Goal: Contribute content: Add original content to the website for others to see

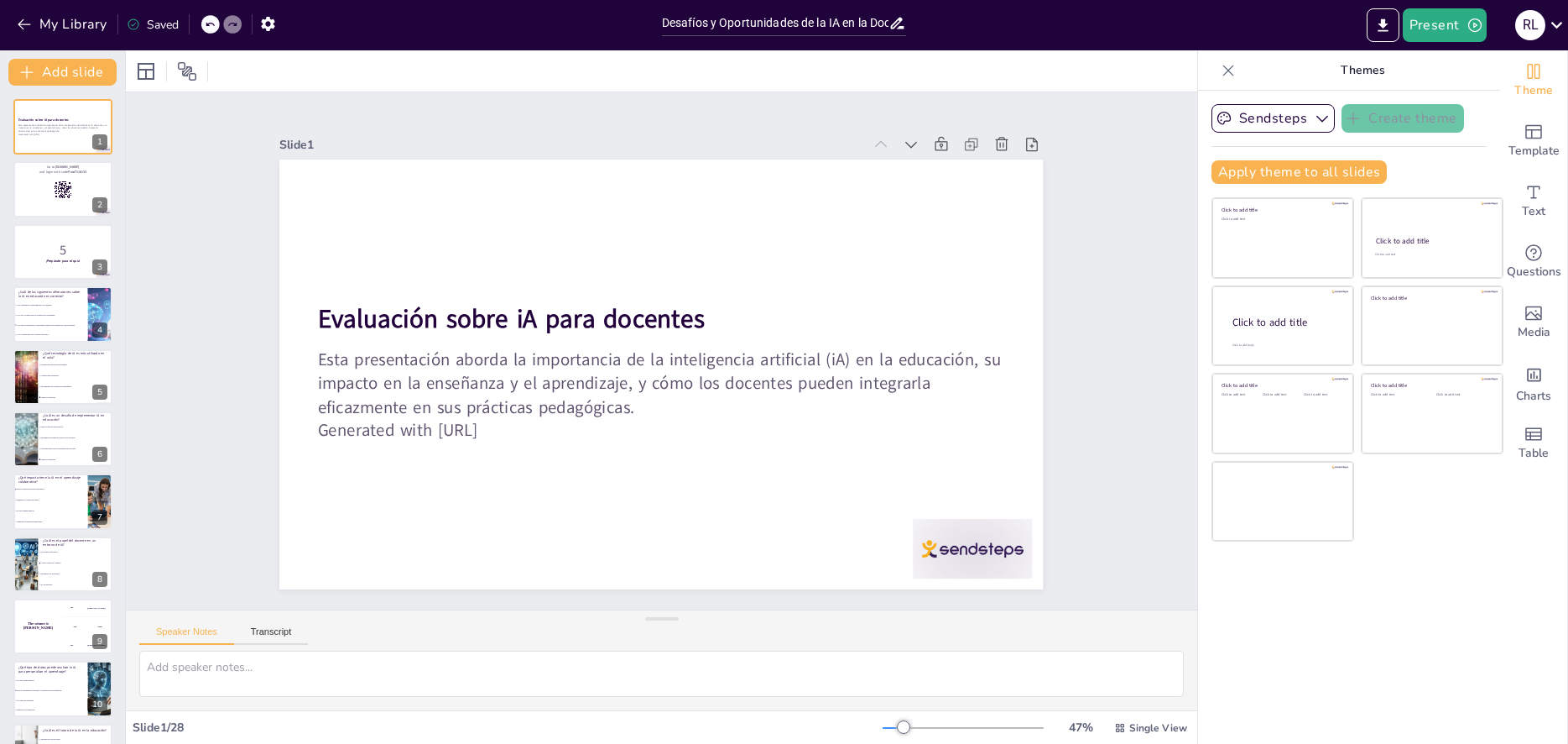
type input "Desafíos y Oportunidades de la IA en la Docencia"
checkbox input "true"
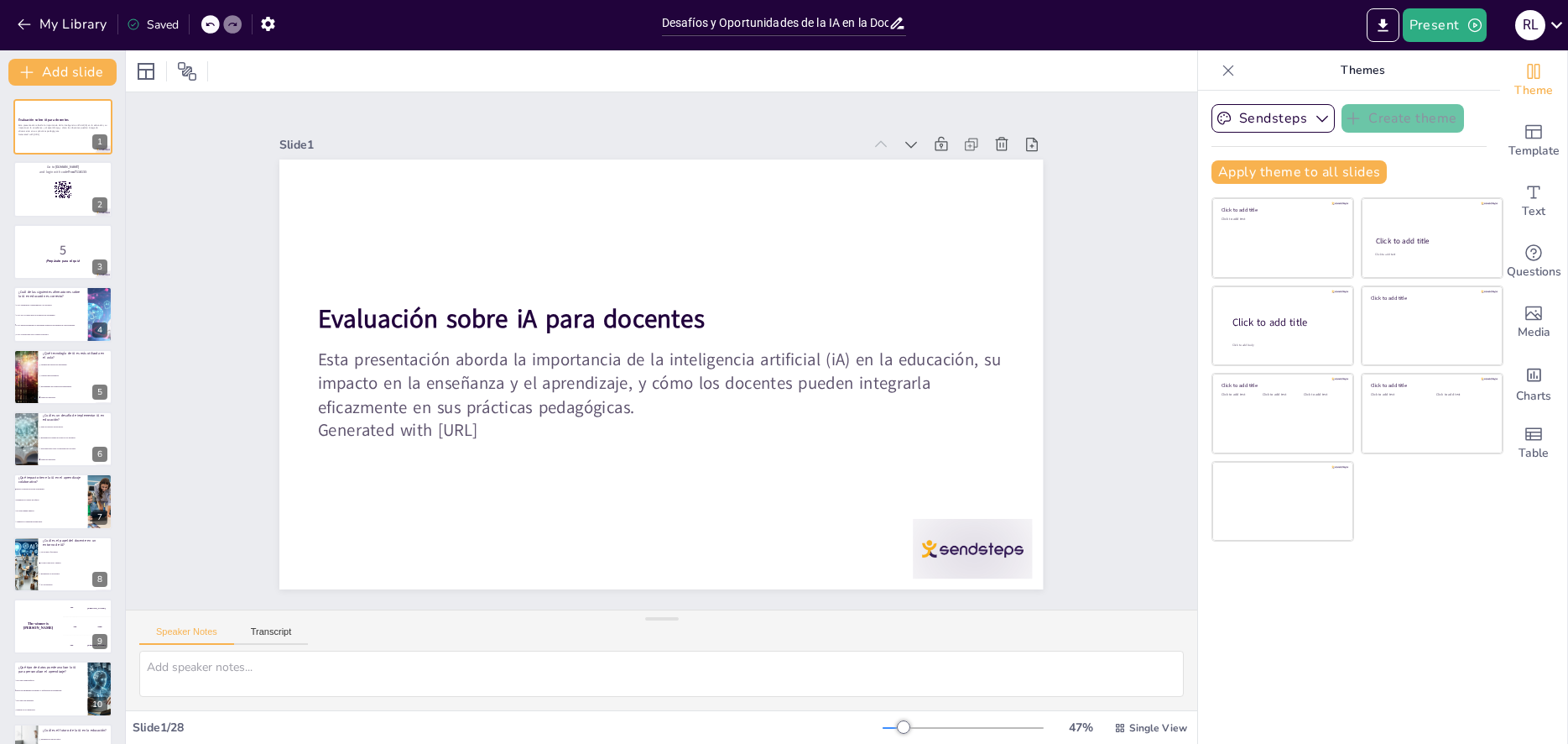
checkbox input "true"
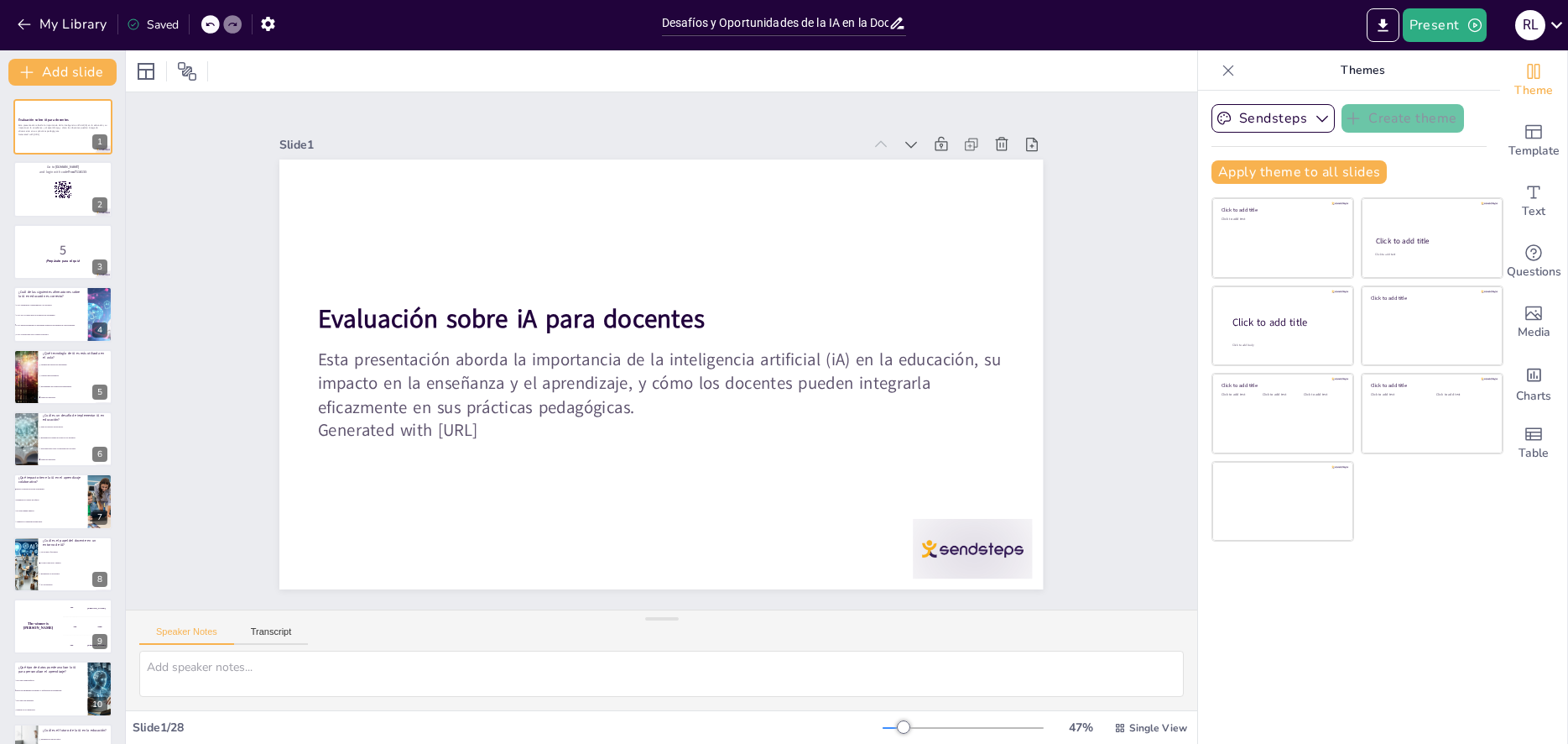
checkbox input "true"
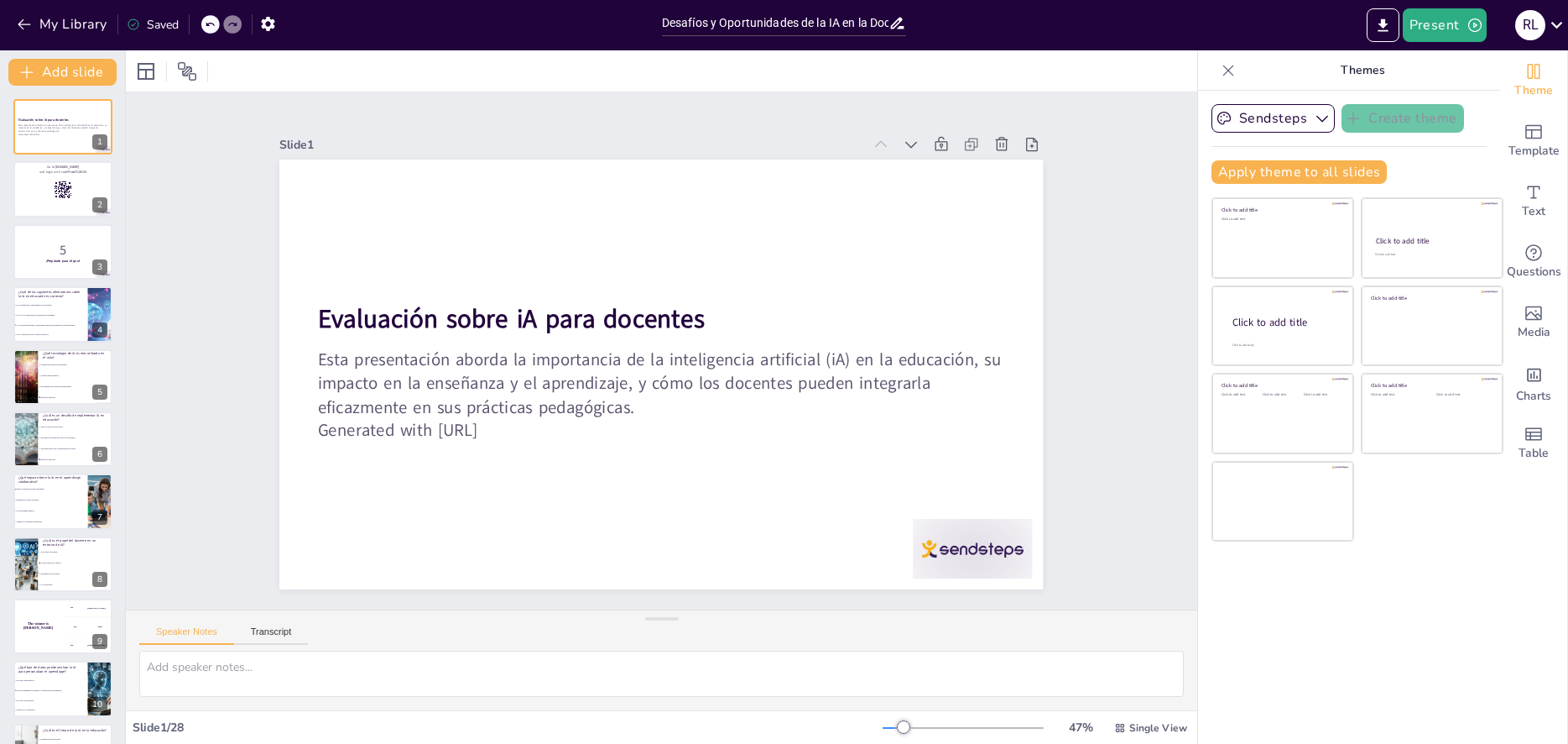
checkbox input "true"
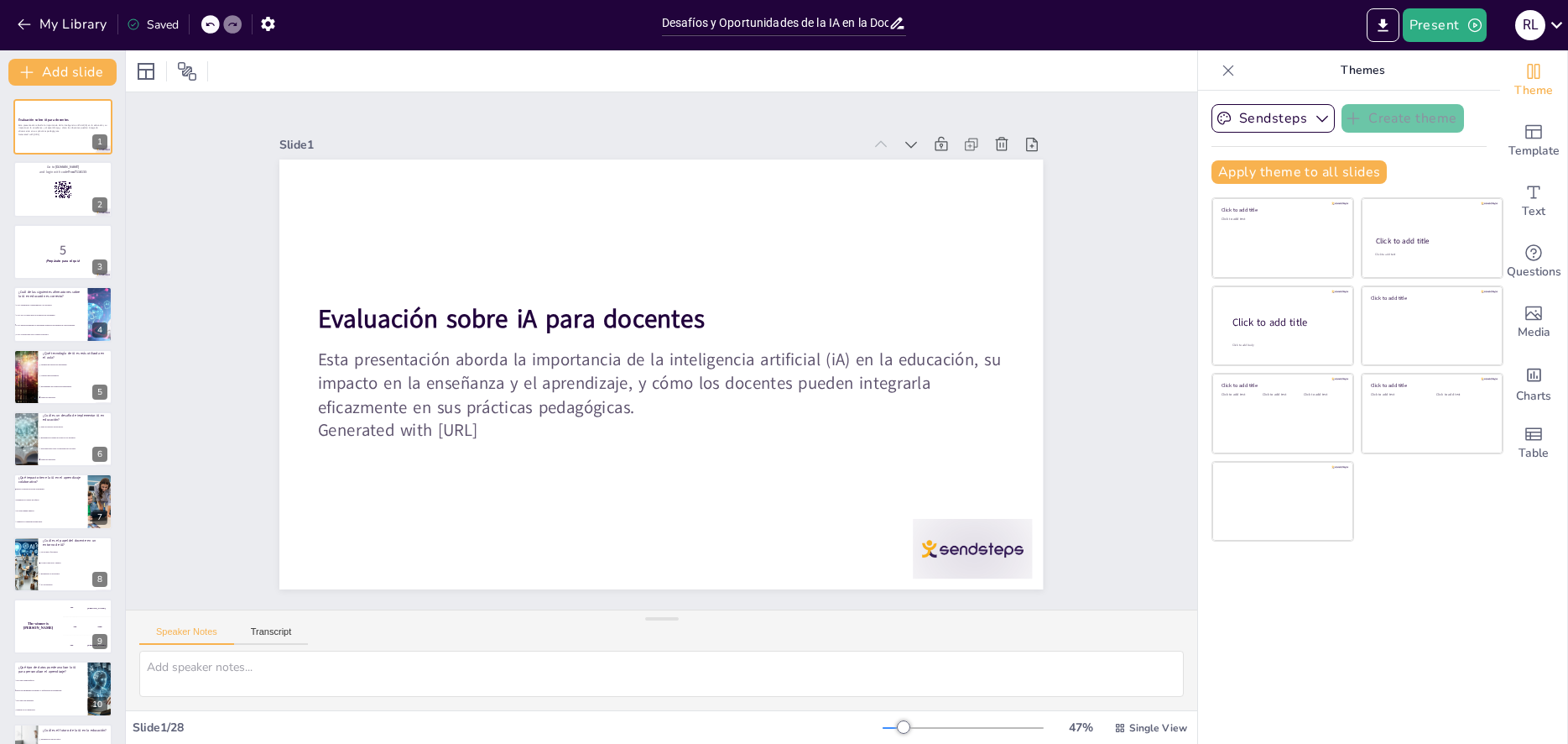
checkbox input "true"
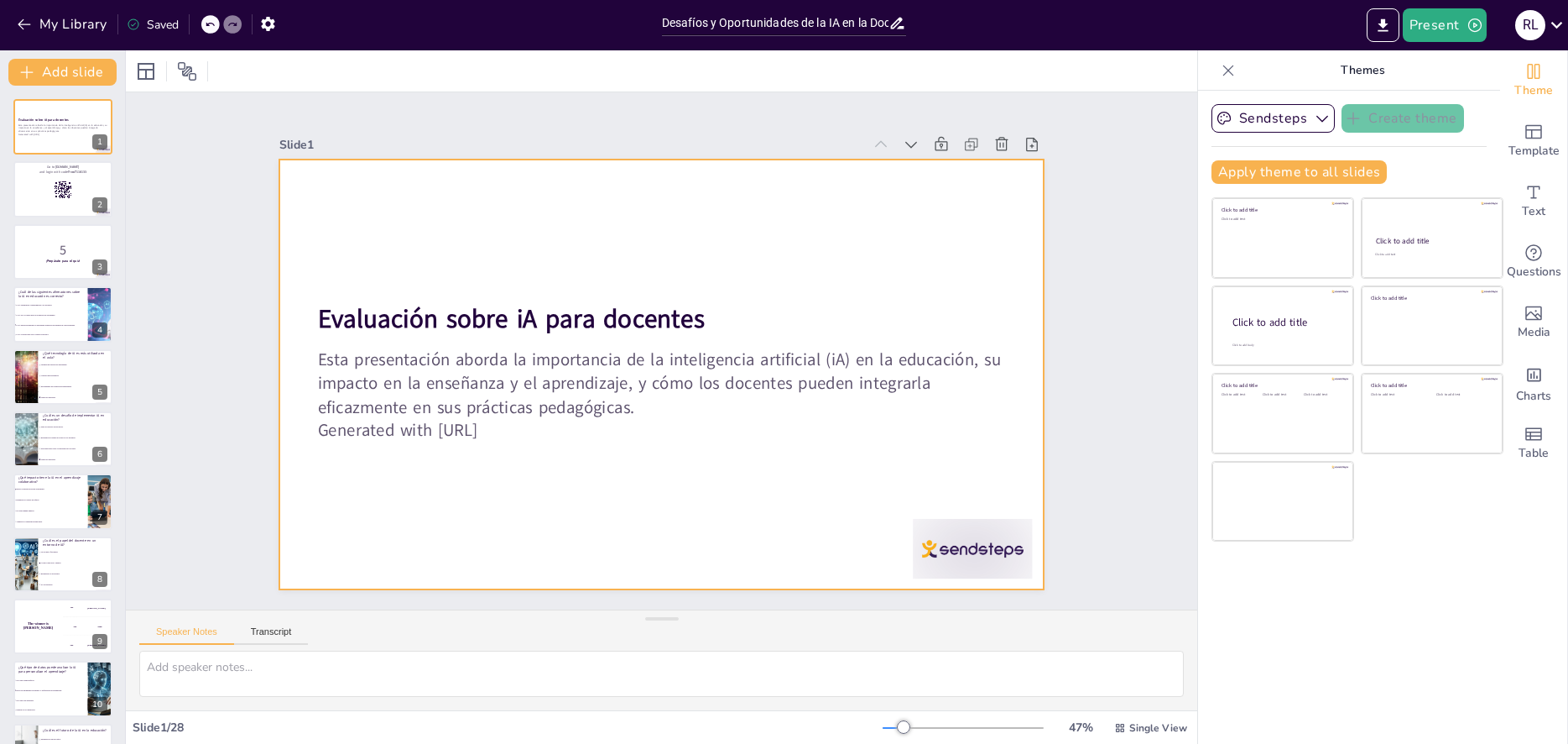
checkbox input "true"
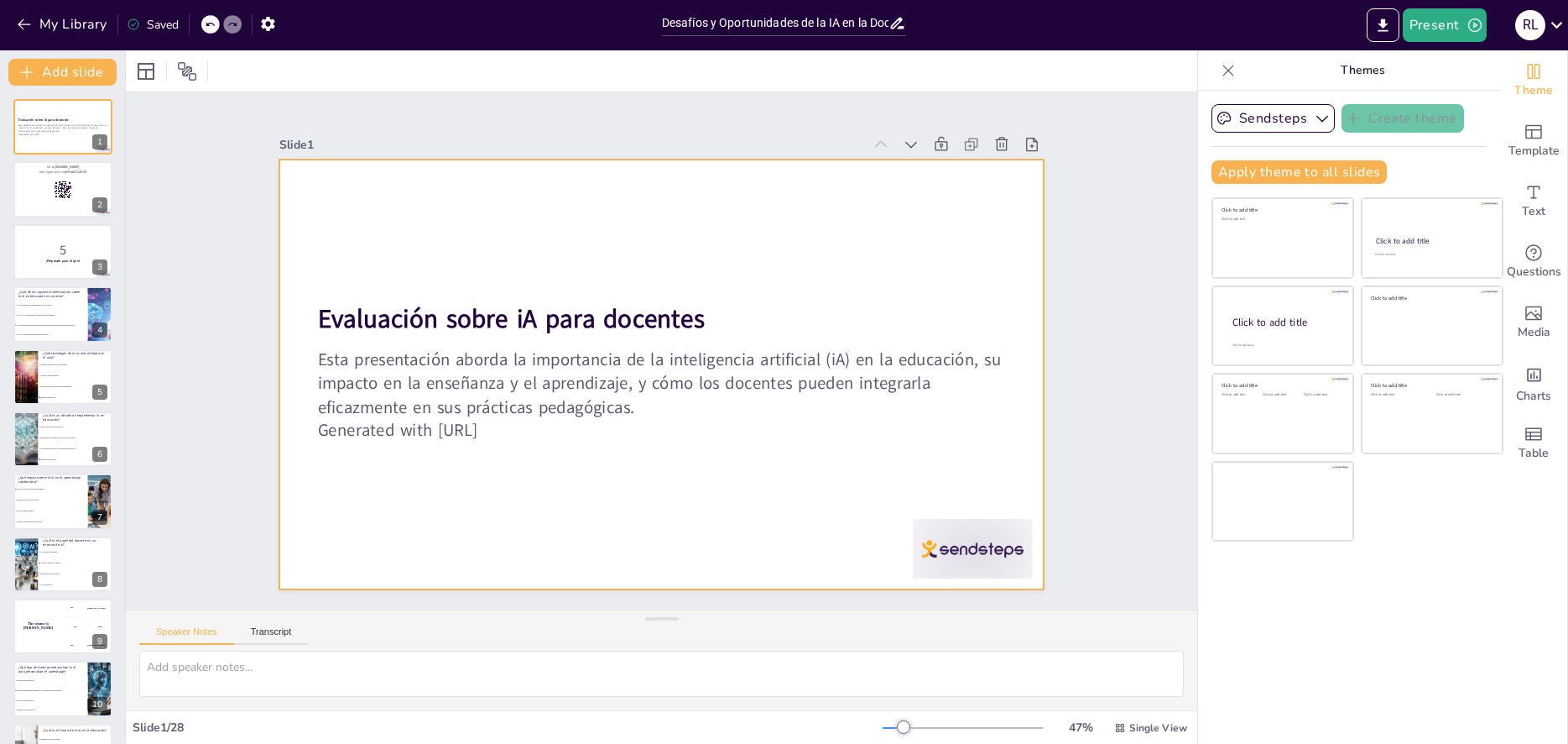
checkbox input "true"
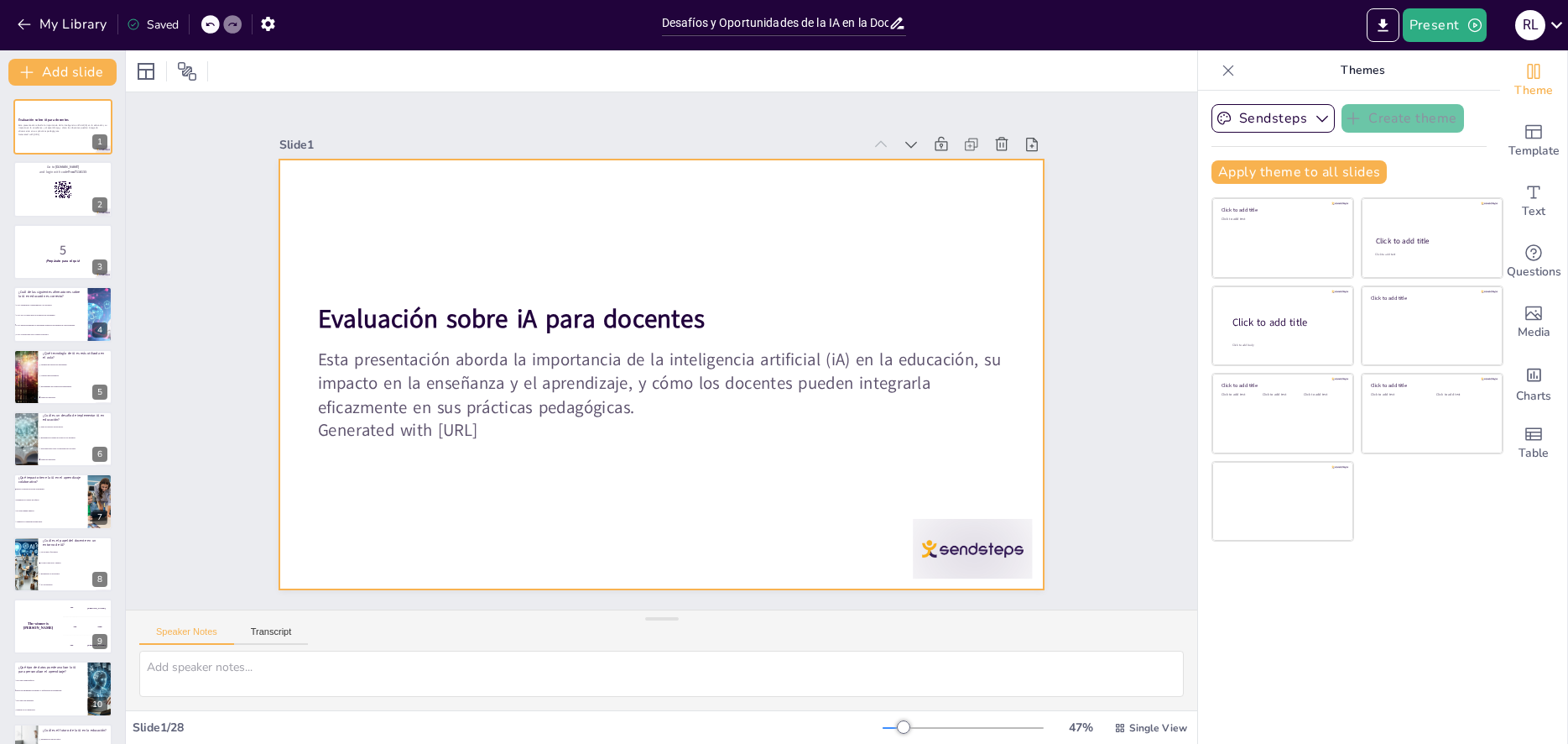
checkbox input "true"
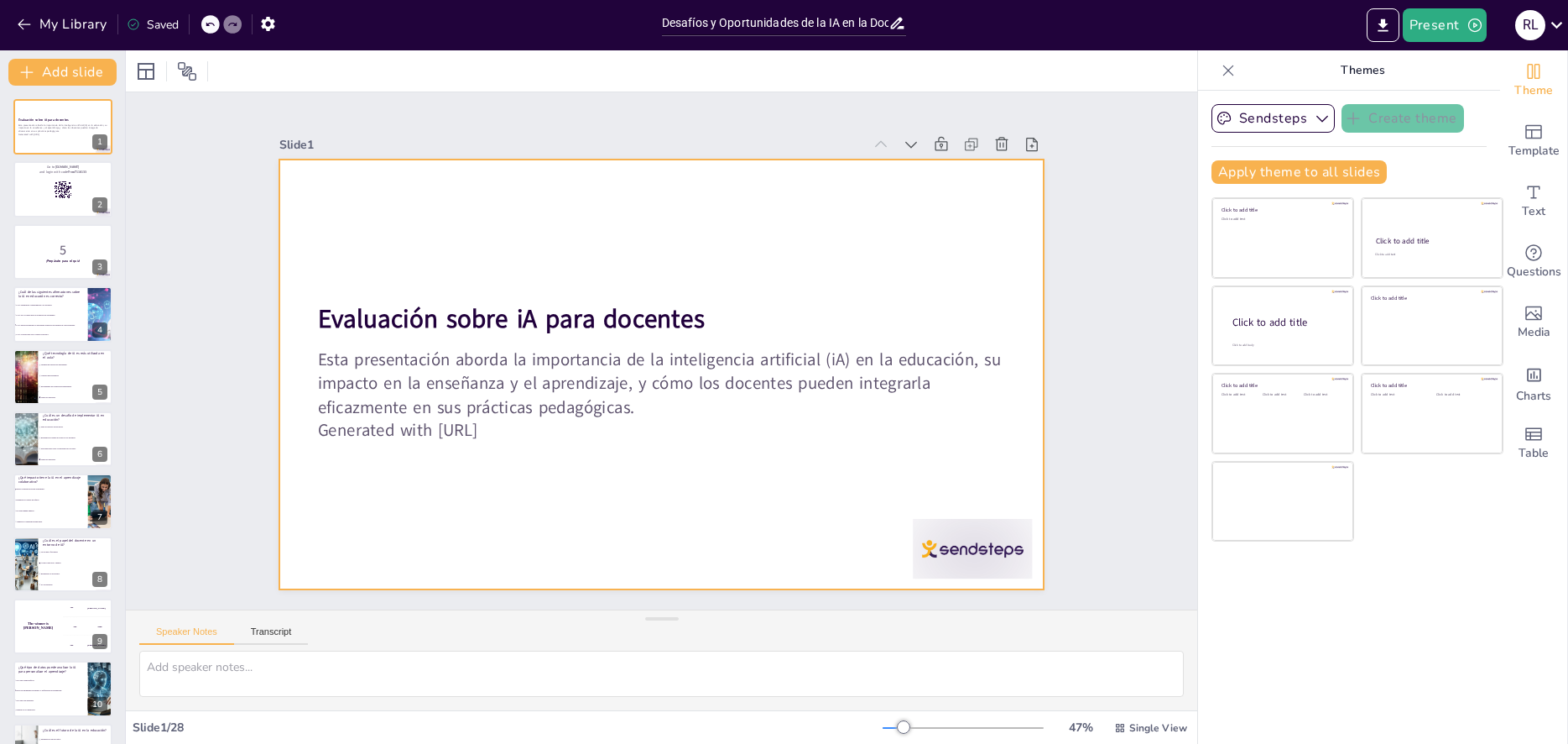
checkbox input "true"
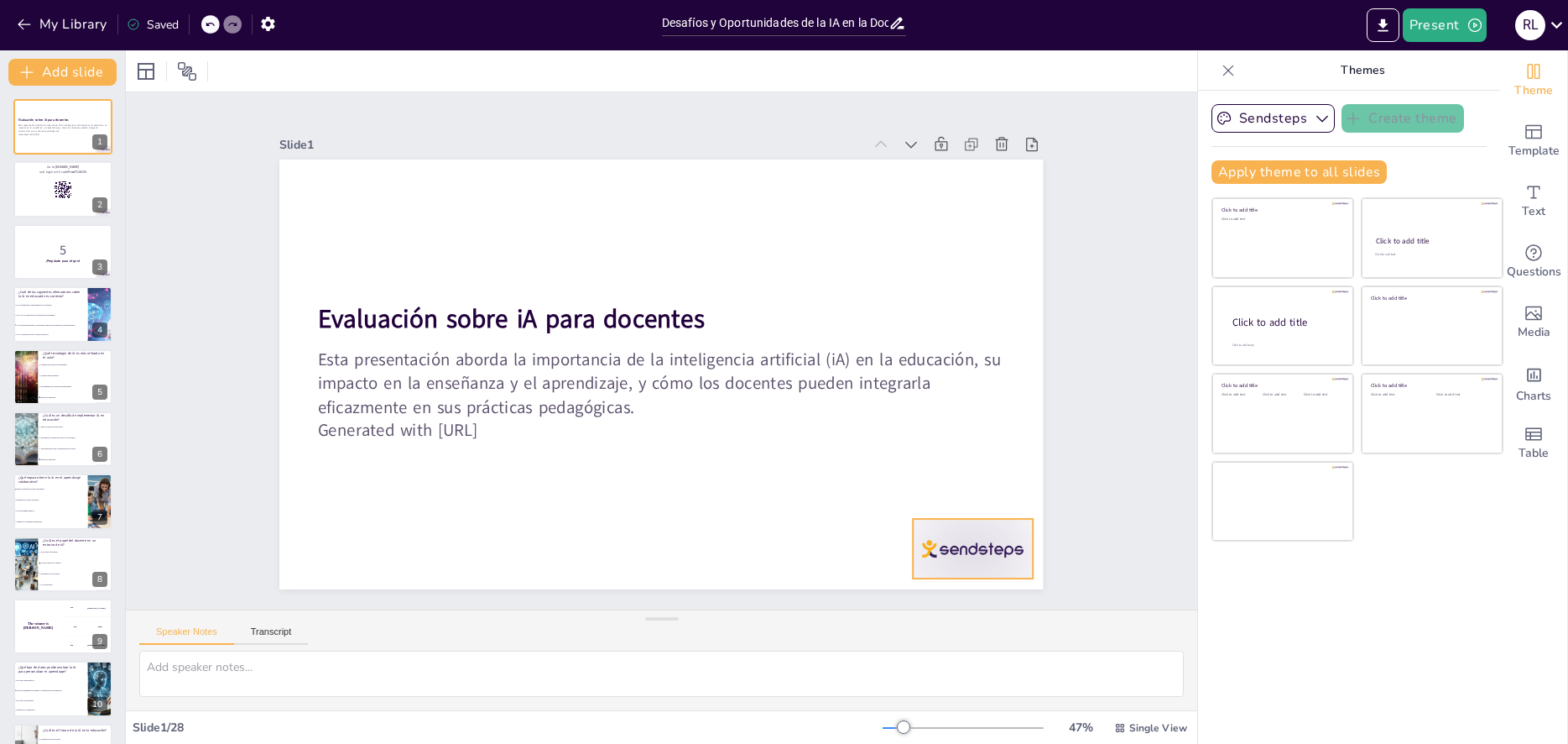
checkbox input "true"
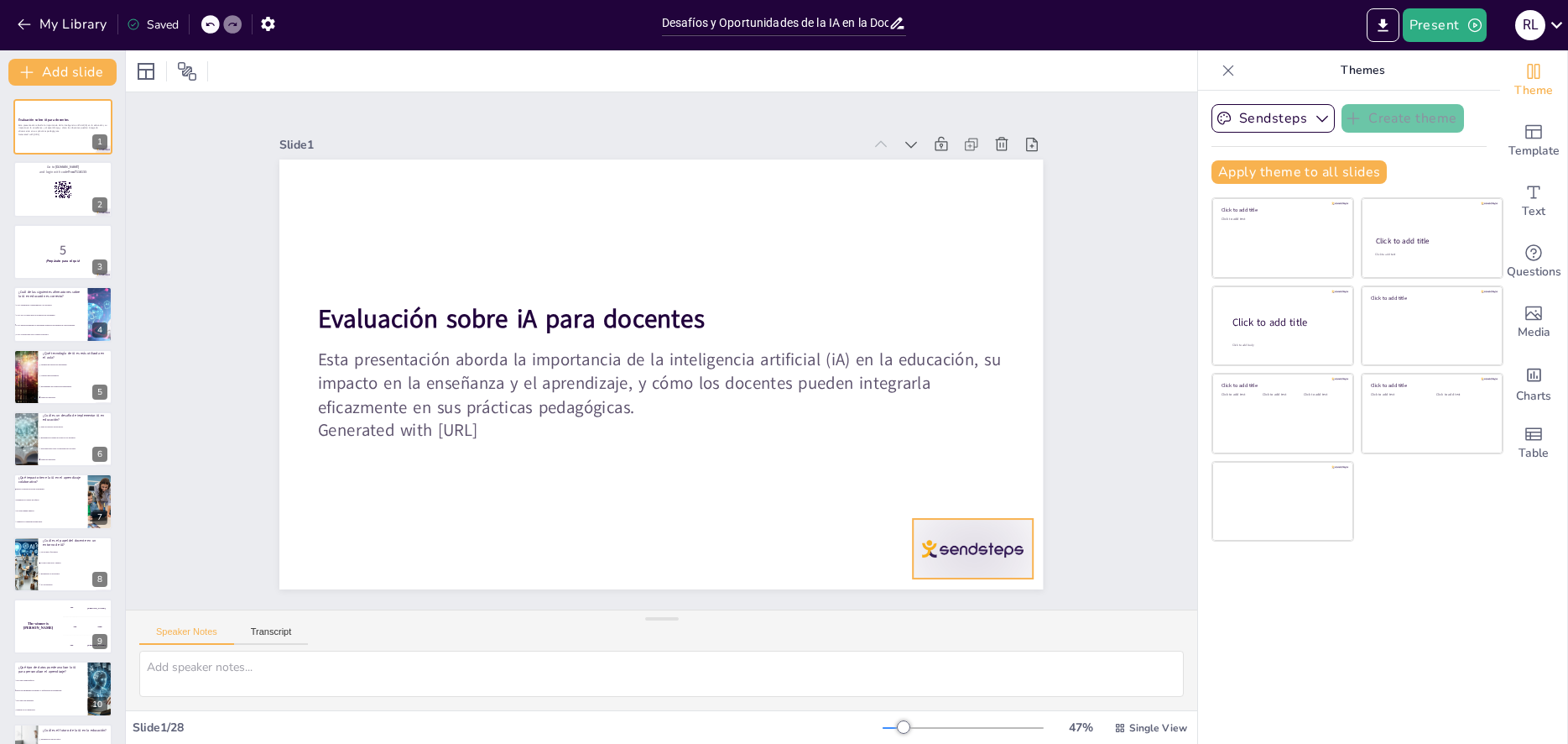
checkbox input "true"
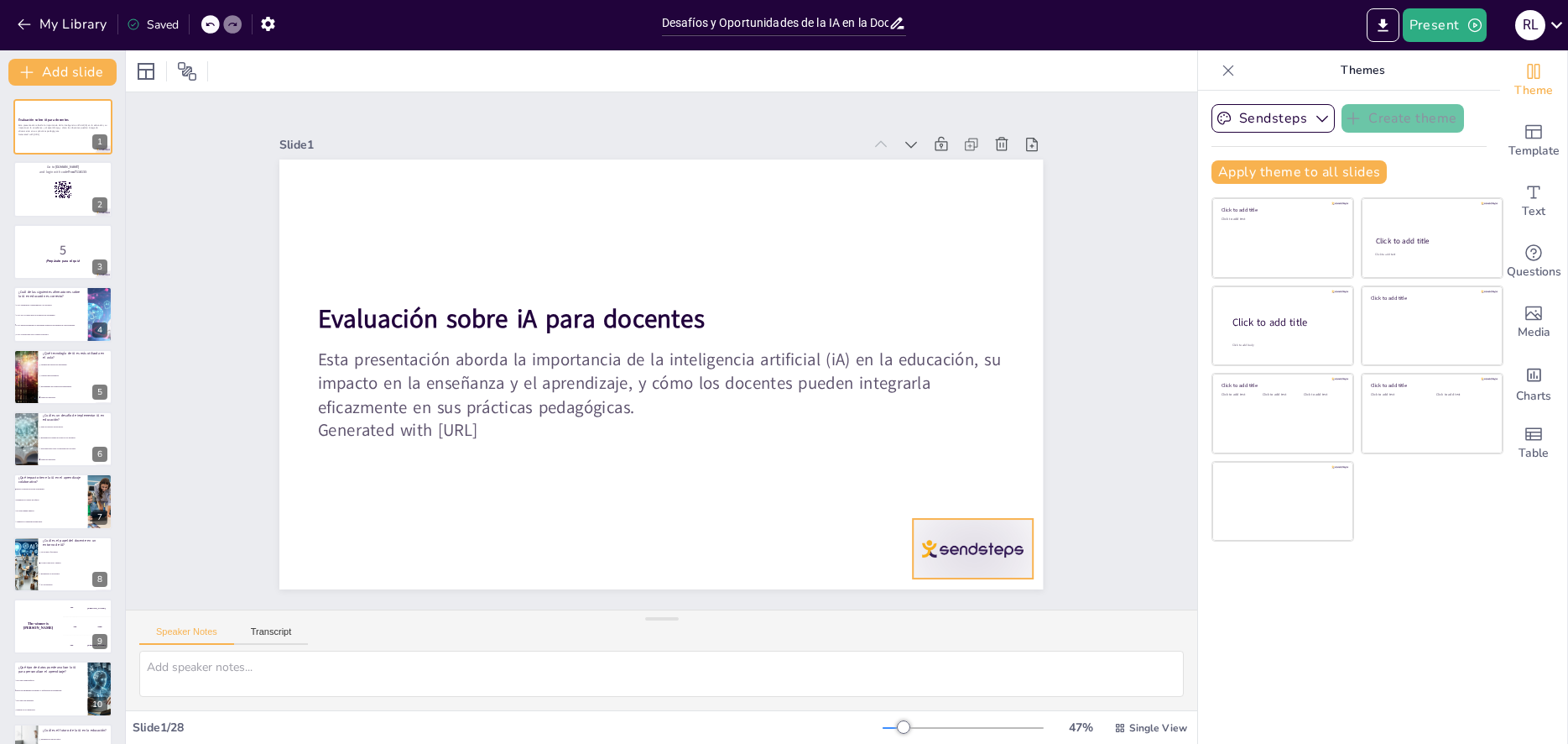
checkbox input "true"
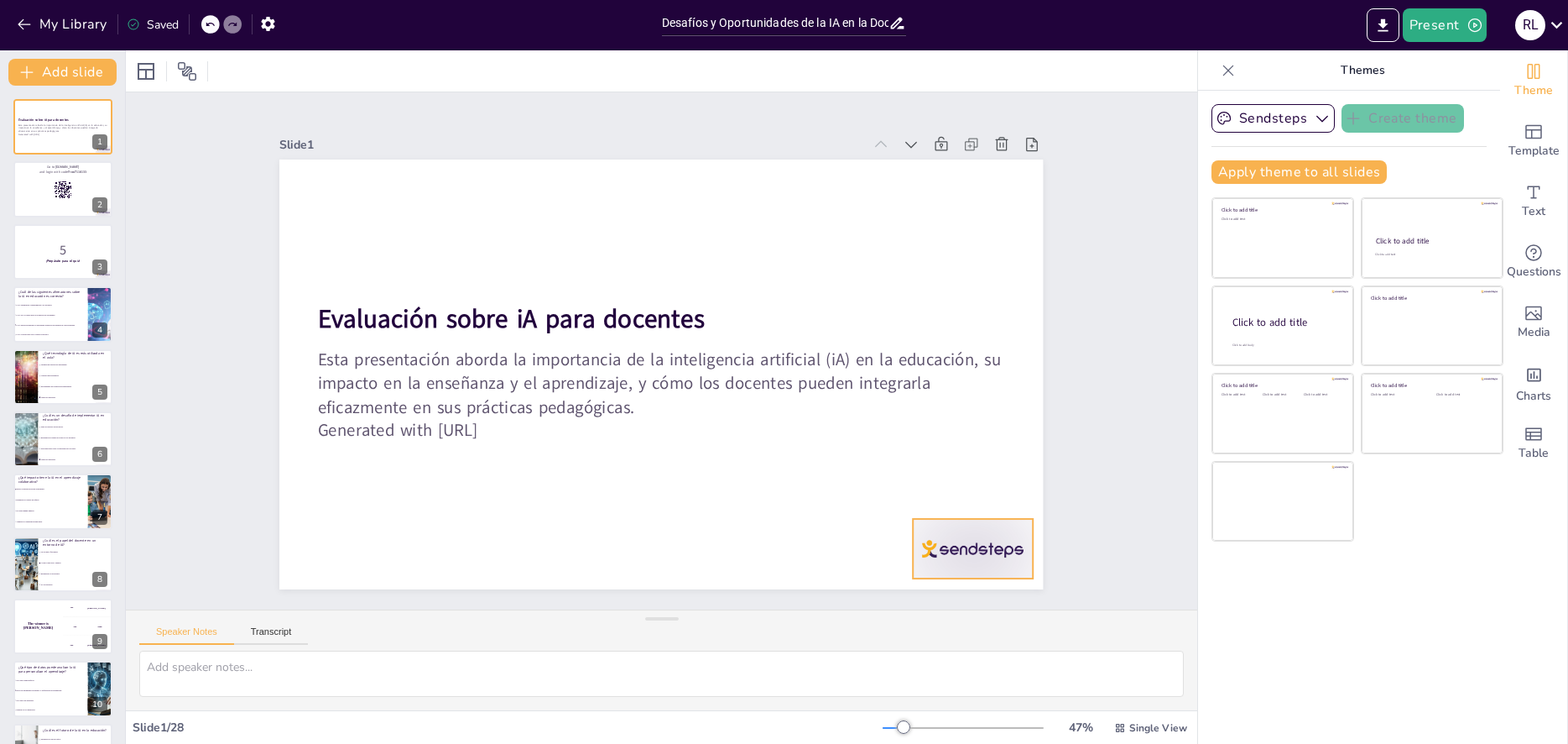
checkbox input "true"
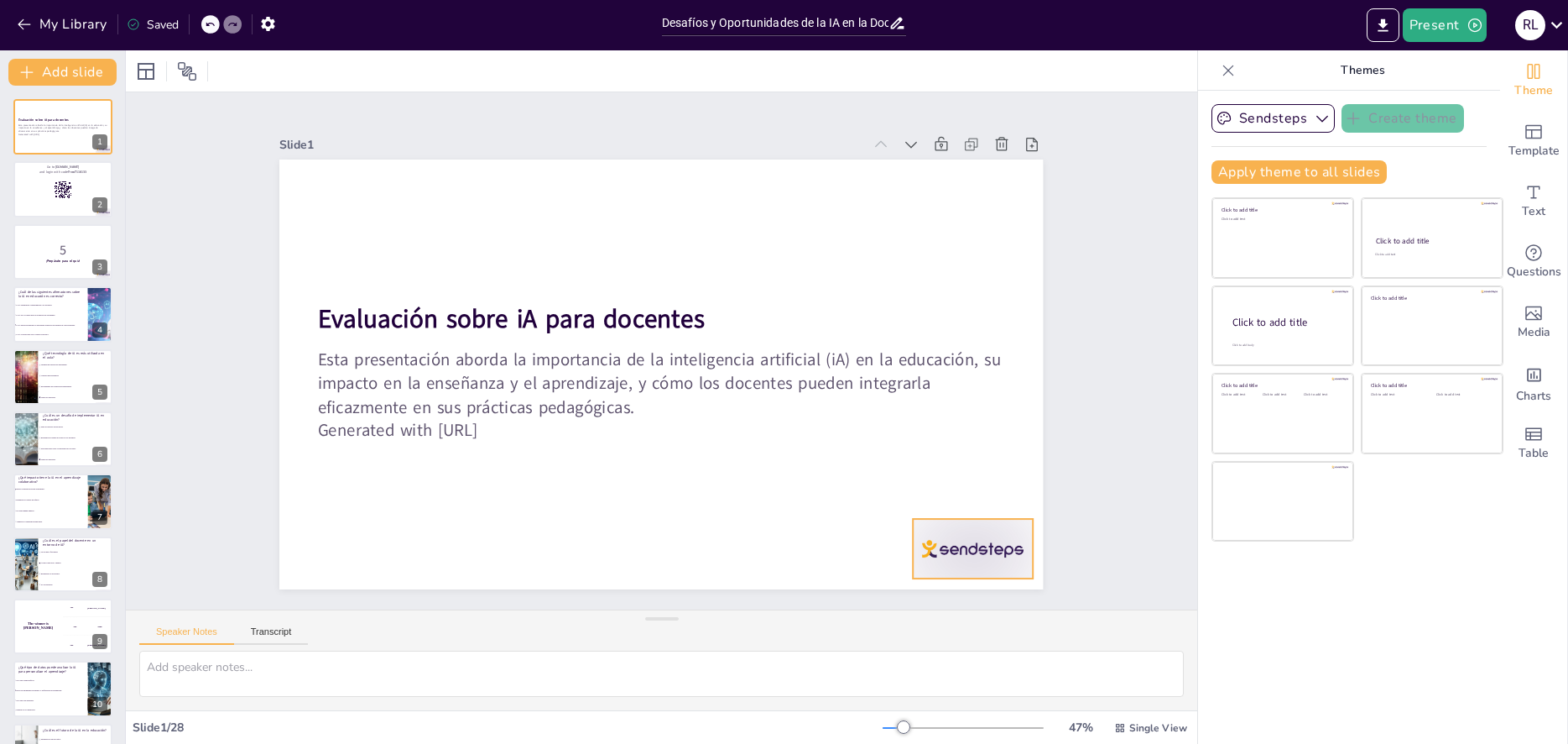
checkbox input "true"
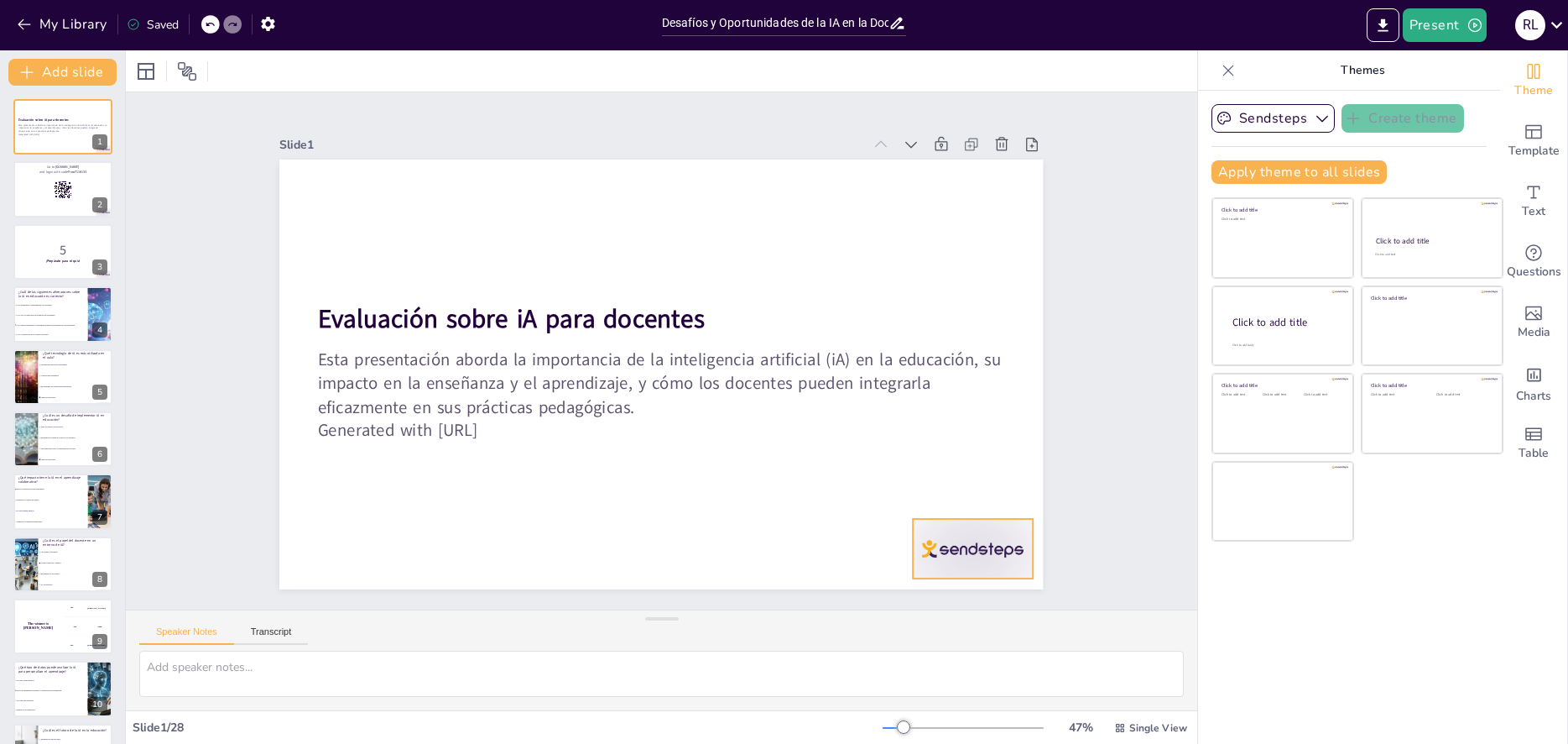
checkbox input "true"
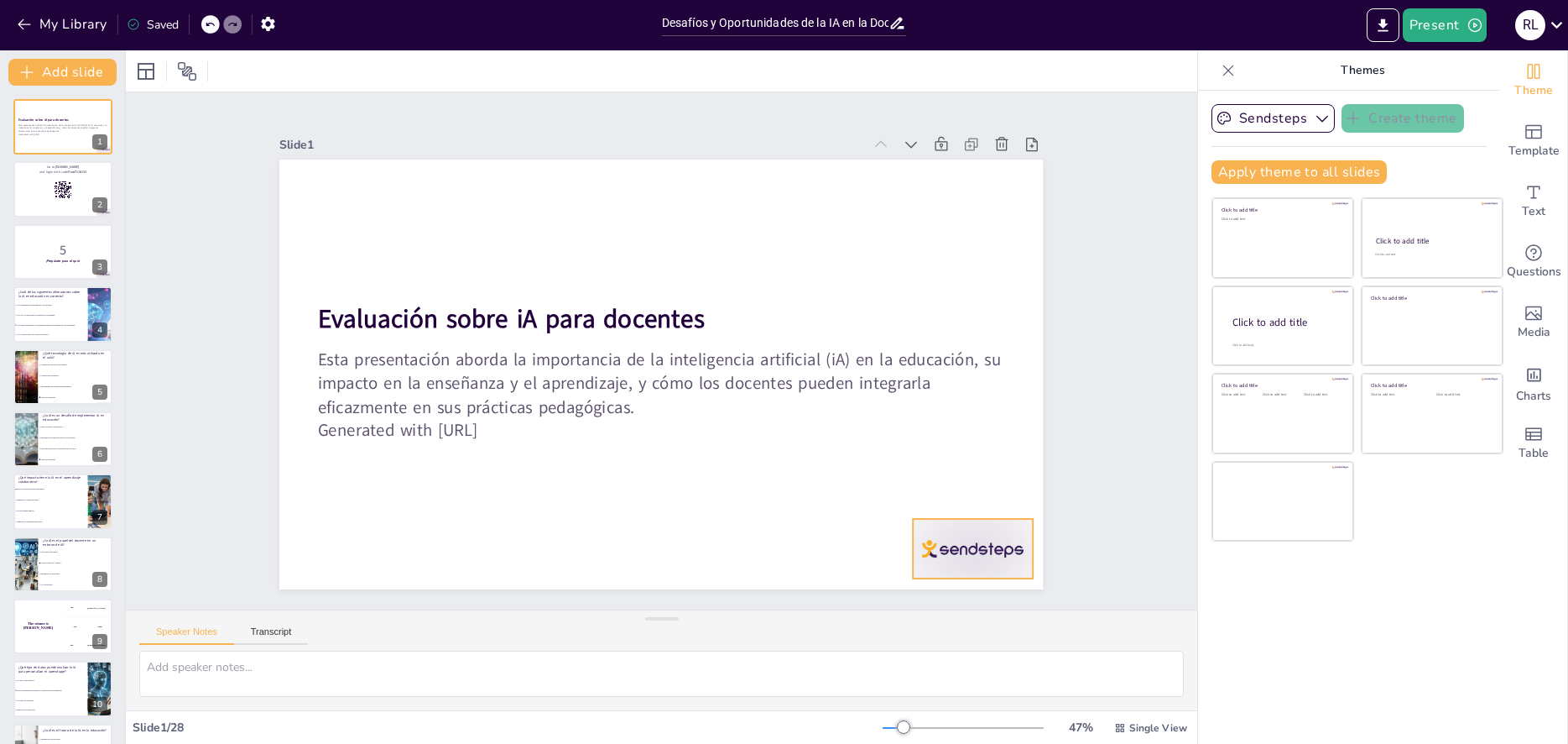
checkbox input "true"
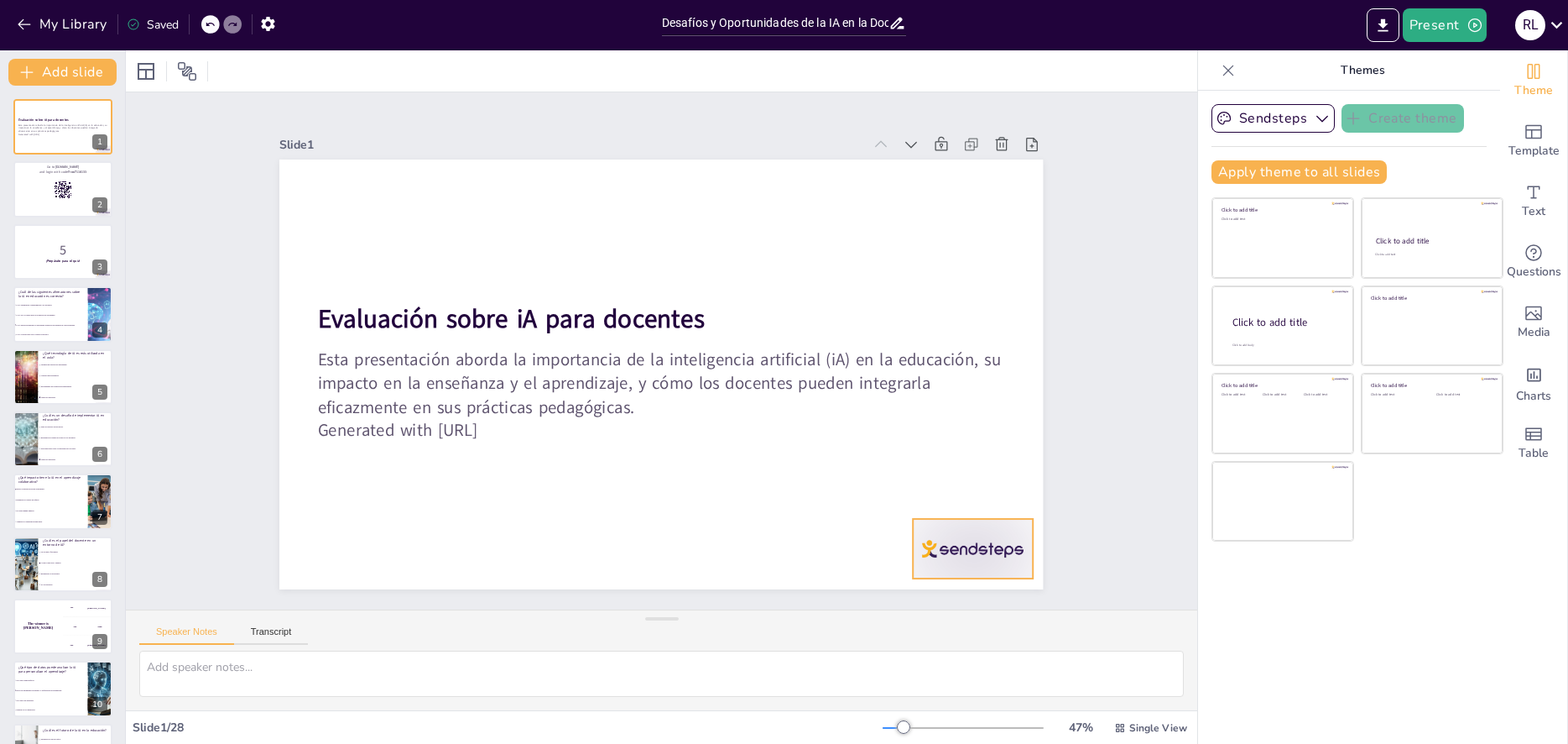
checkbox input "true"
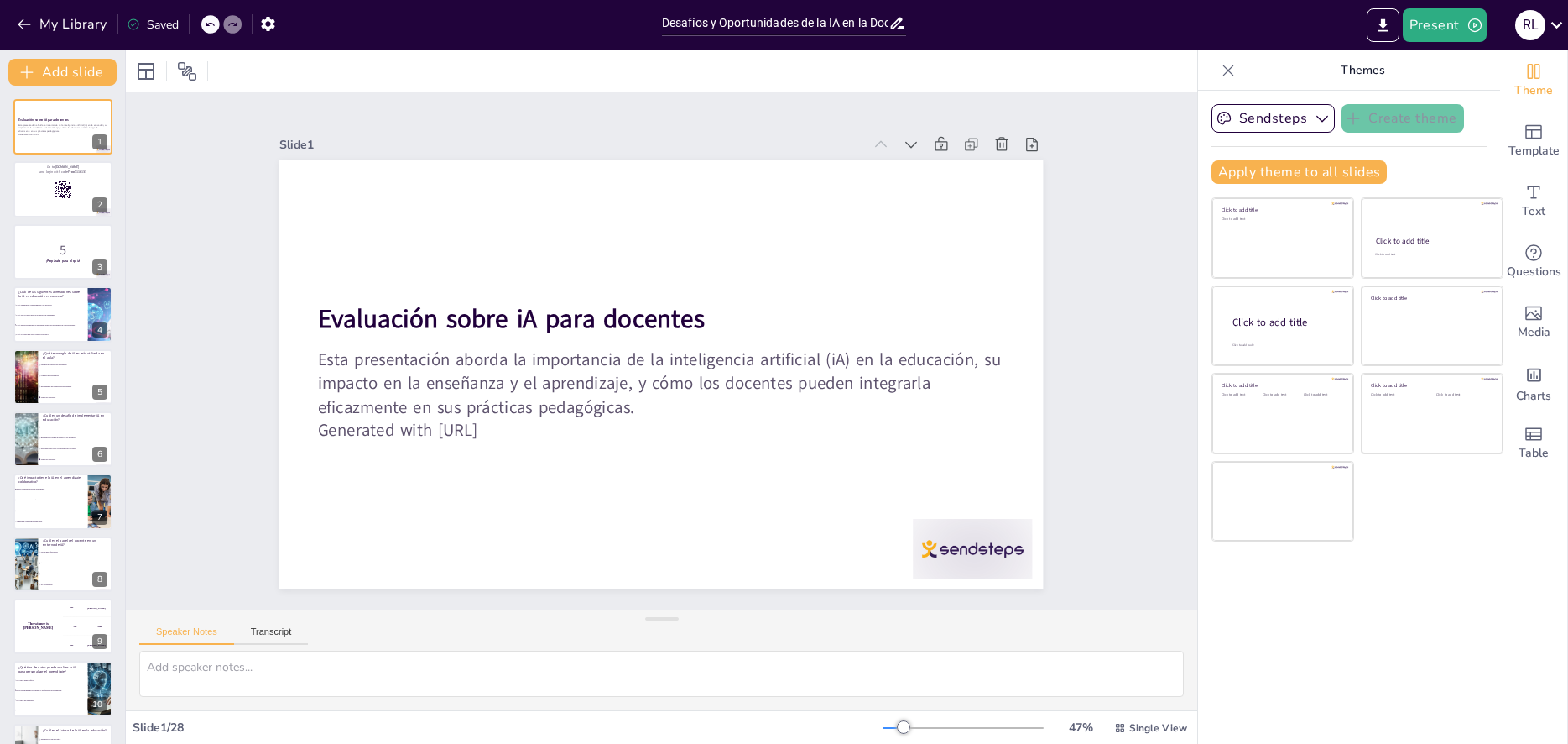
checkbox input "true"
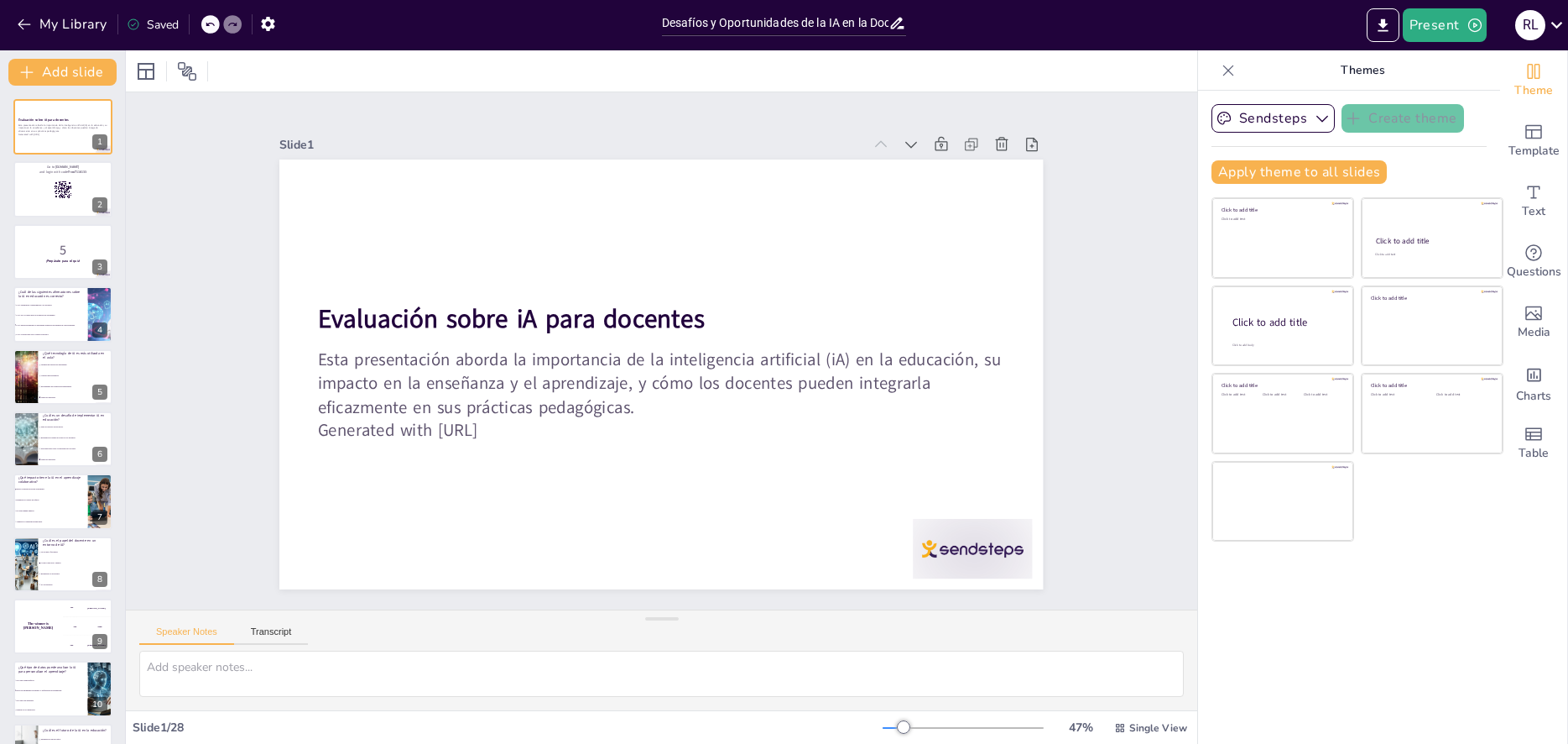
checkbox input "true"
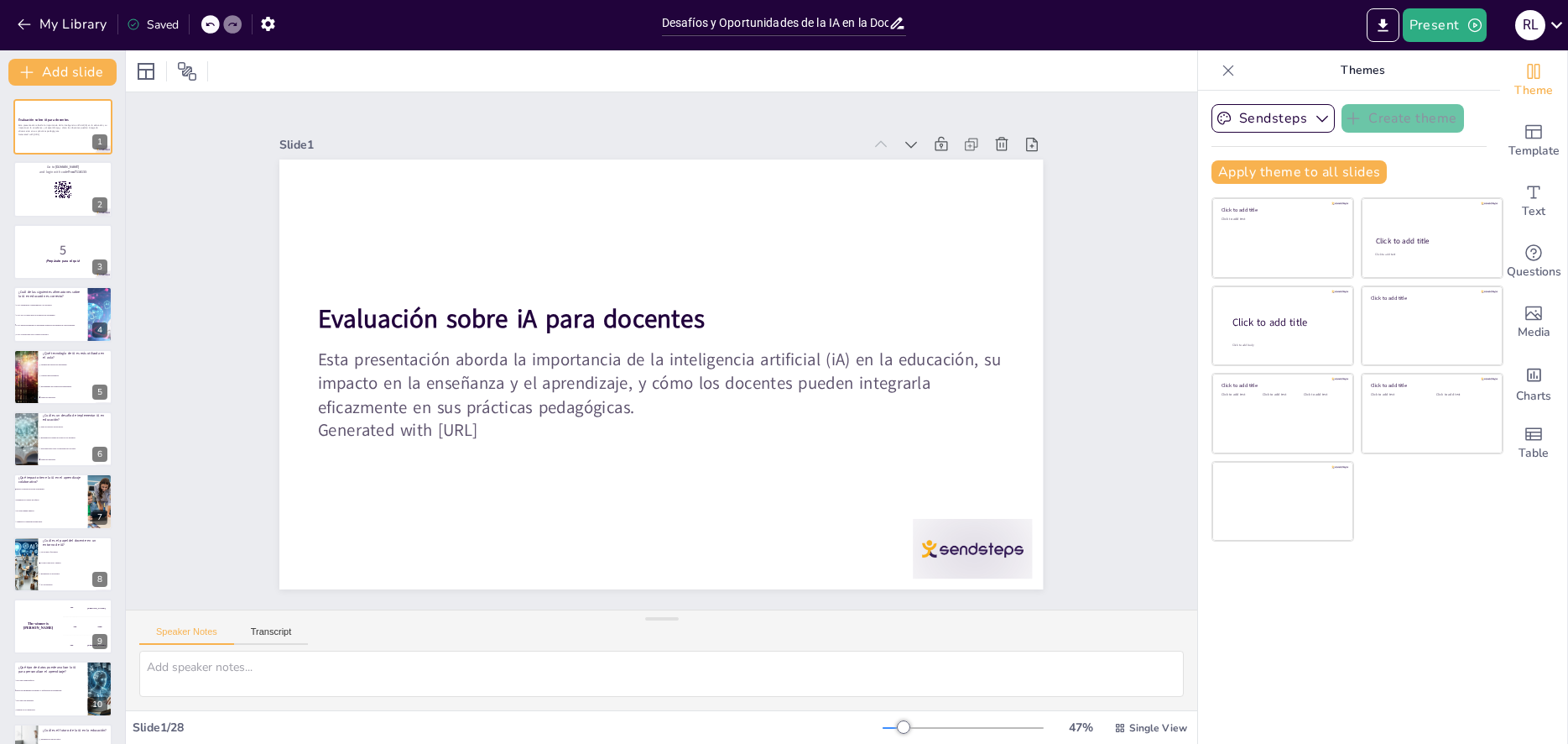
checkbox input "true"
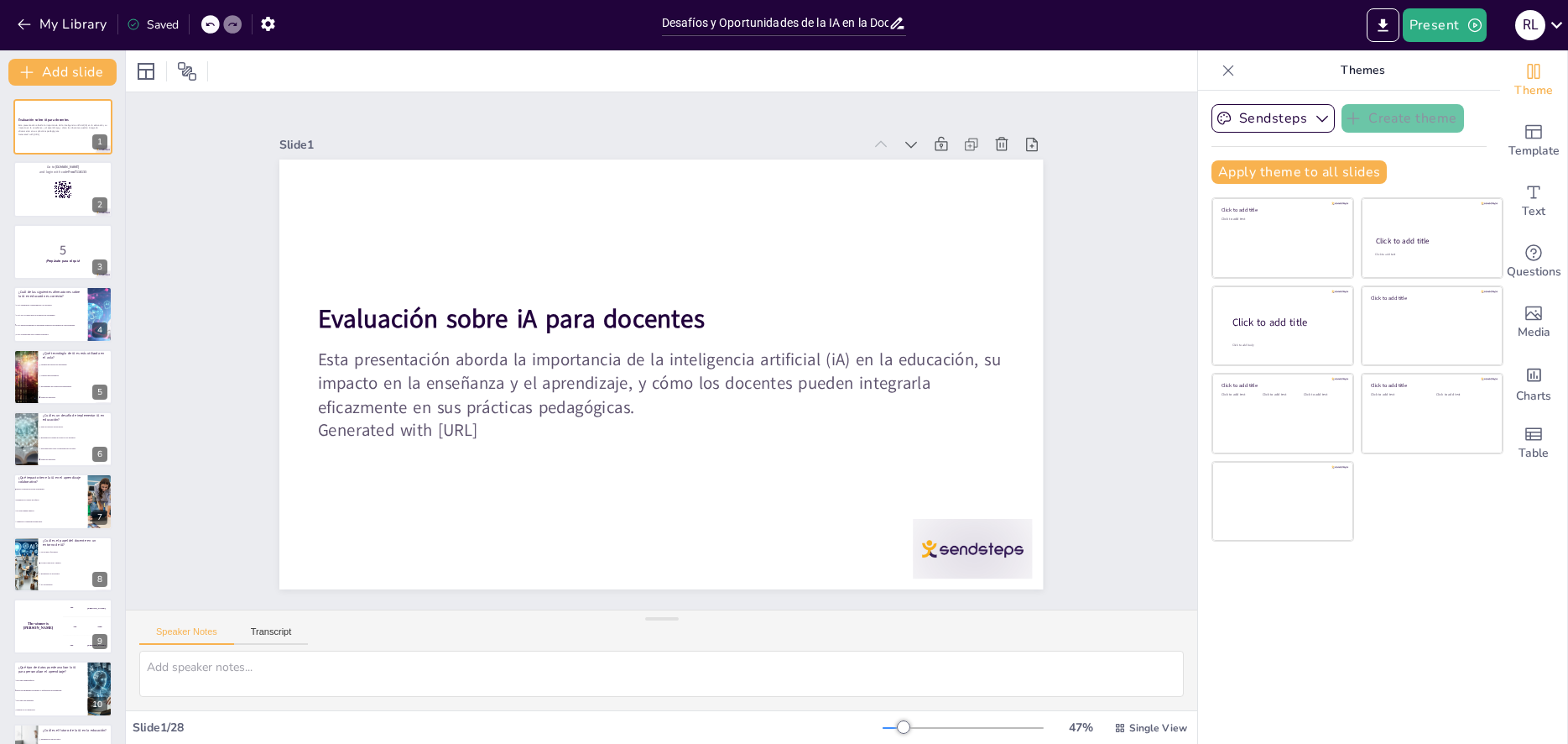
checkbox input "true"
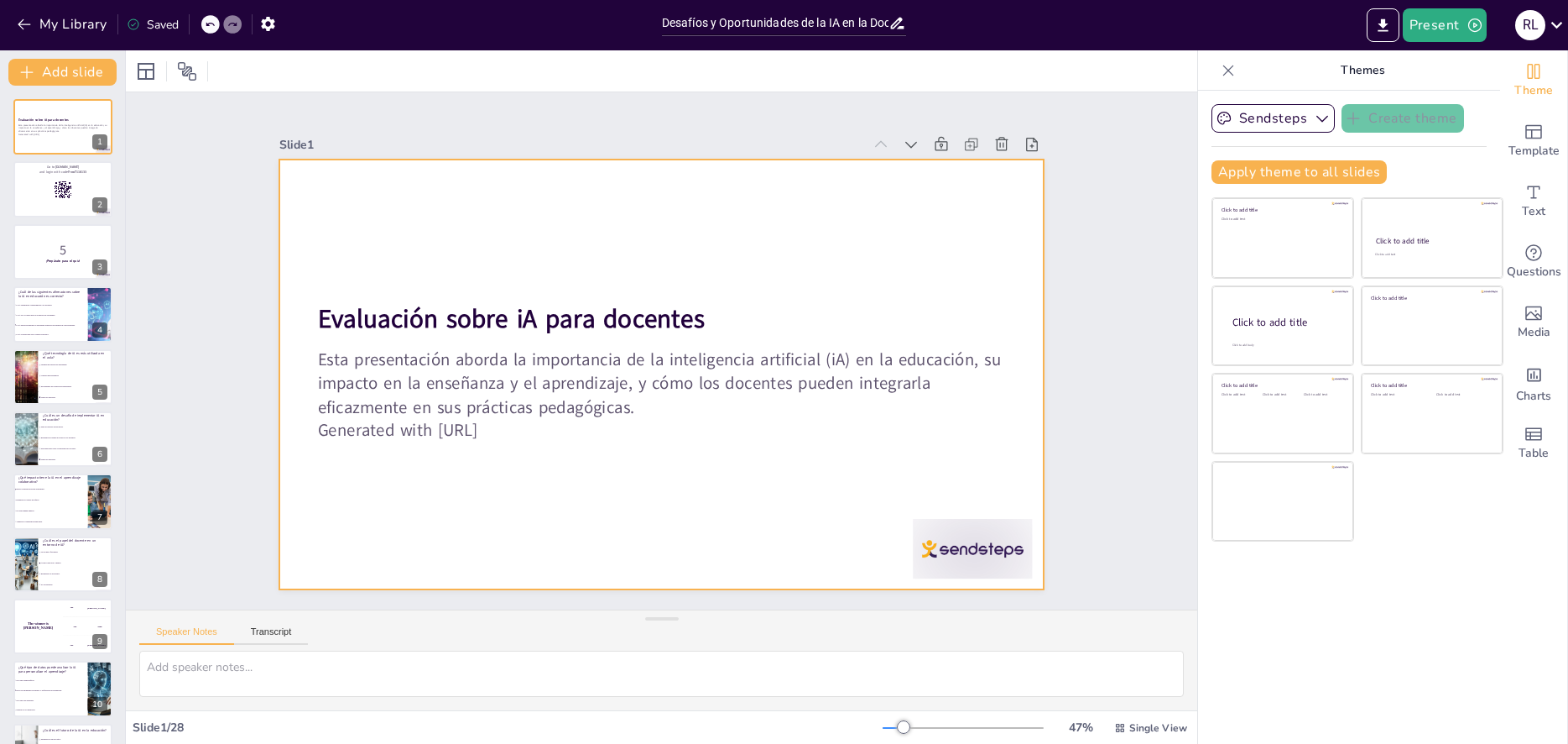
checkbox input "true"
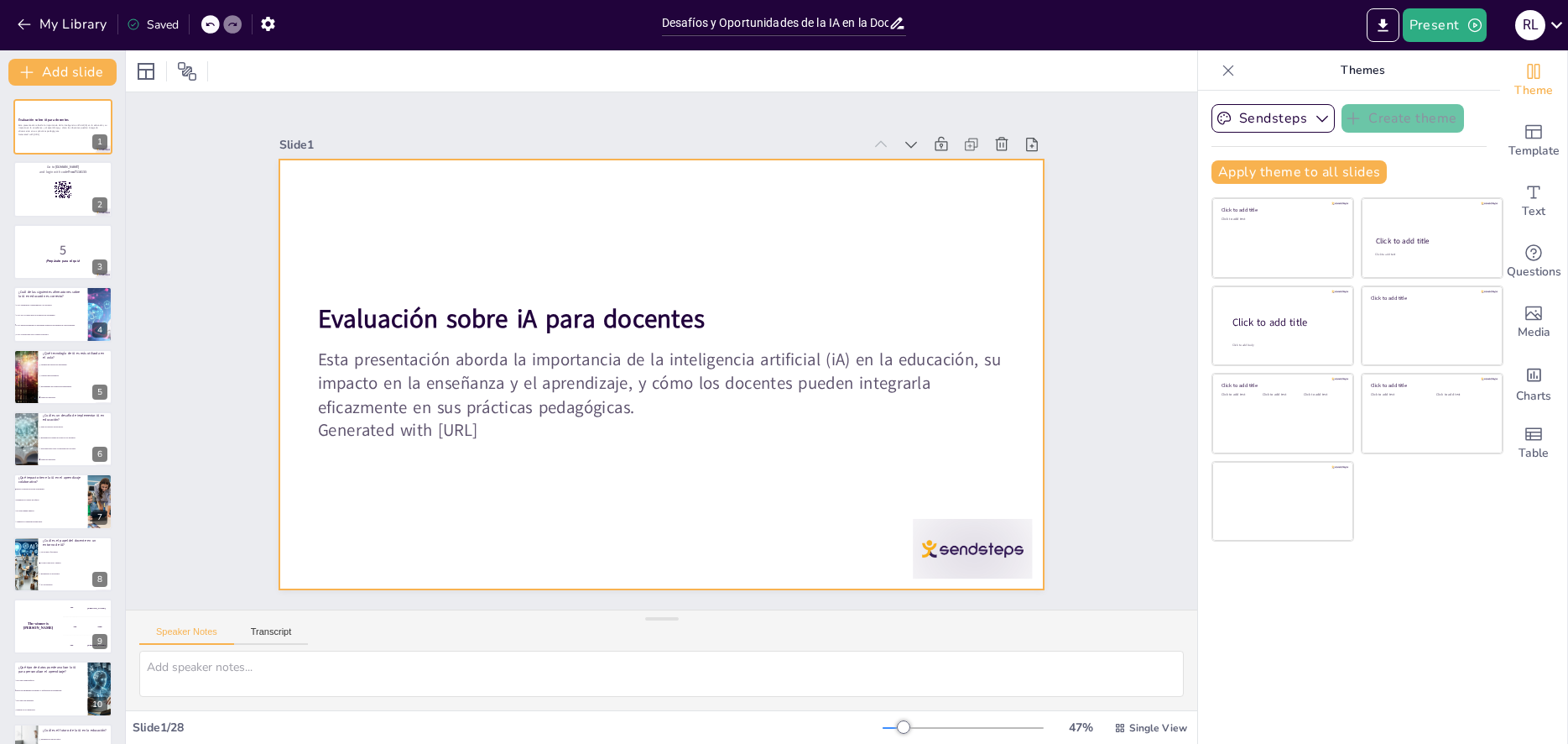
checkbox input "true"
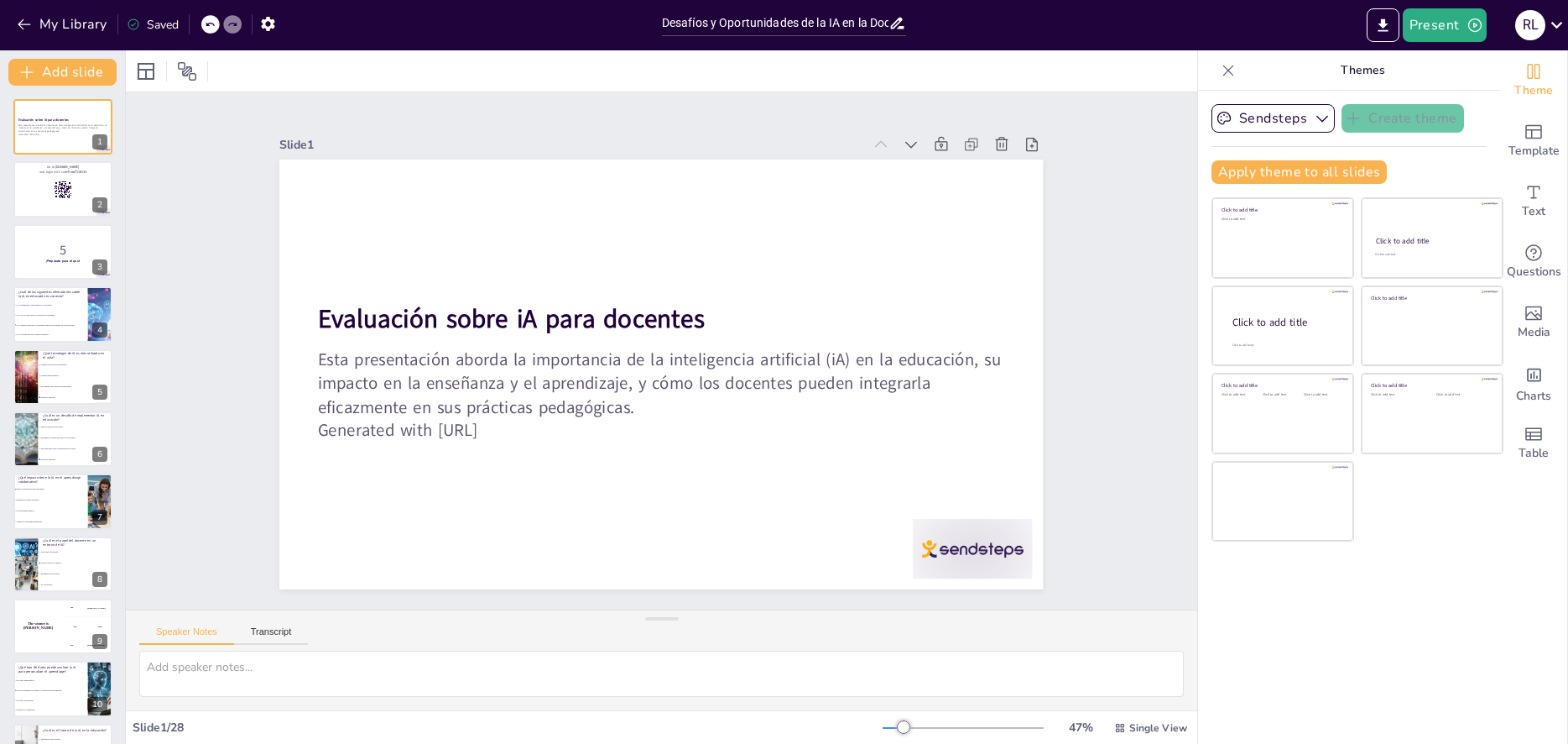
checkbox input "true"
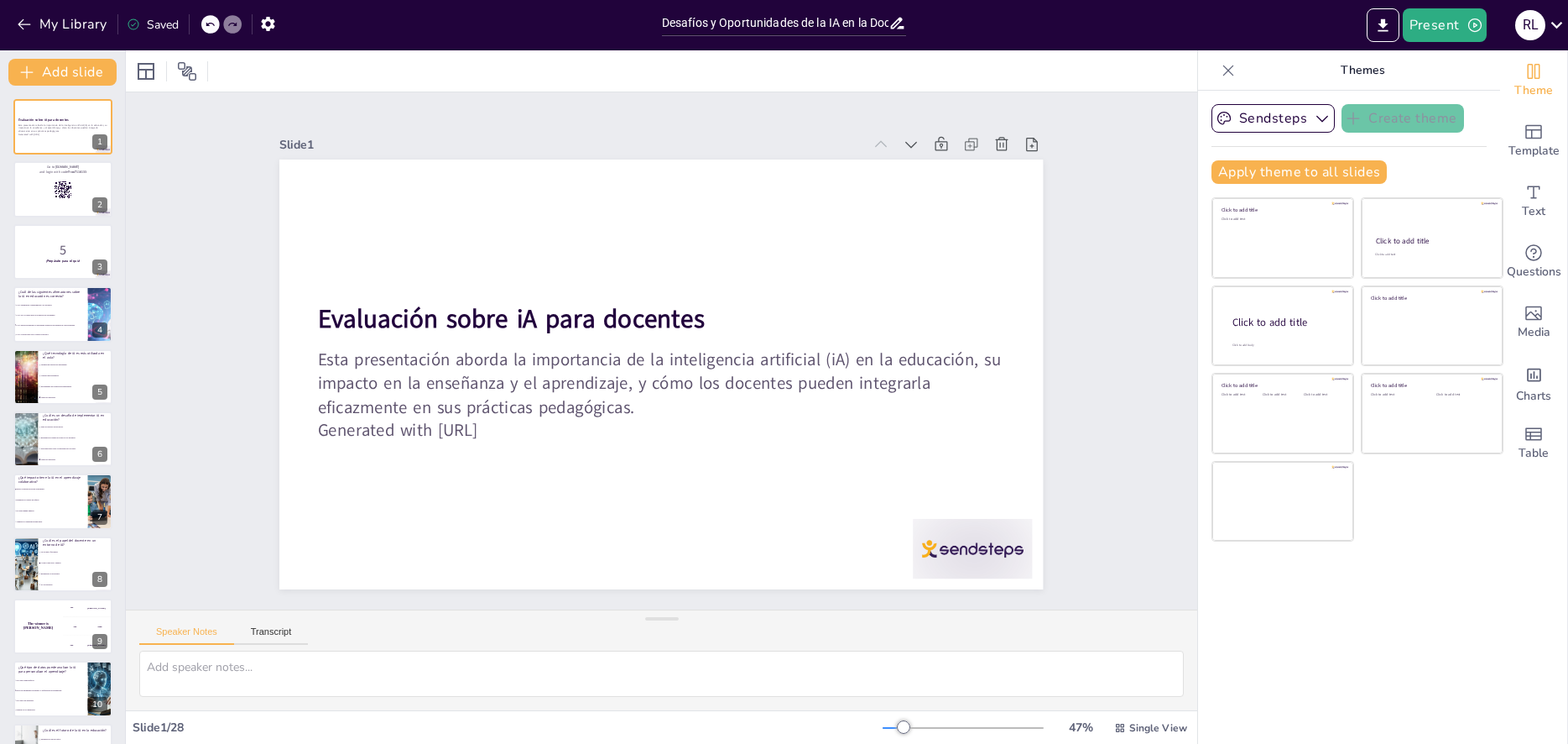
checkbox input "true"
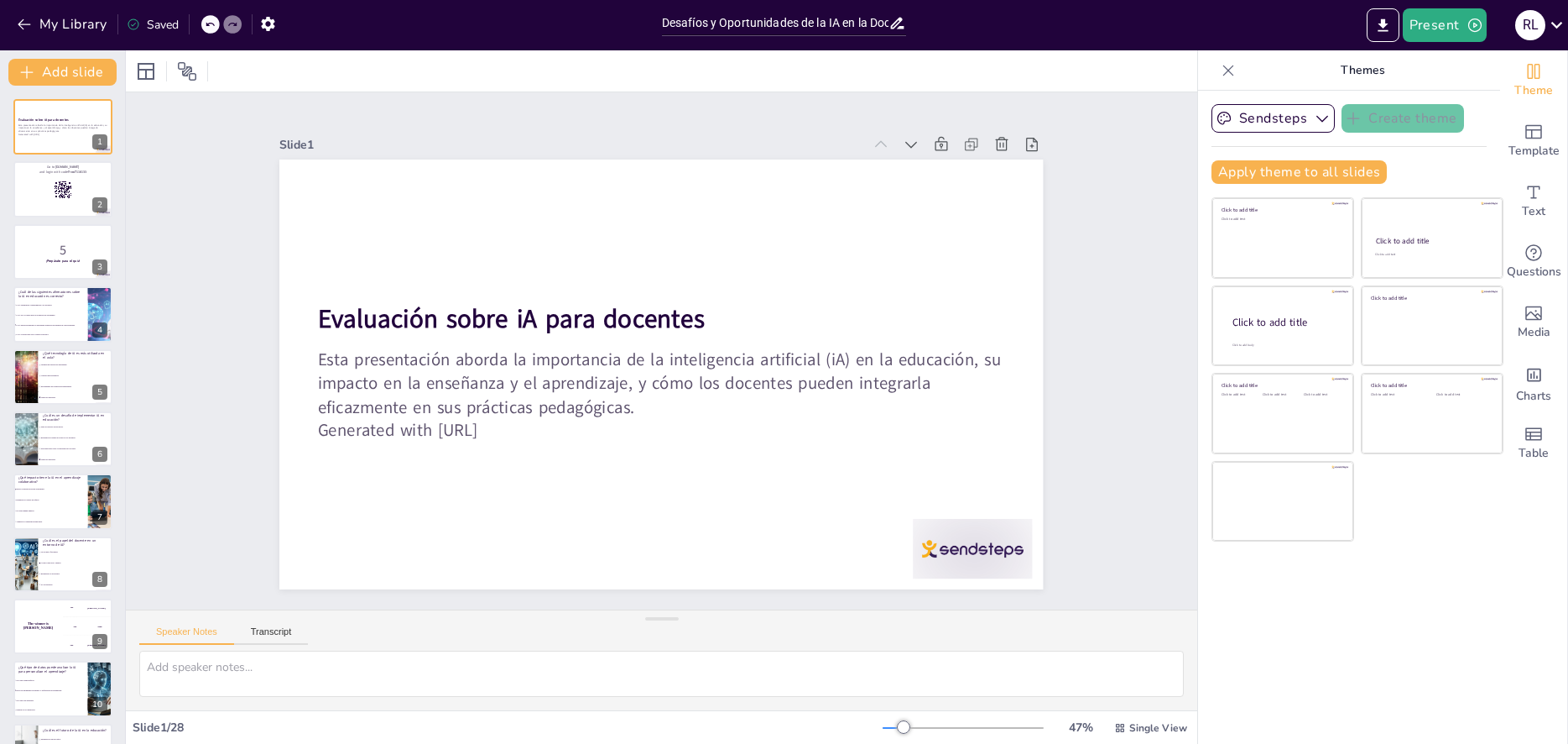
checkbox input "true"
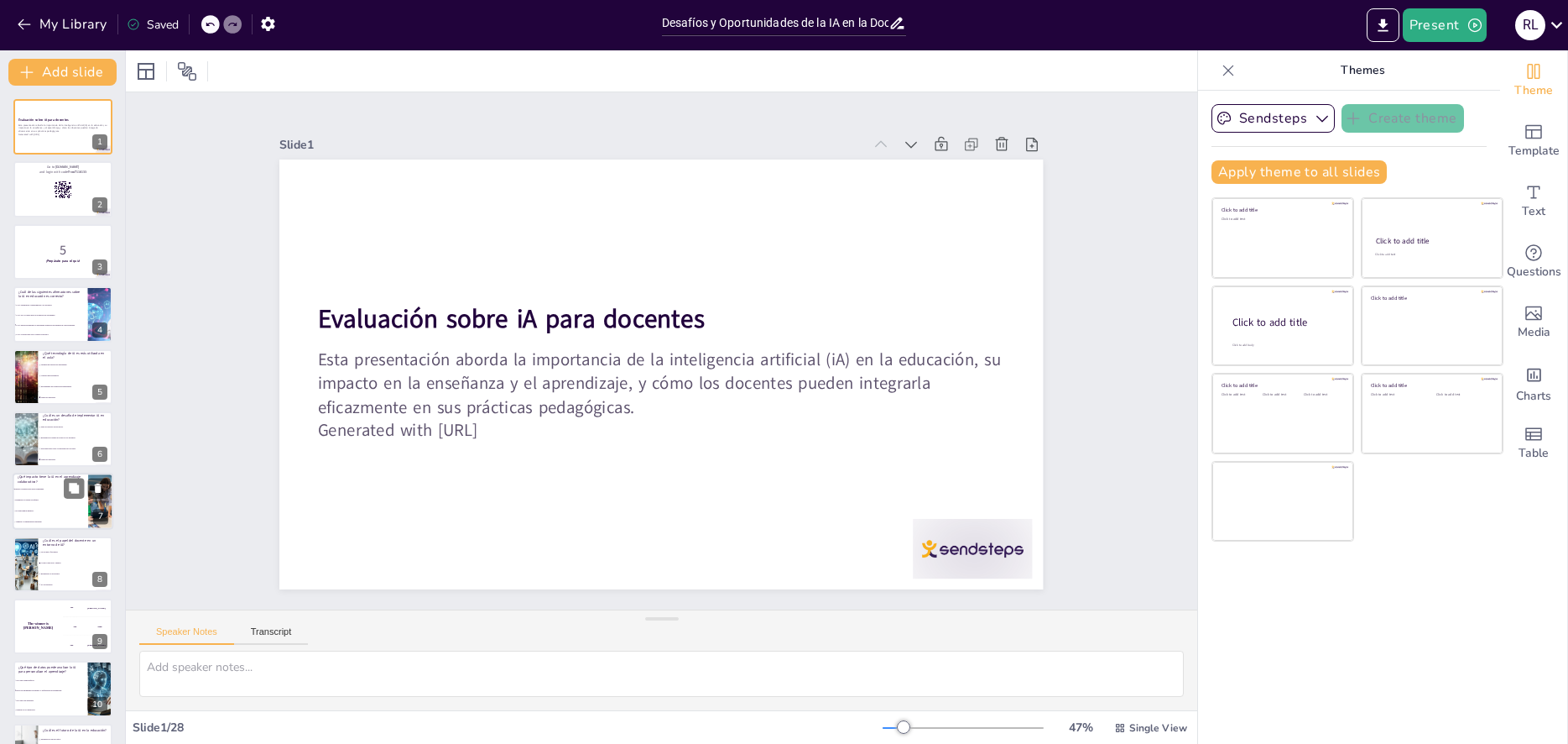
checkbox input "true"
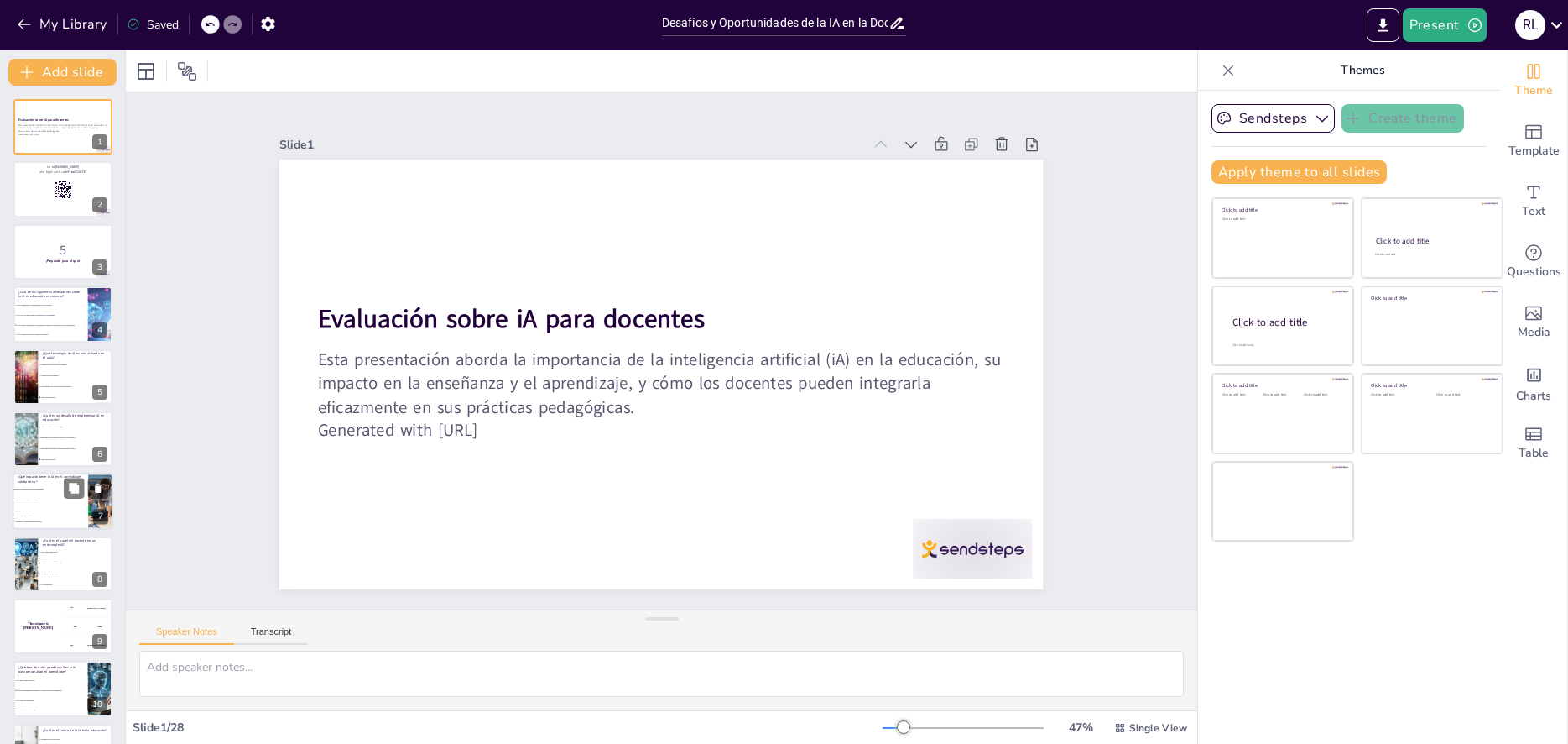
checkbox input "true"
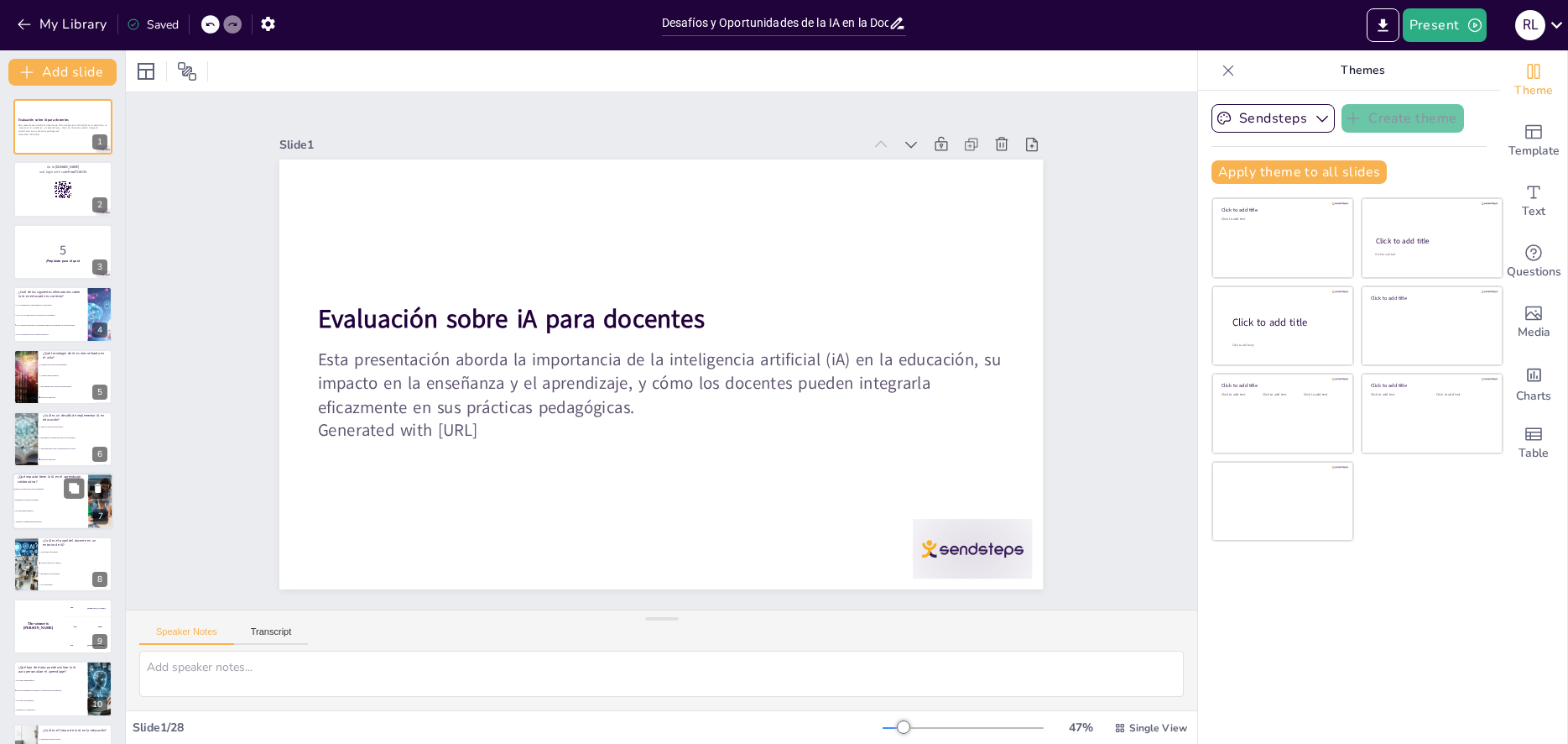
checkbox input "true"
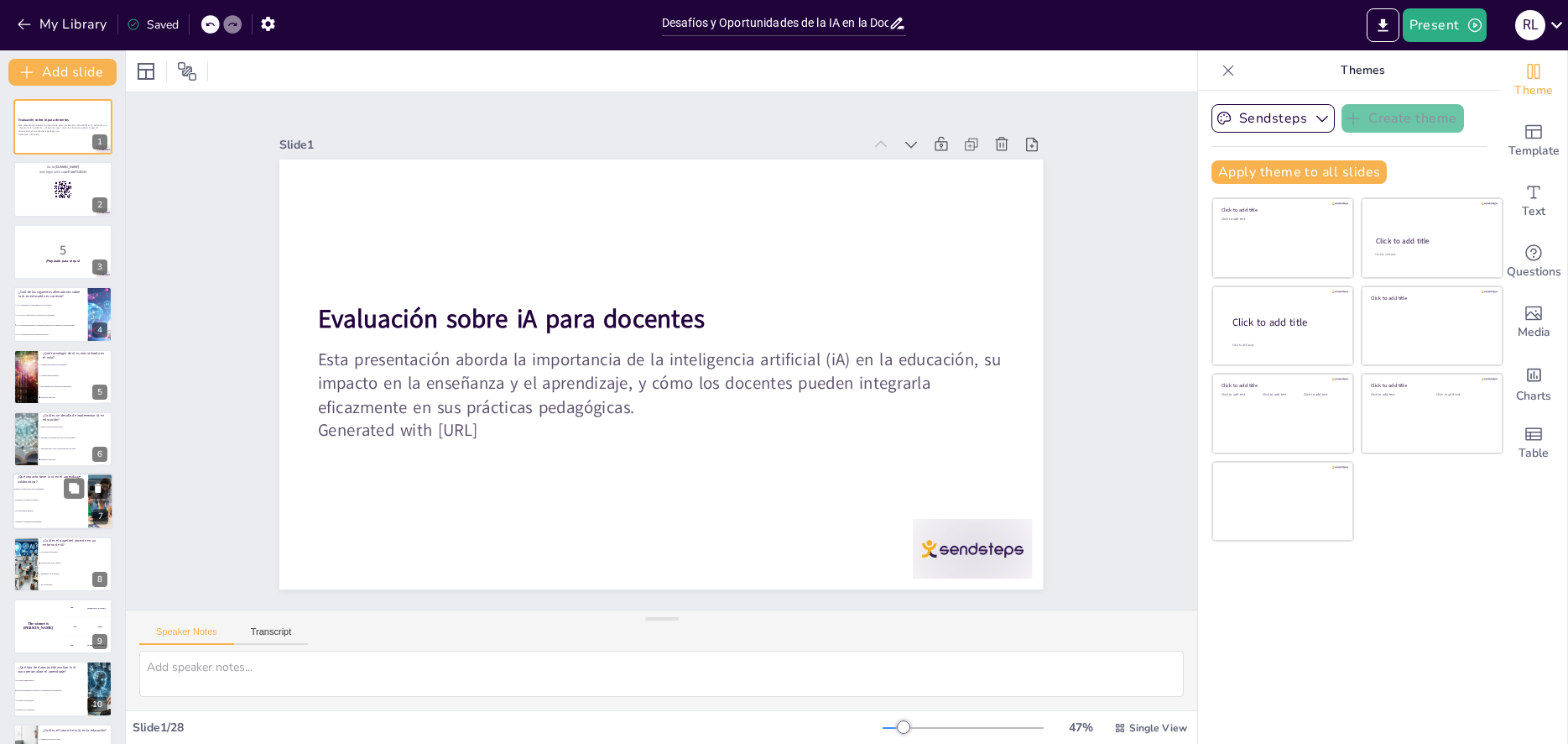
checkbox input "true"
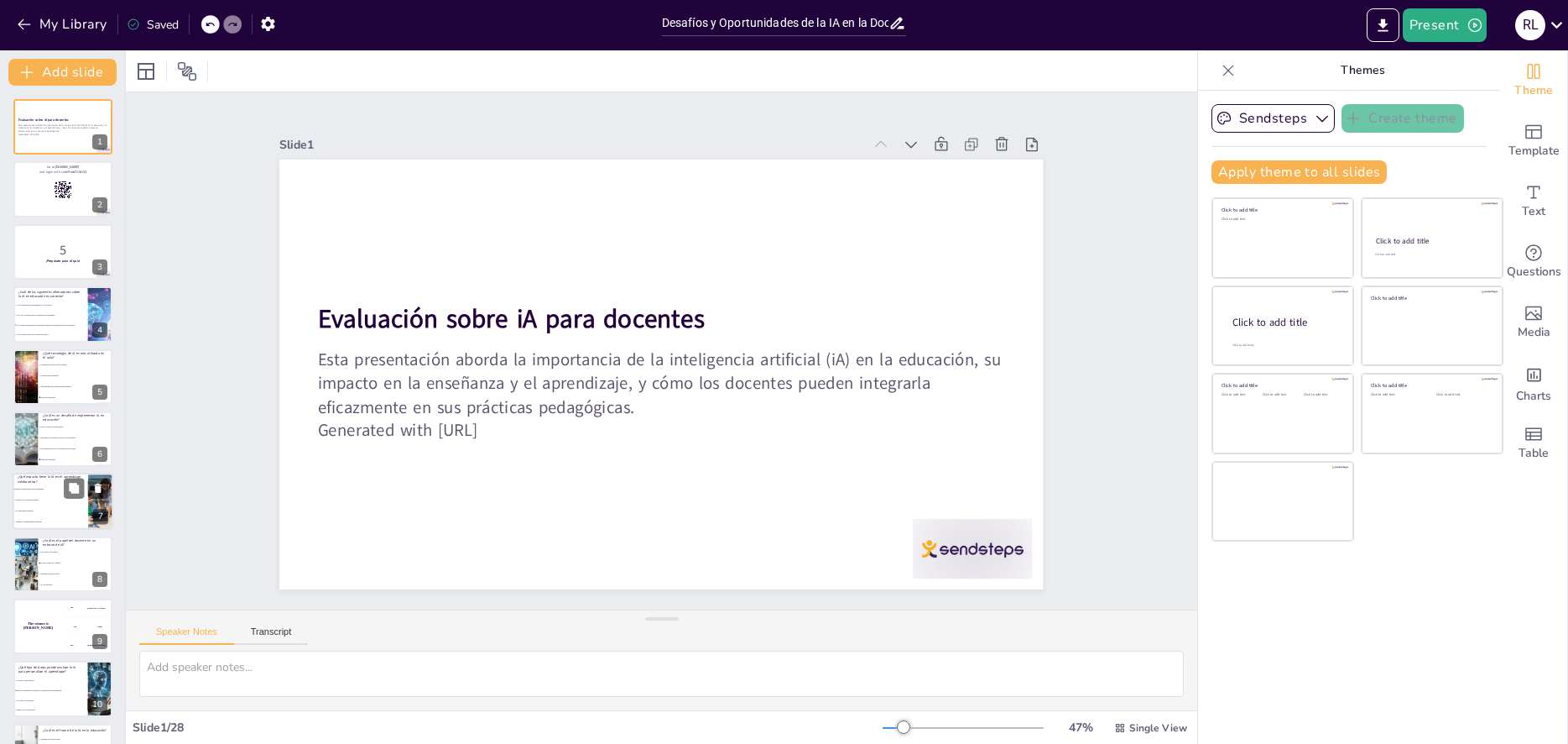
checkbox input "true"
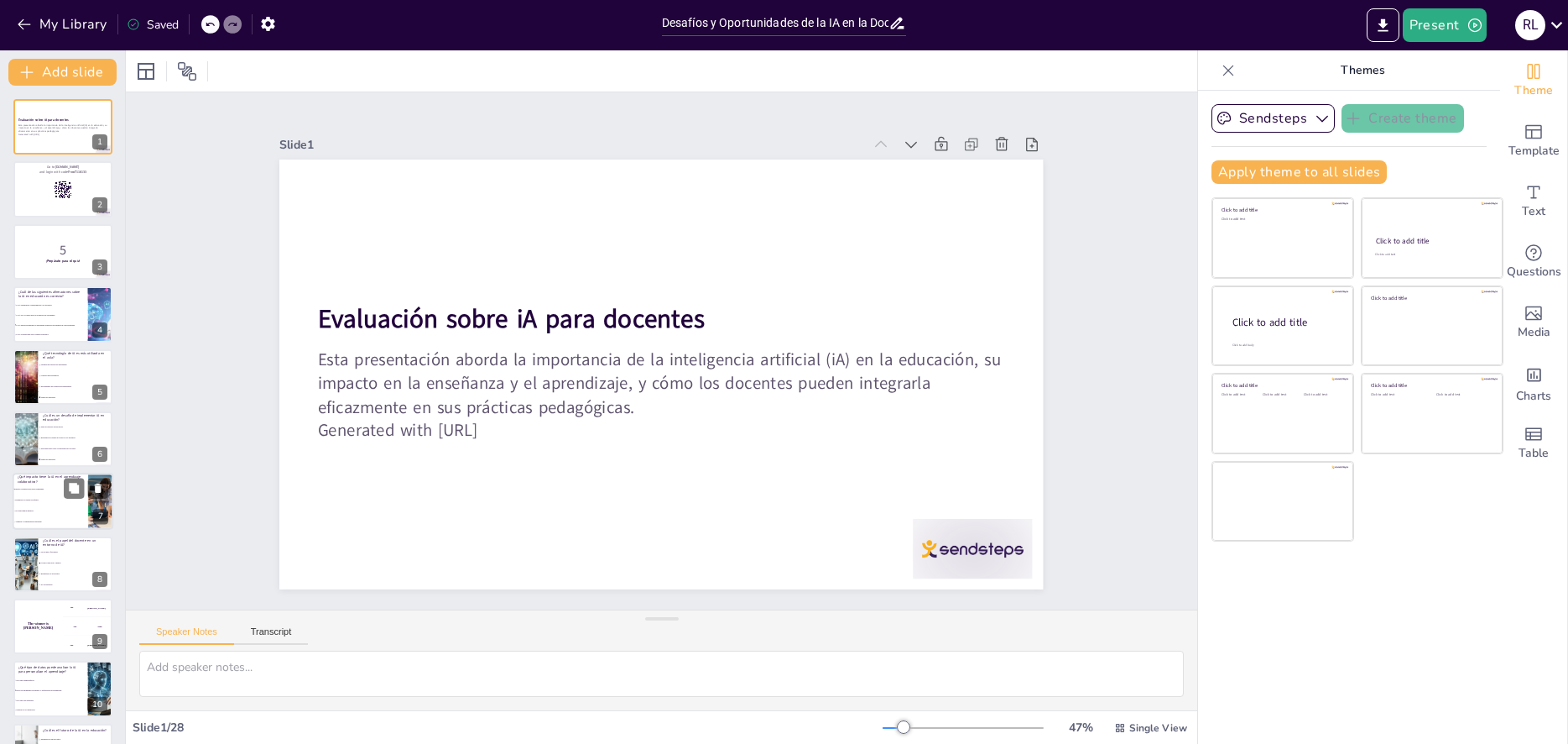
checkbox input "true"
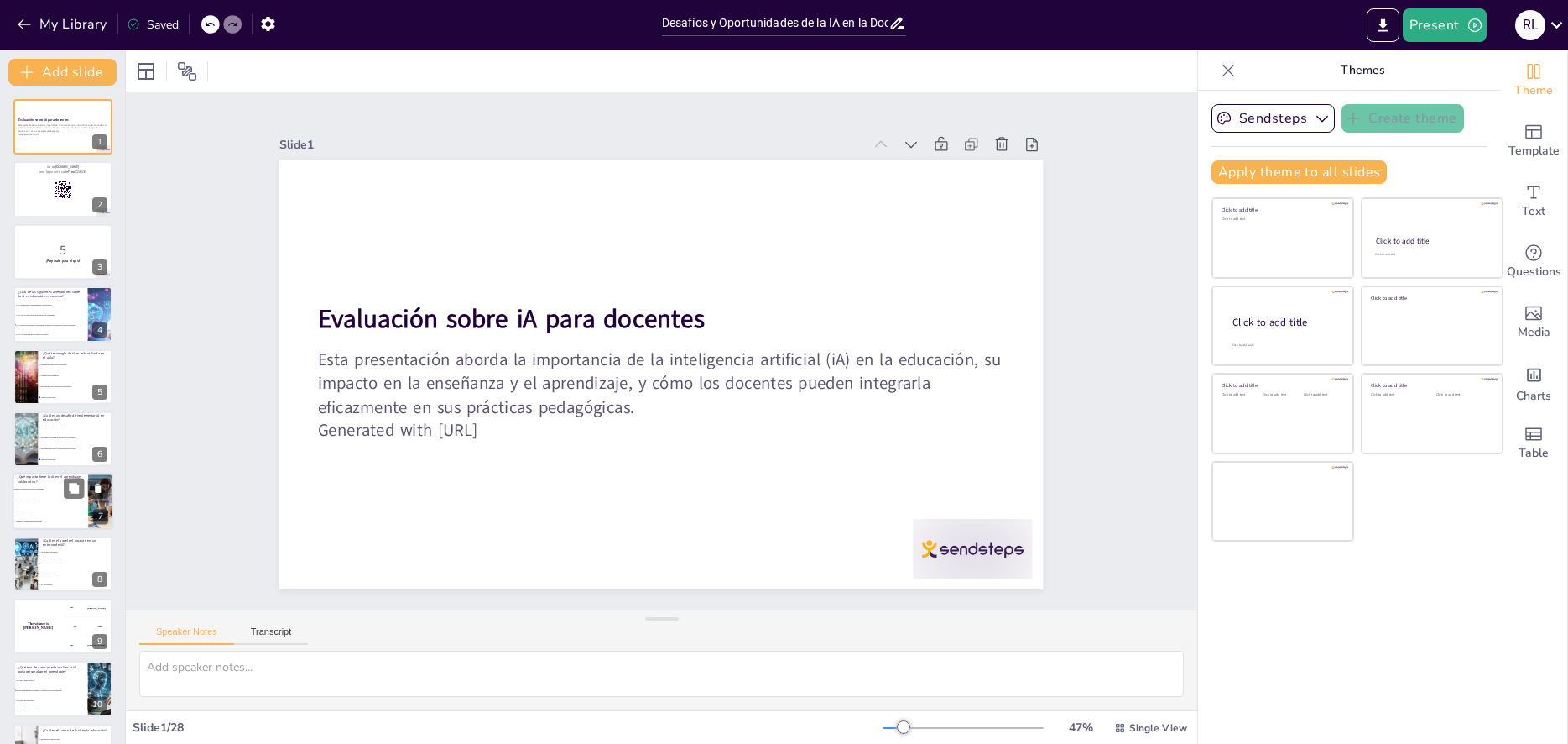
checkbox input "true"
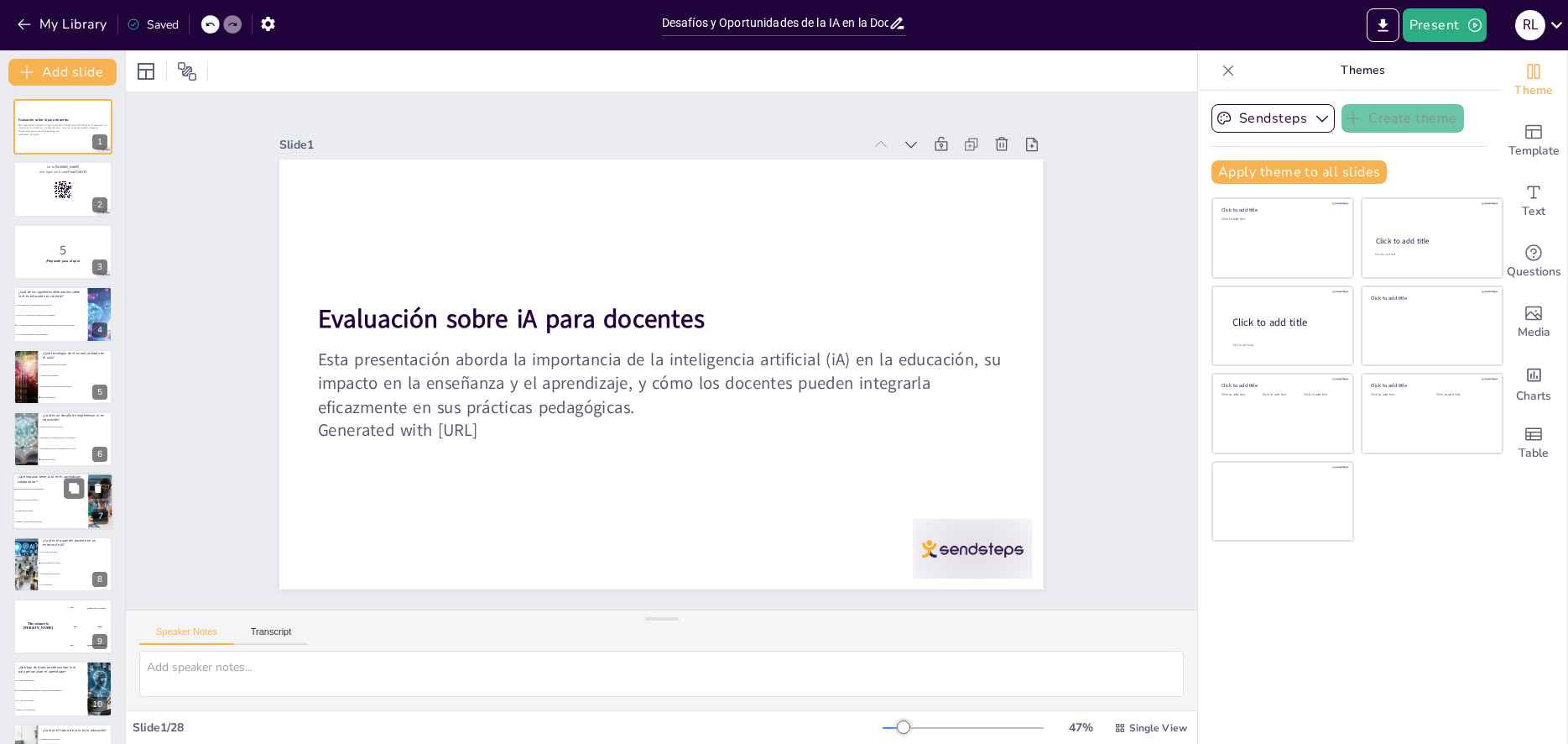
checkbox input "true"
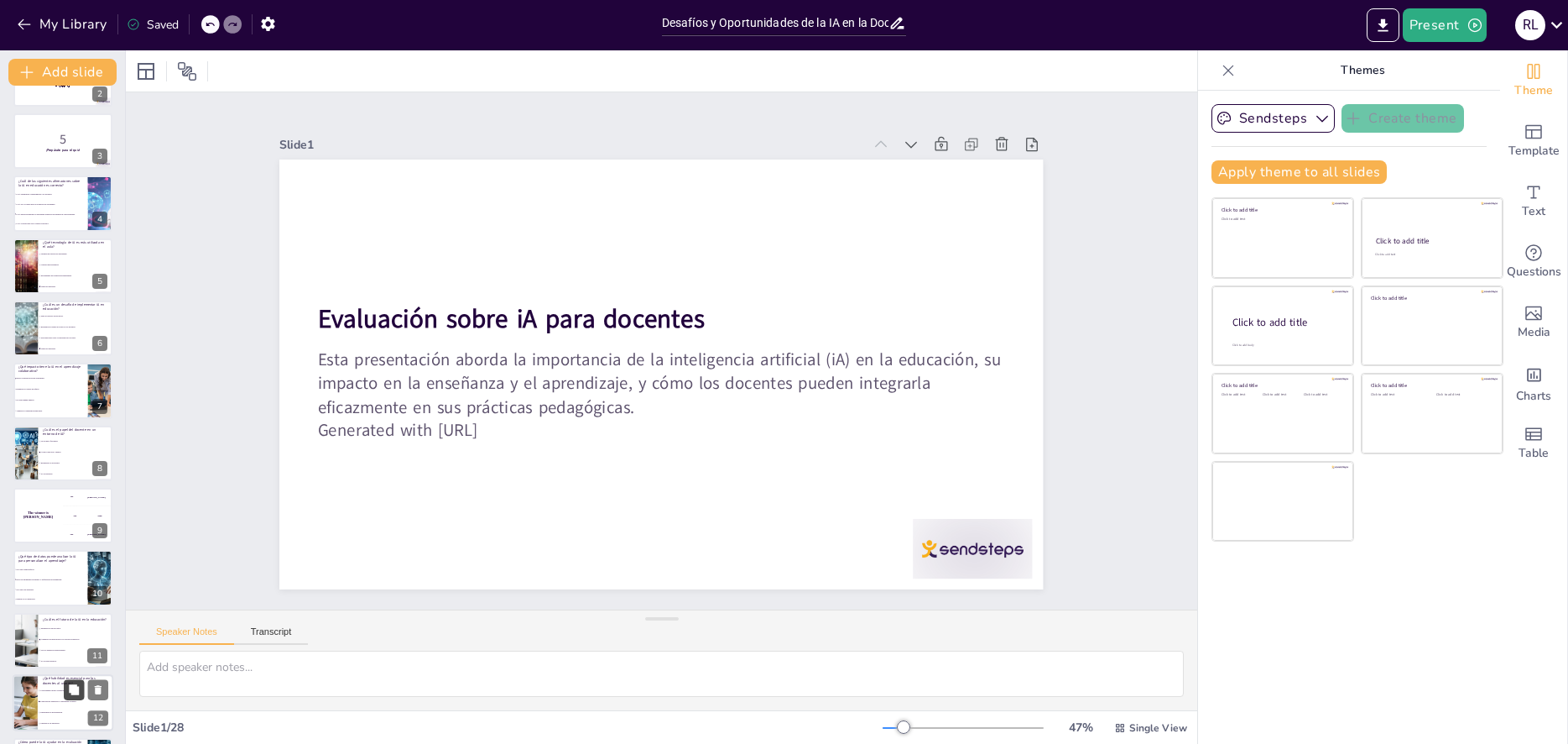
checkbox input "true"
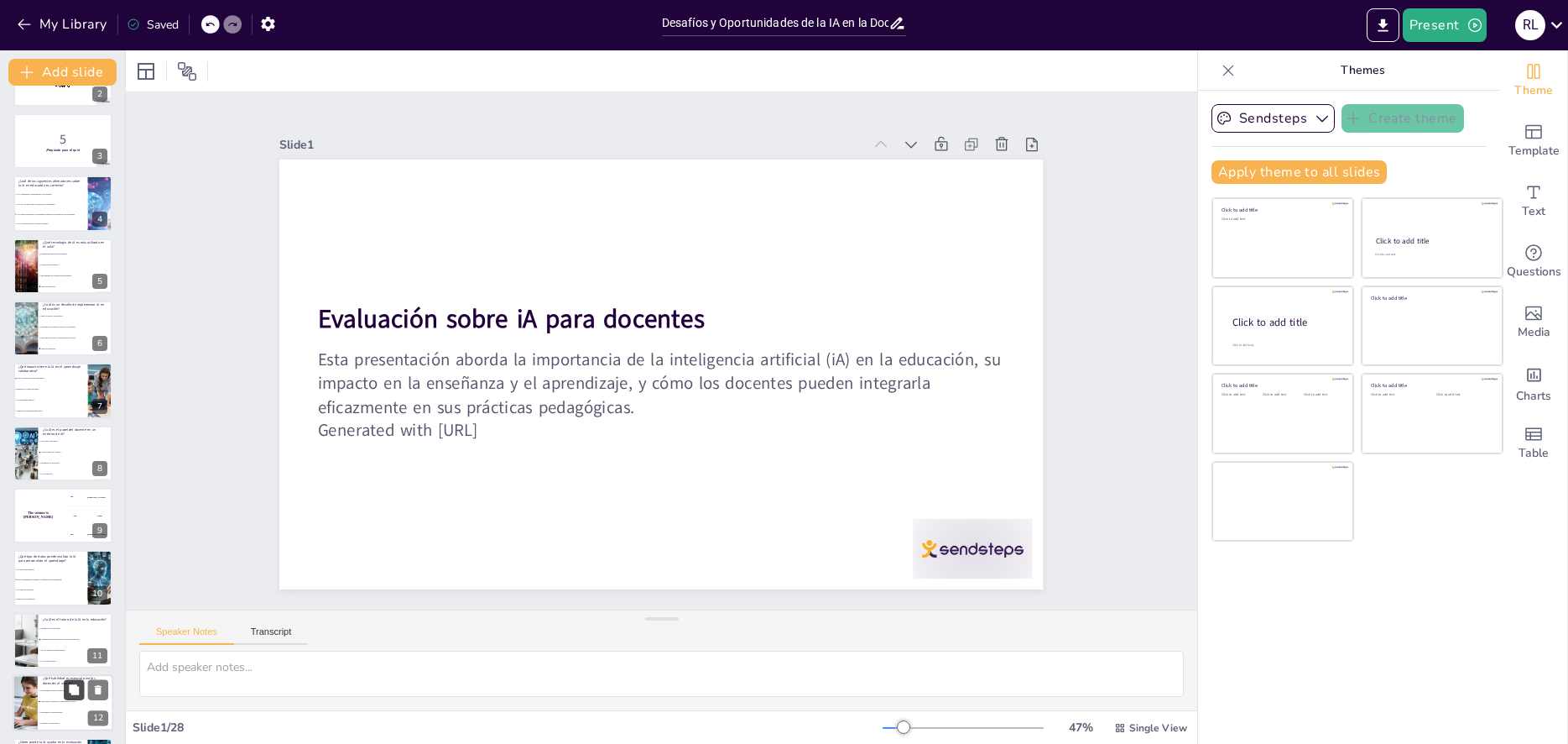
checkbox input "true"
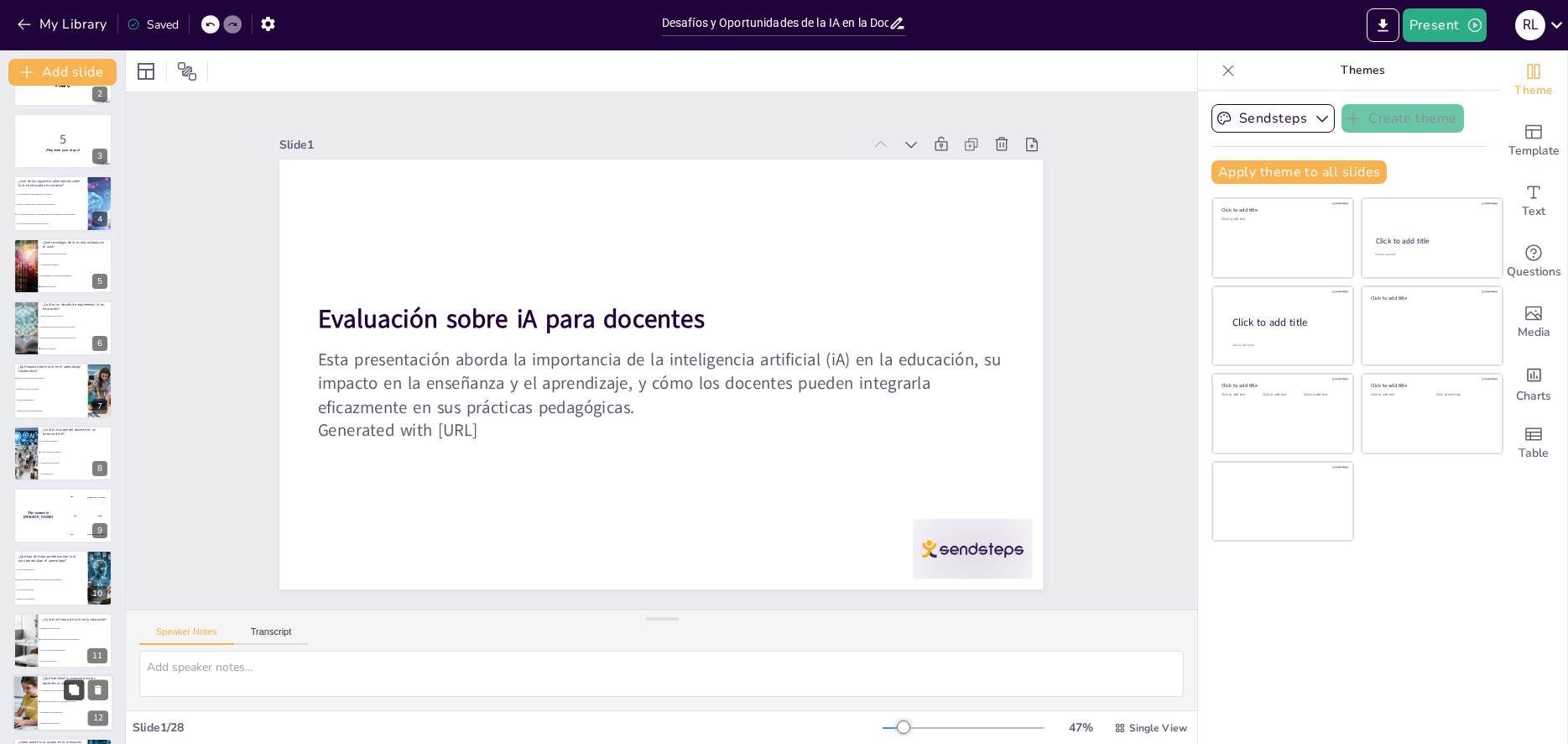
checkbox input "true"
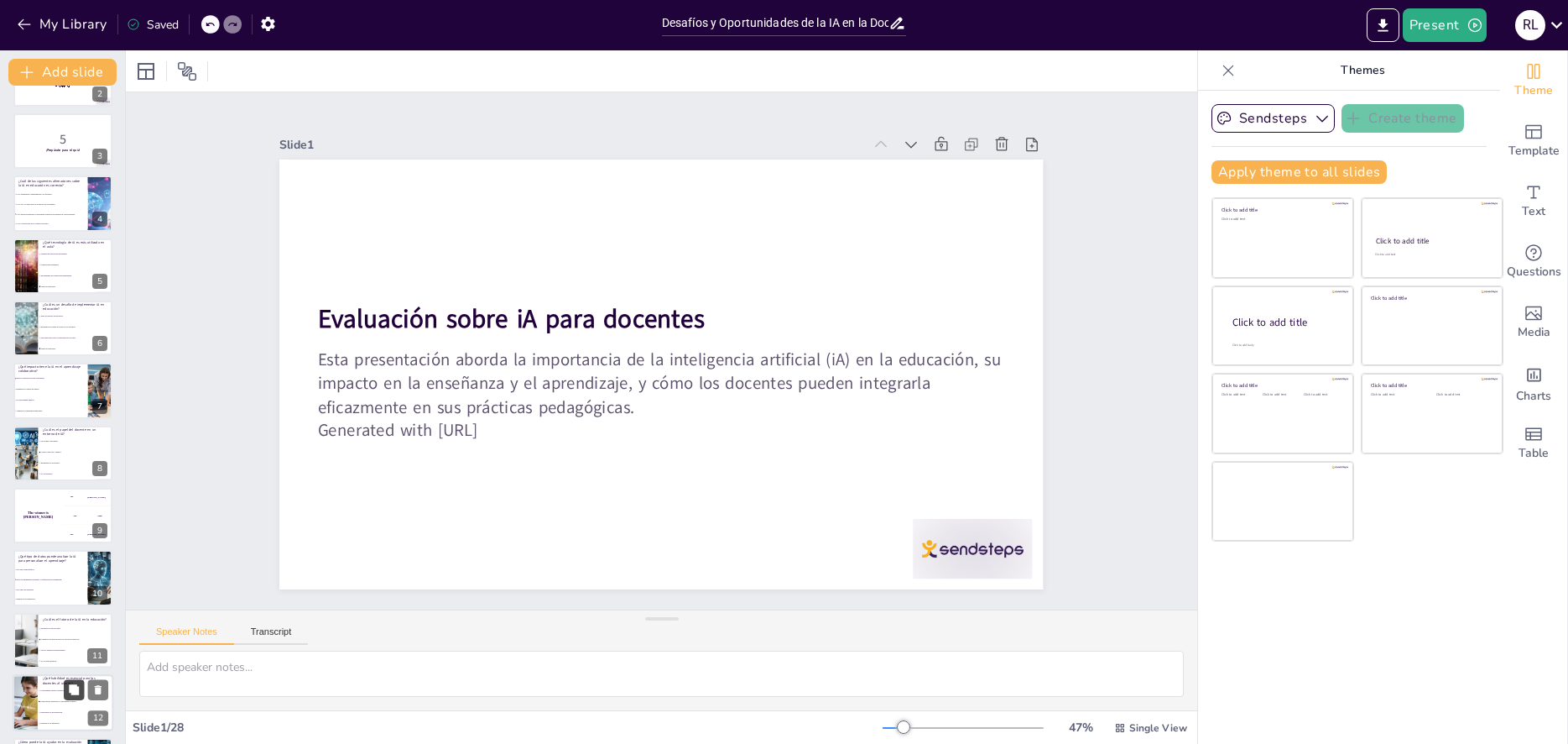
checkbox input "true"
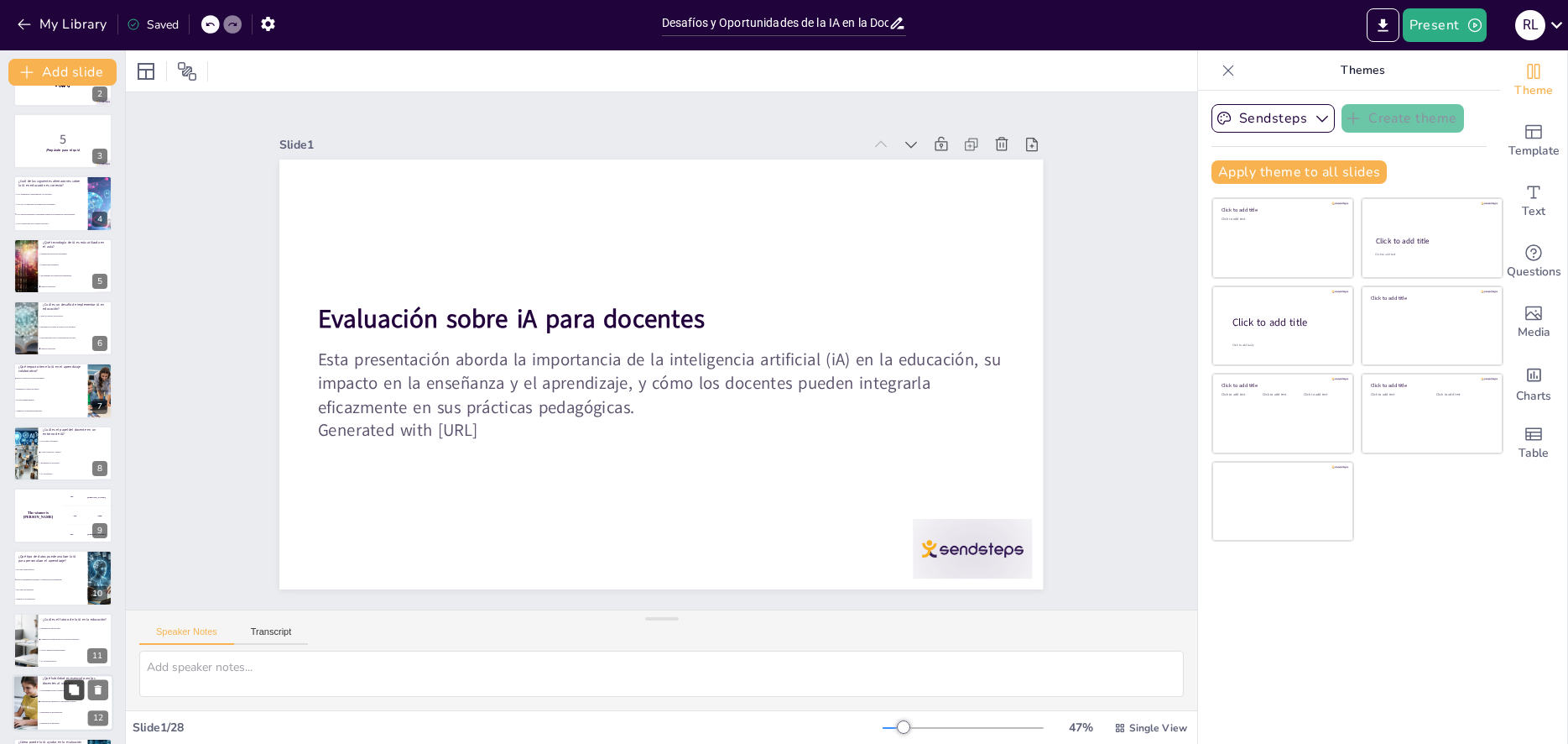
checkbox input "true"
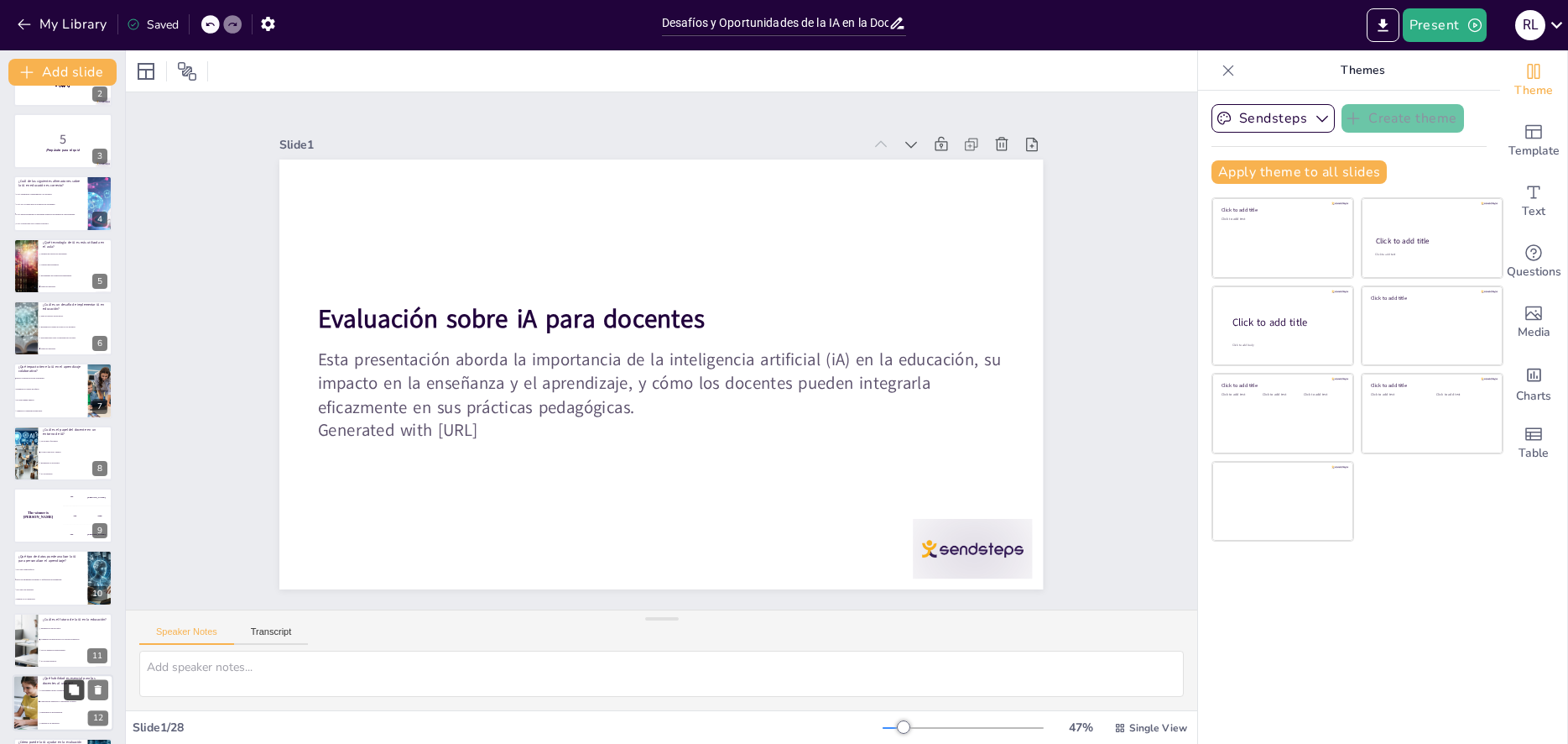
checkbox input "true"
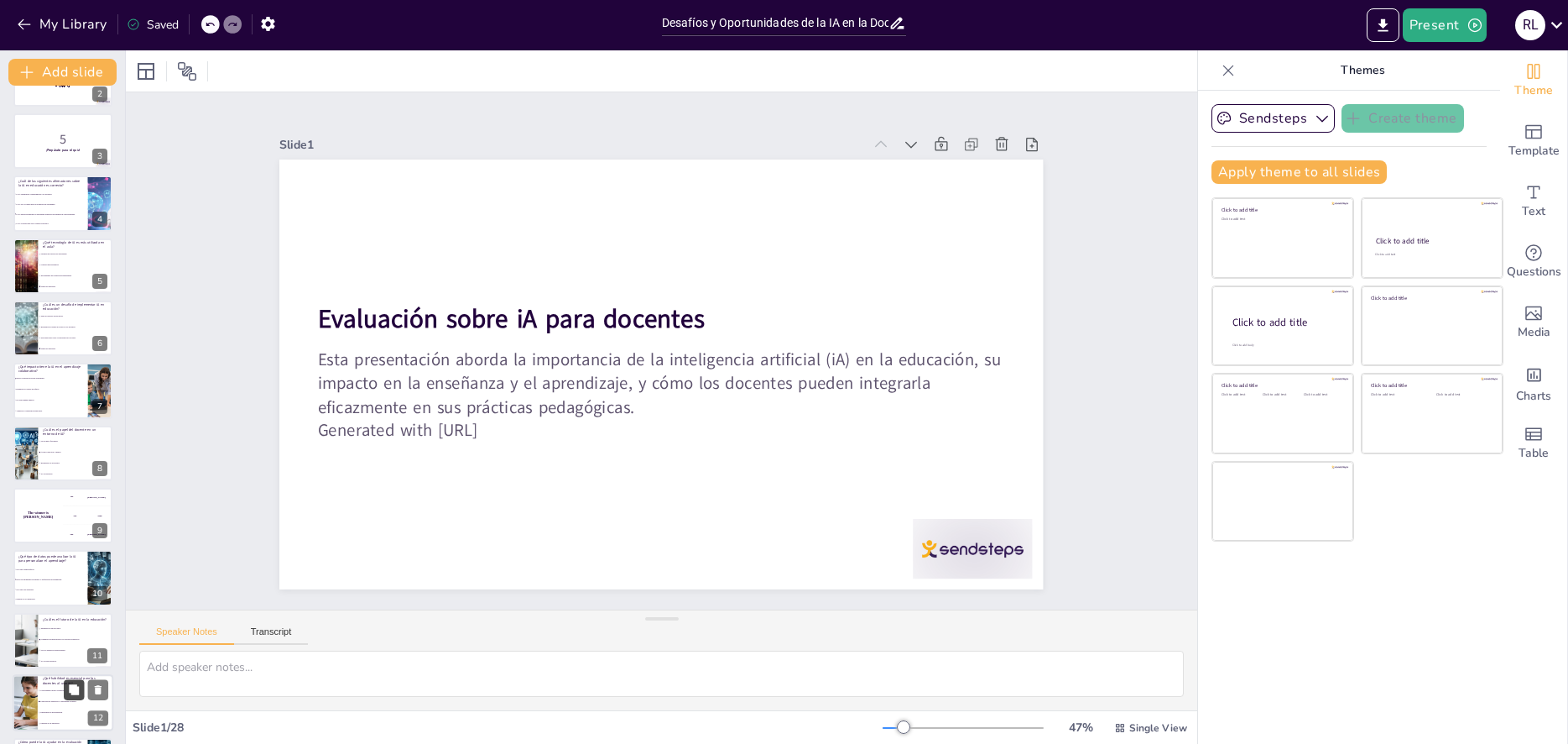
checkbox input "true"
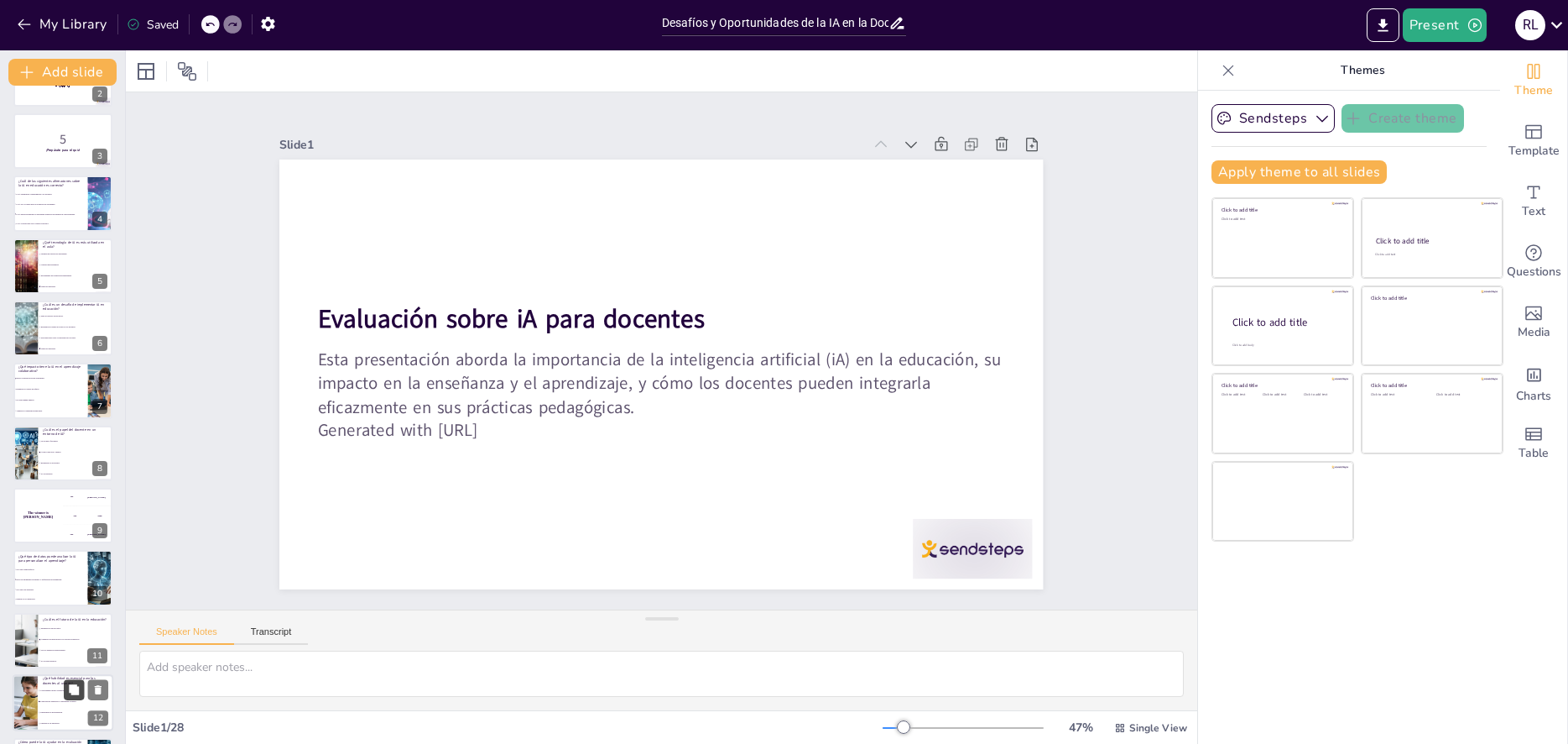
checkbox input "true"
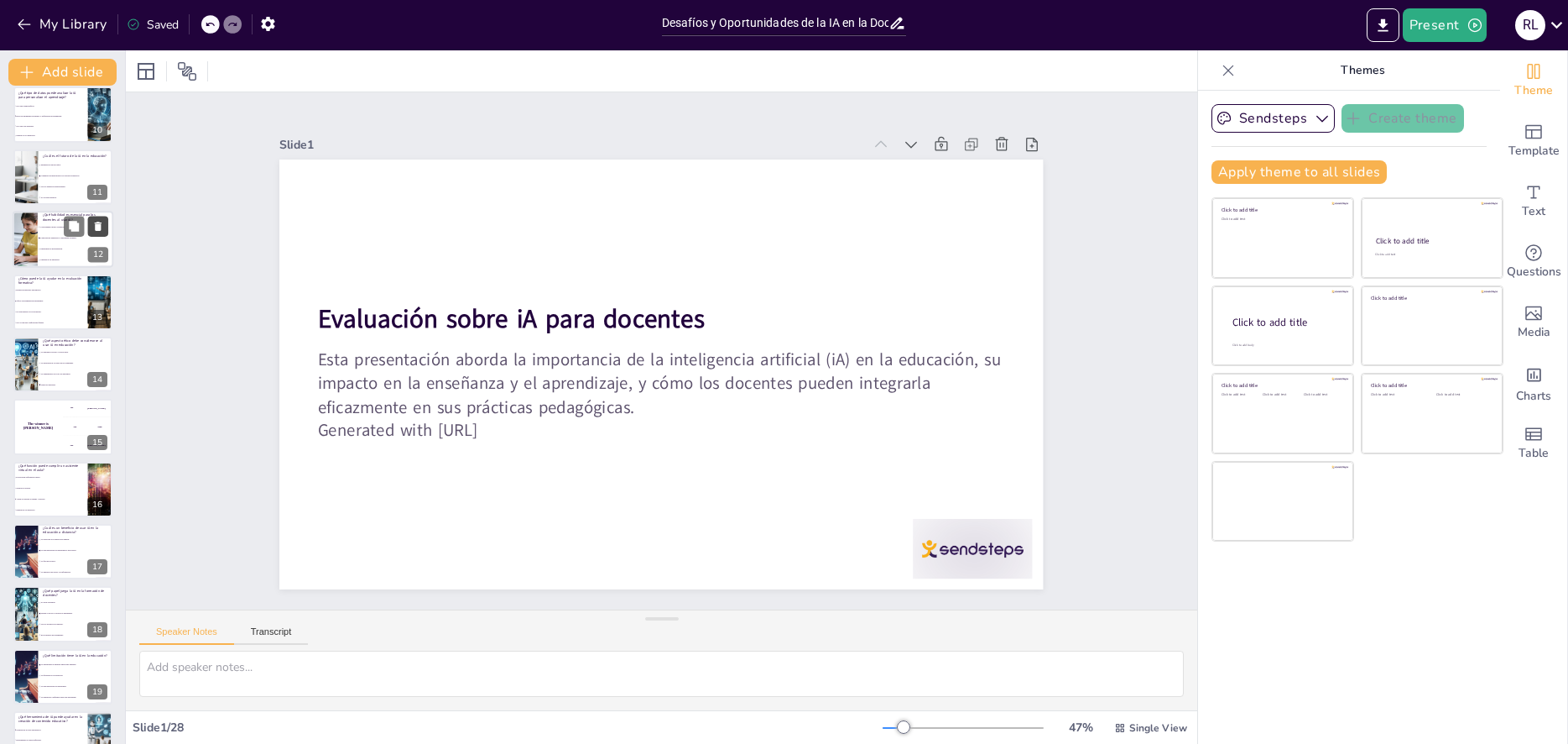
scroll to position [766, 0]
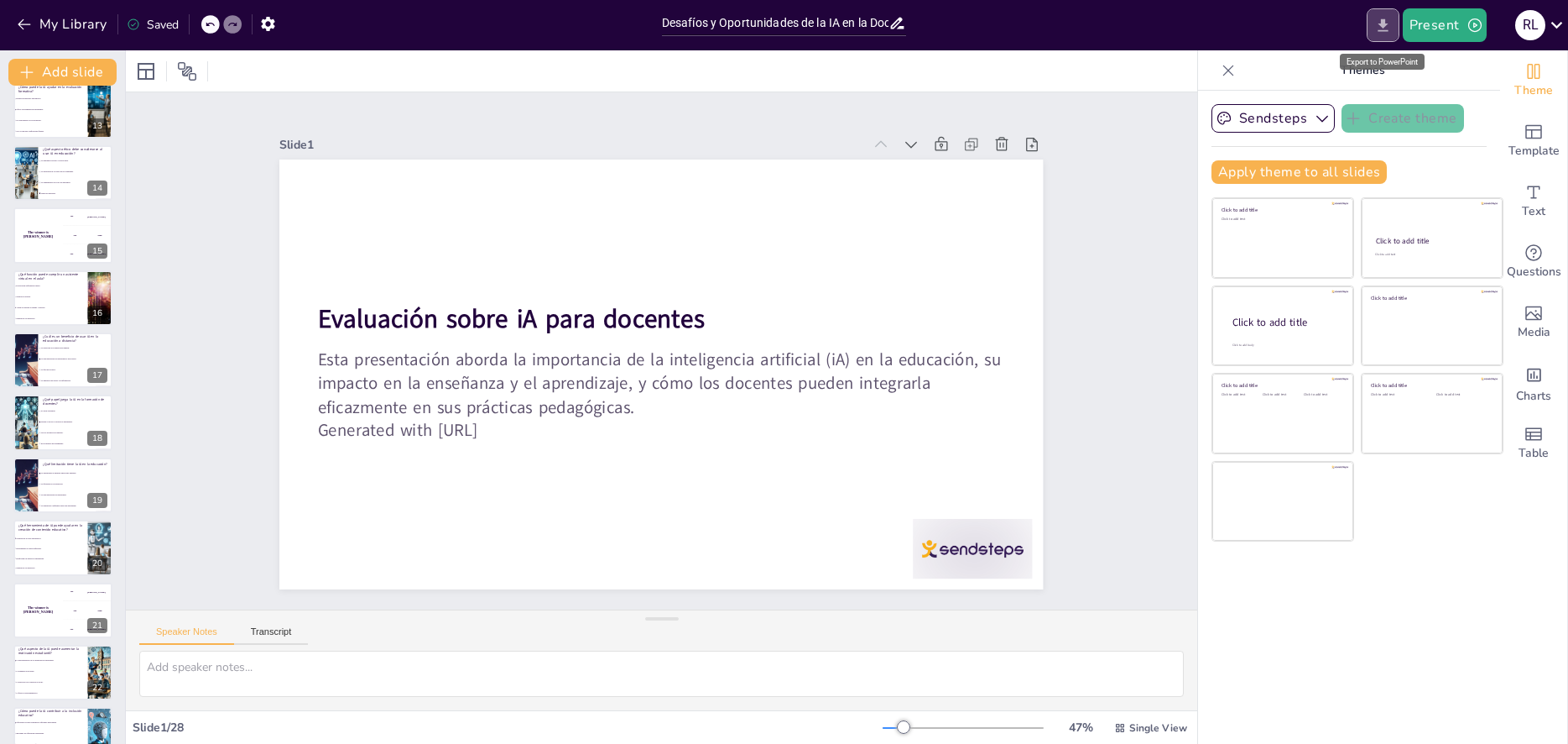
click at [1383, 30] on icon "Export to PowerPoint" at bounding box center [1383, 26] width 18 height 18
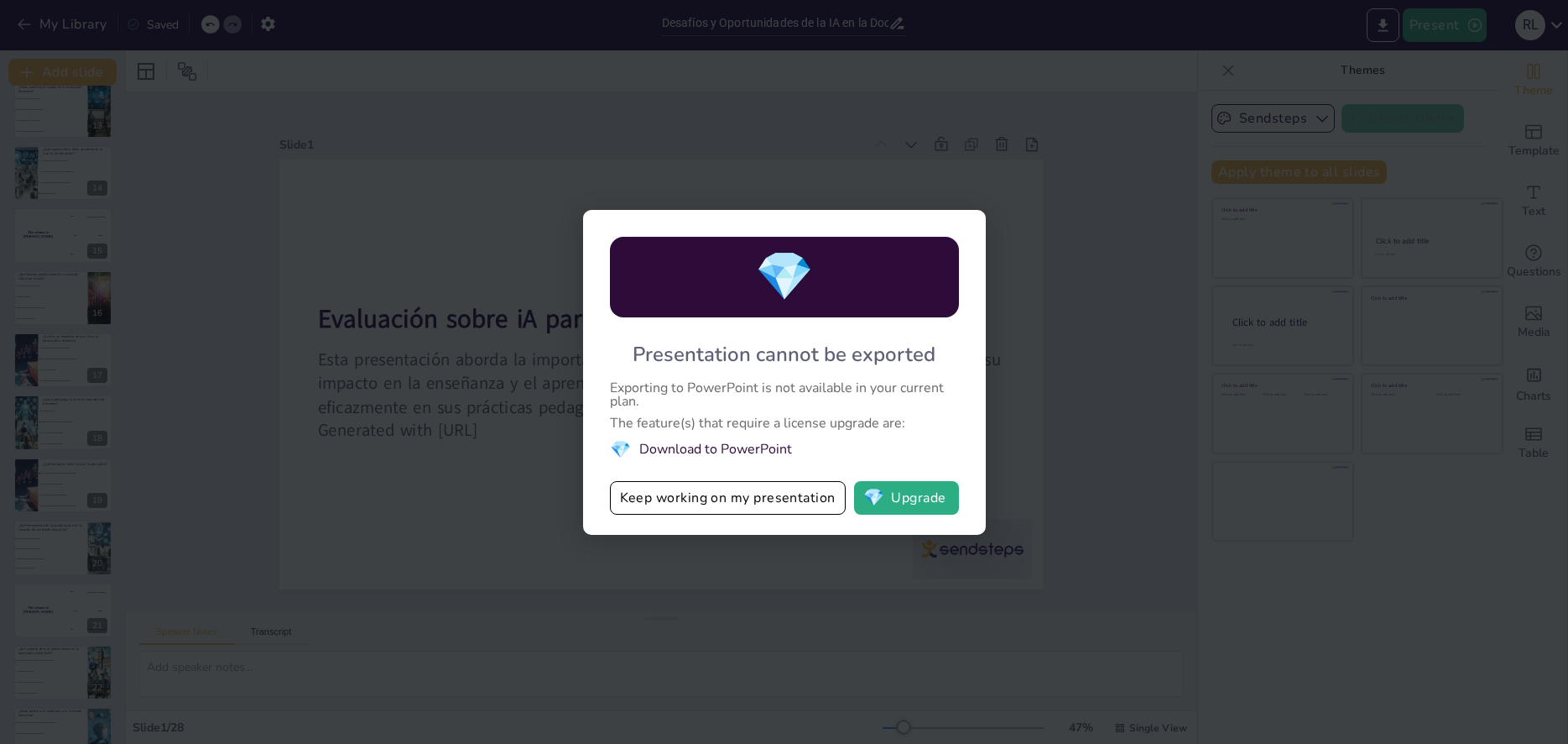
click at [1046, 403] on div "💎 Presentation cannot be exported Exporting to PowerPoint is not available in y…" at bounding box center [784, 372] width 1568 height 744
click at [680, 505] on button "Keep working on my presentation" at bounding box center [728, 497] width 236 height 33
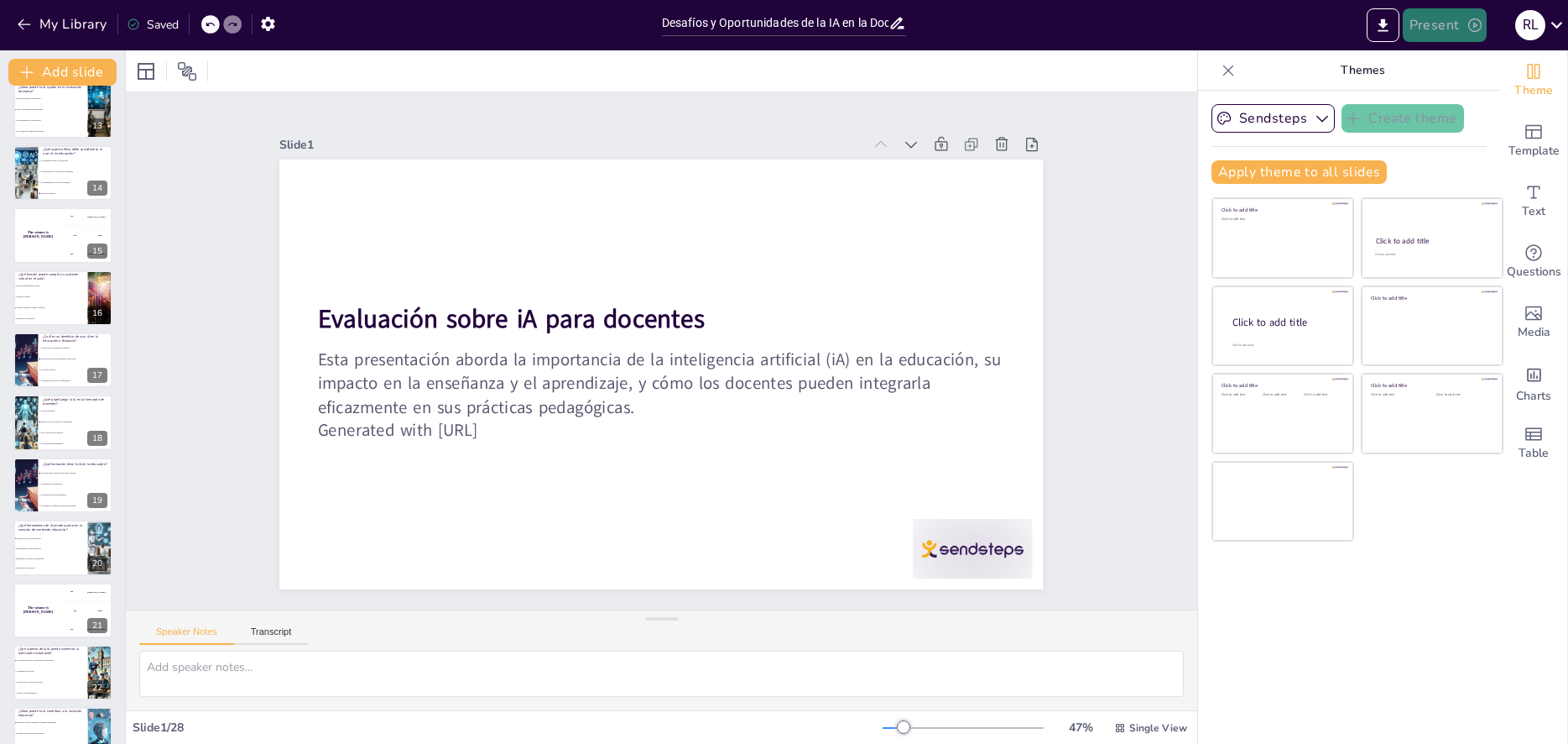
click at [1434, 36] on button "Present" at bounding box center [1444, 24] width 84 height 33
click at [1442, 72] on li "Preview presentation" at bounding box center [1469, 62] width 132 height 27
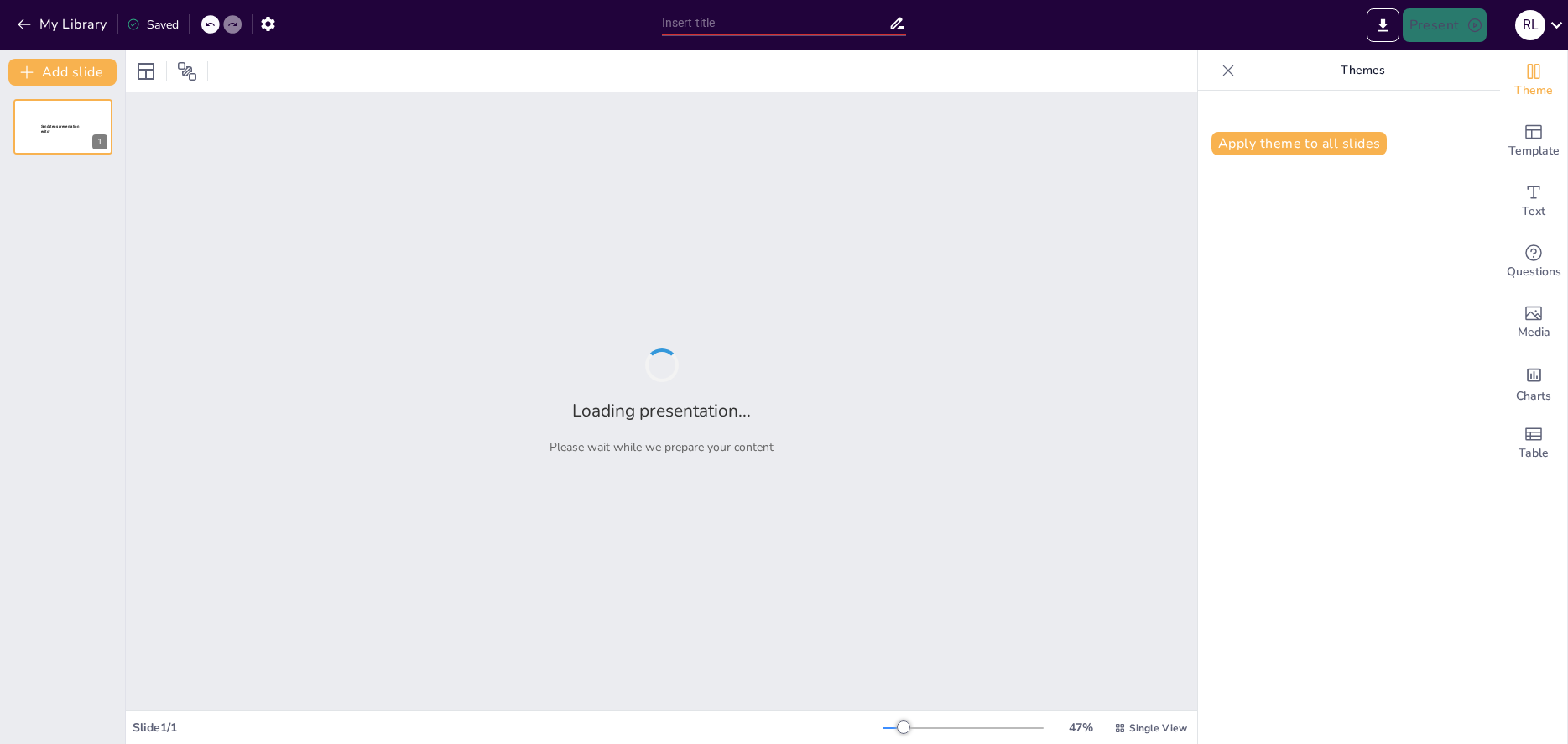
type input "Desafíos y Oportunidades de la IA en la Docencia"
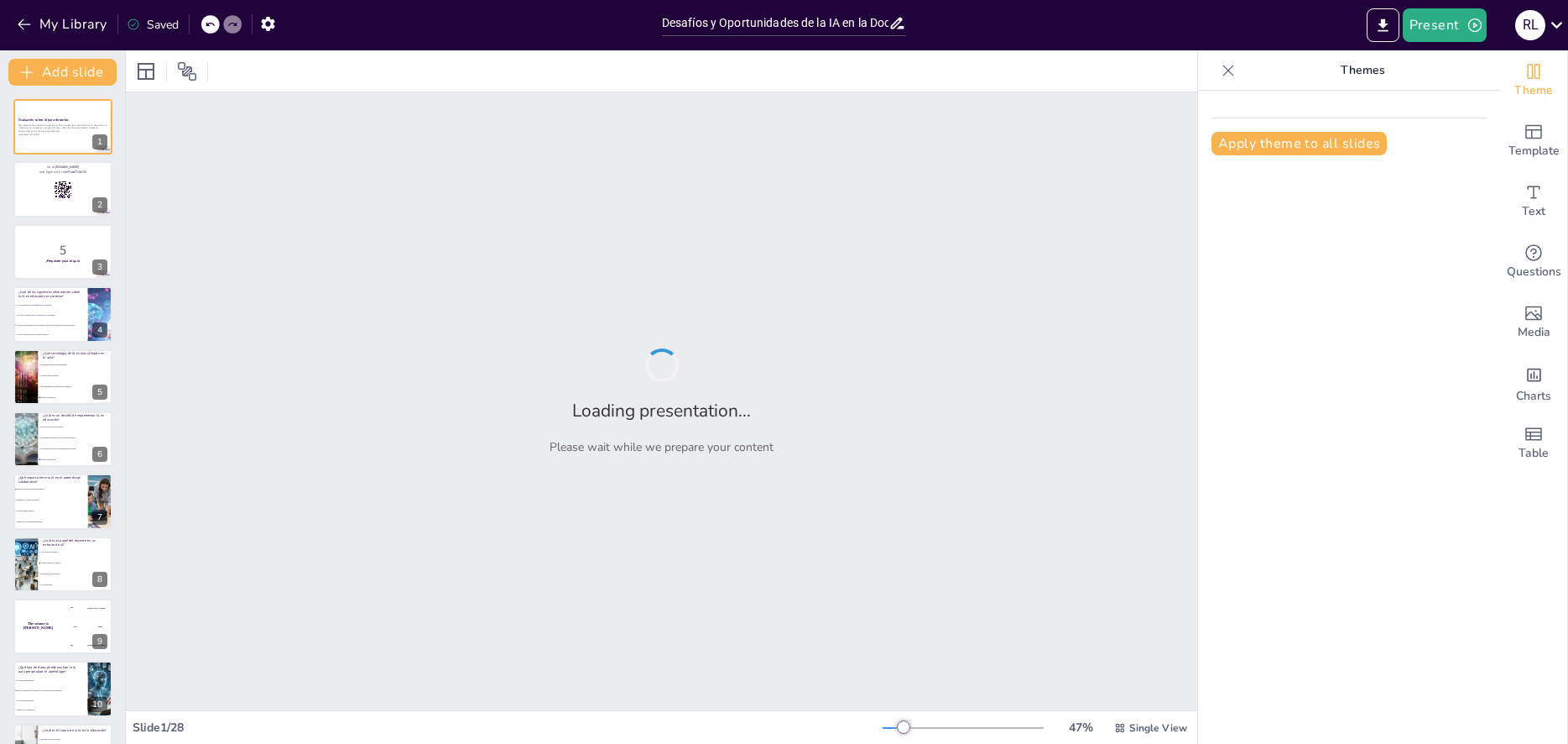
checkbox input "true"
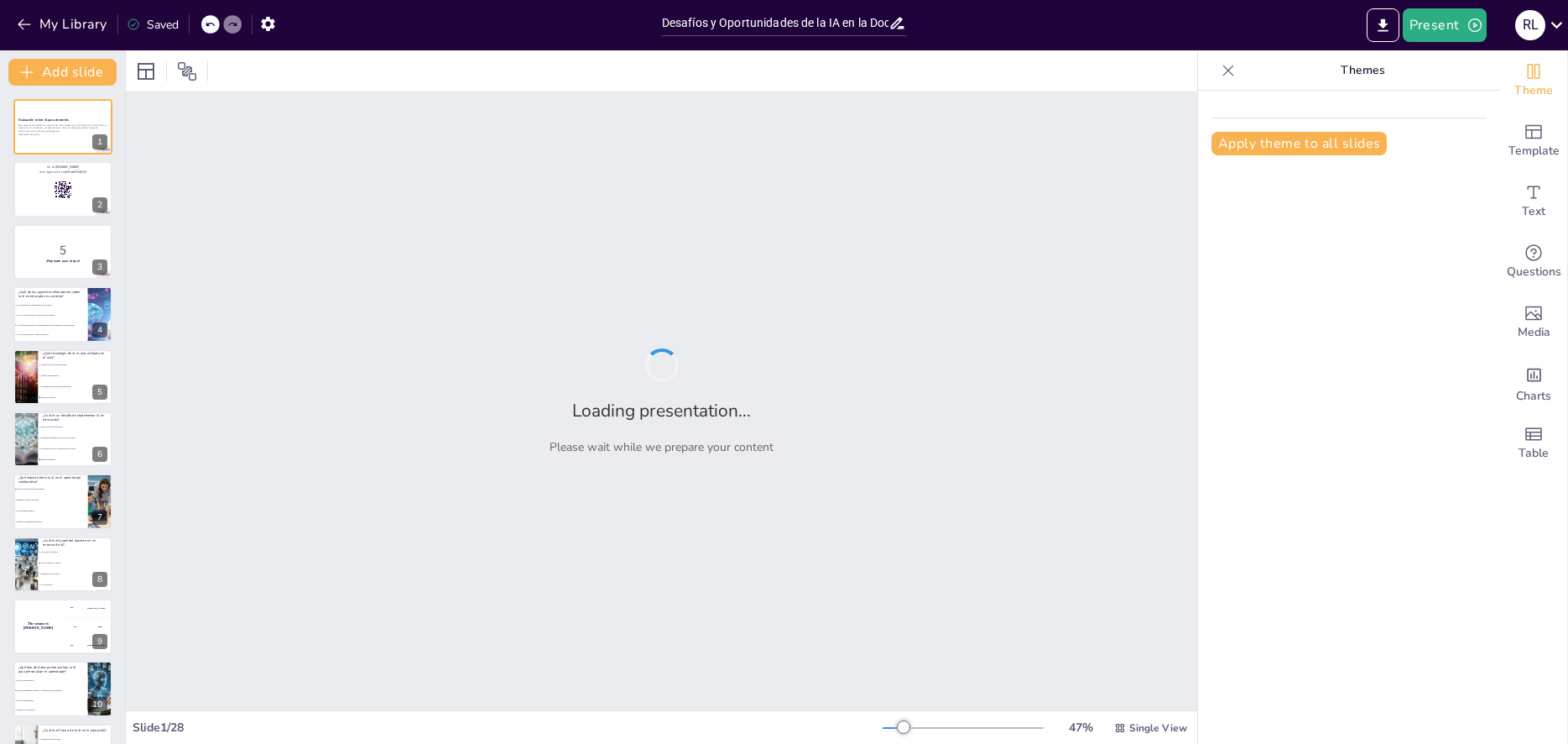
checkbox input "true"
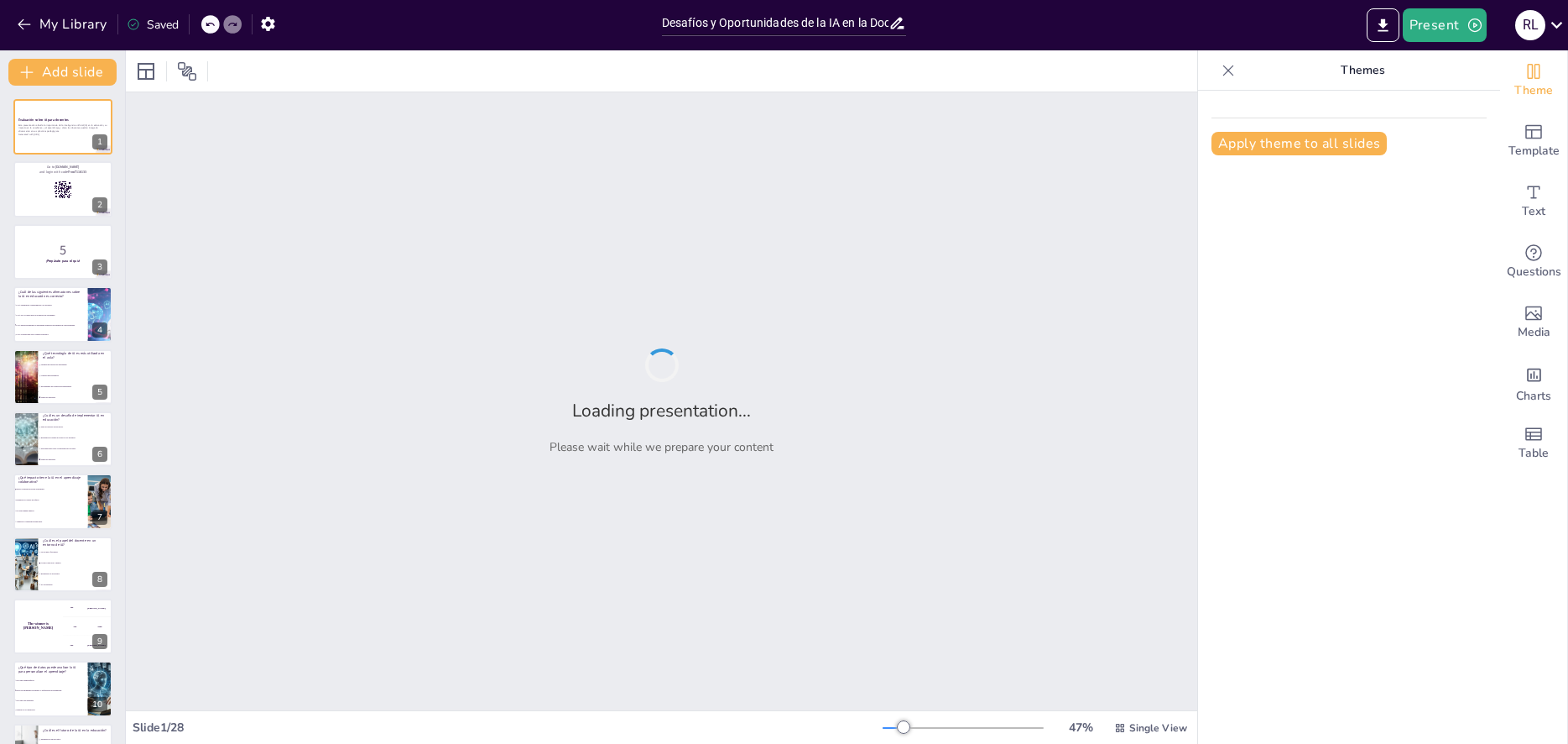
checkbox input "true"
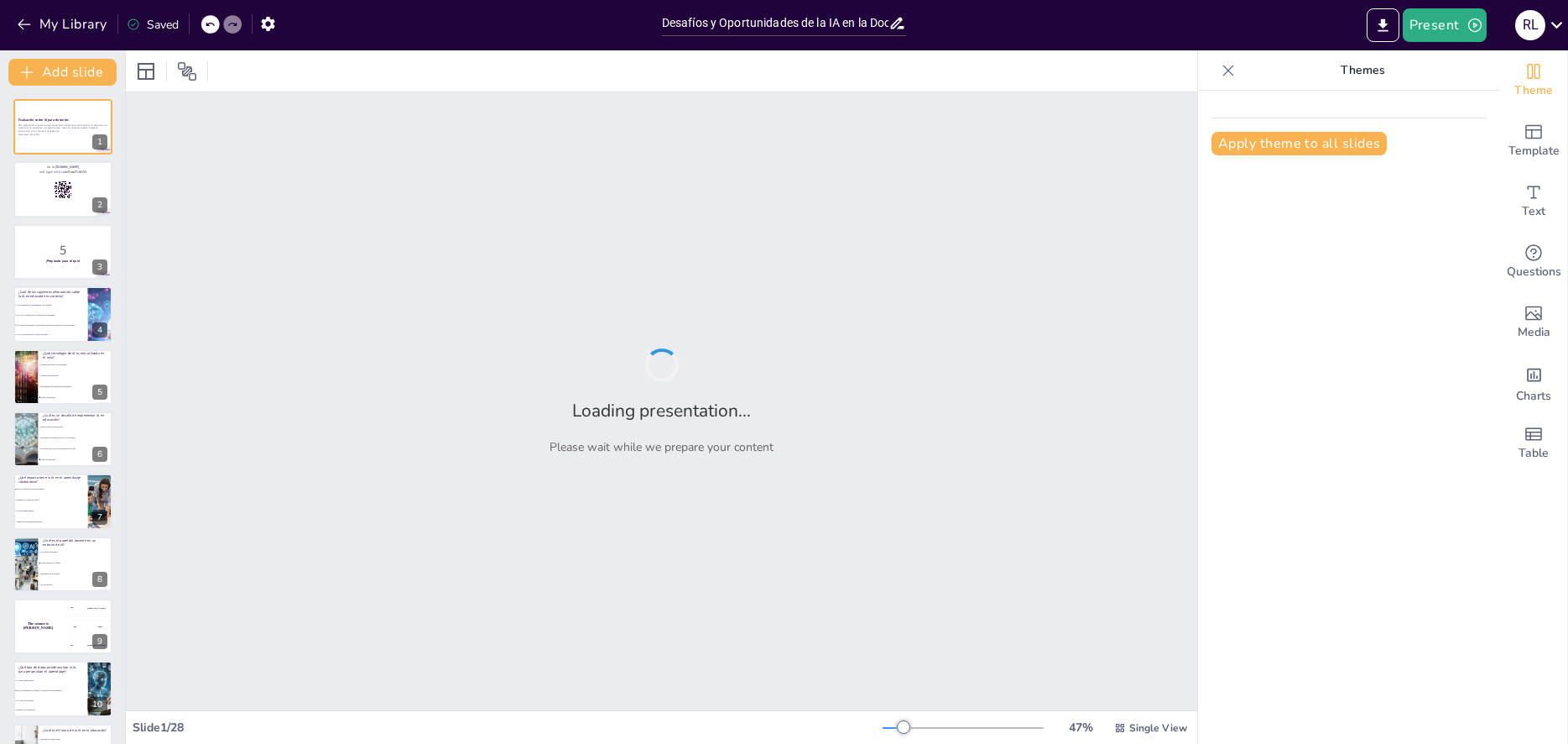
checkbox input "true"
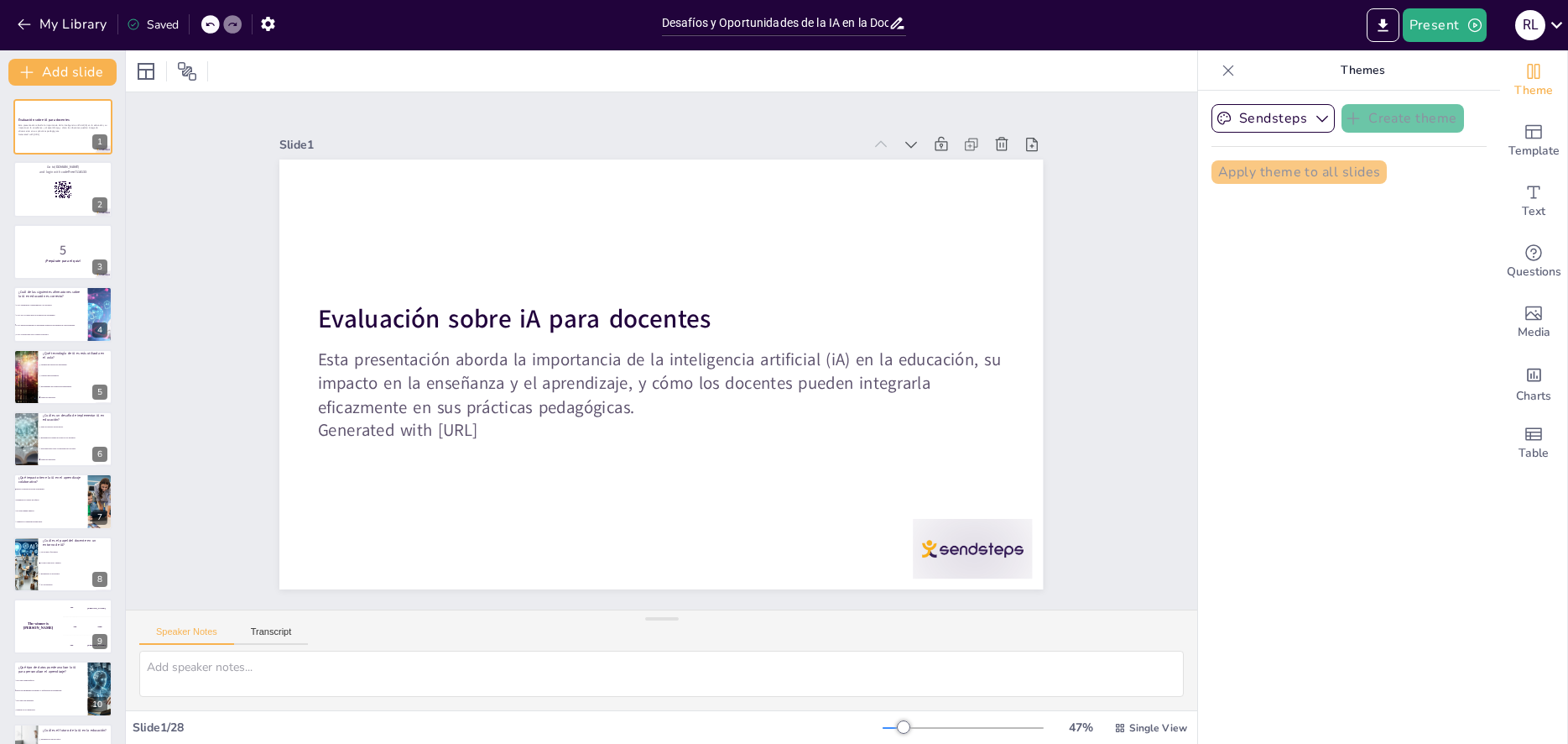
checkbox input "true"
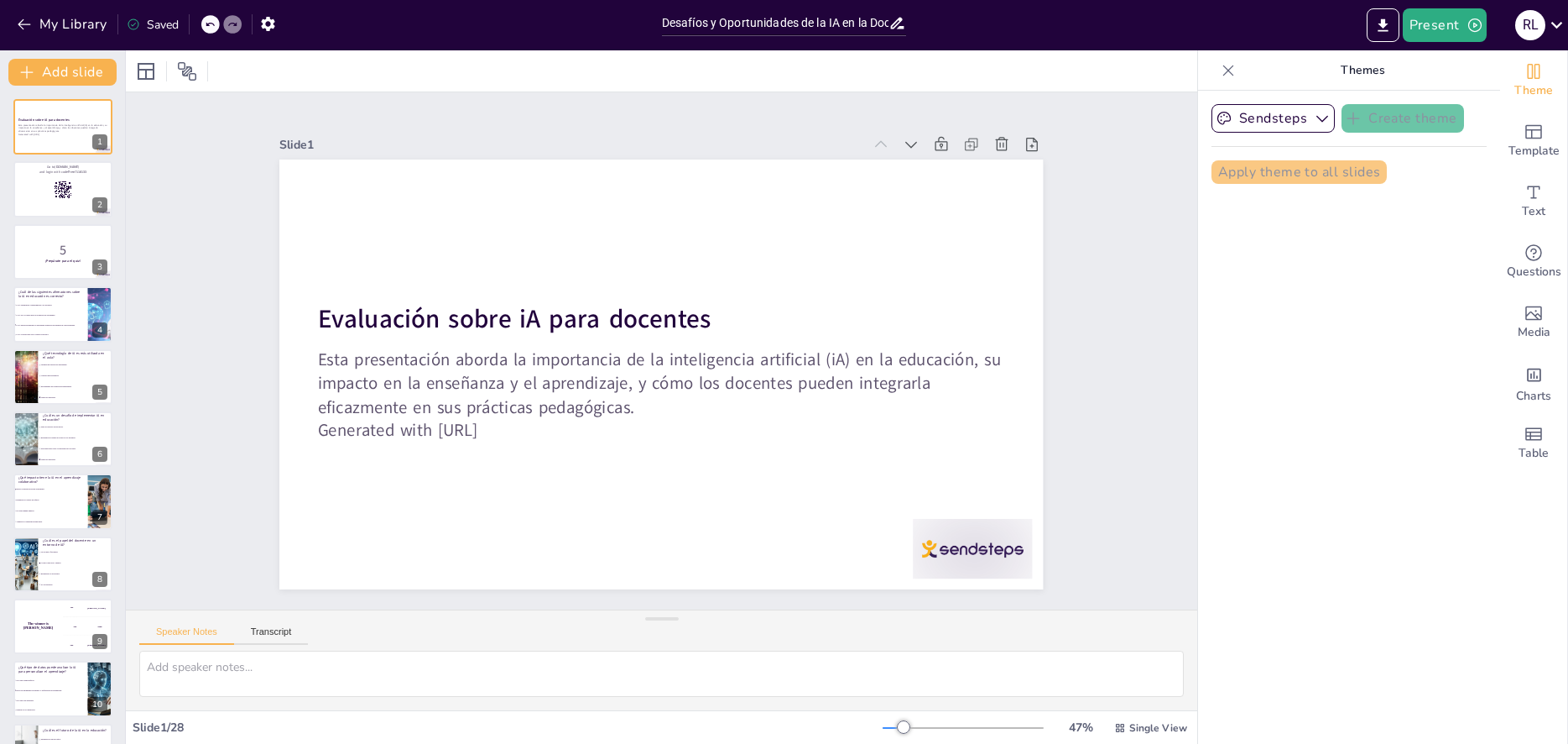
checkbox input "true"
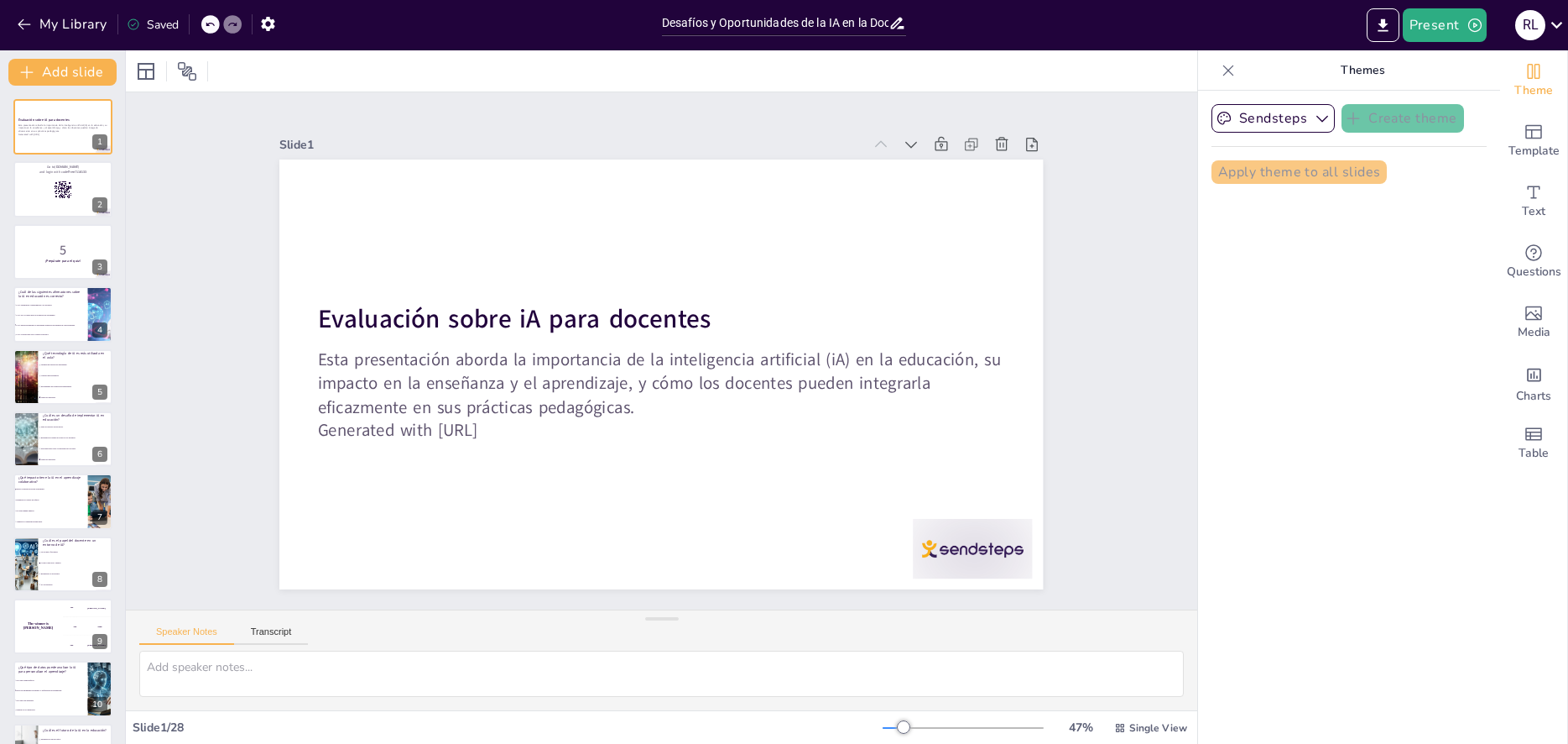
checkbox input "true"
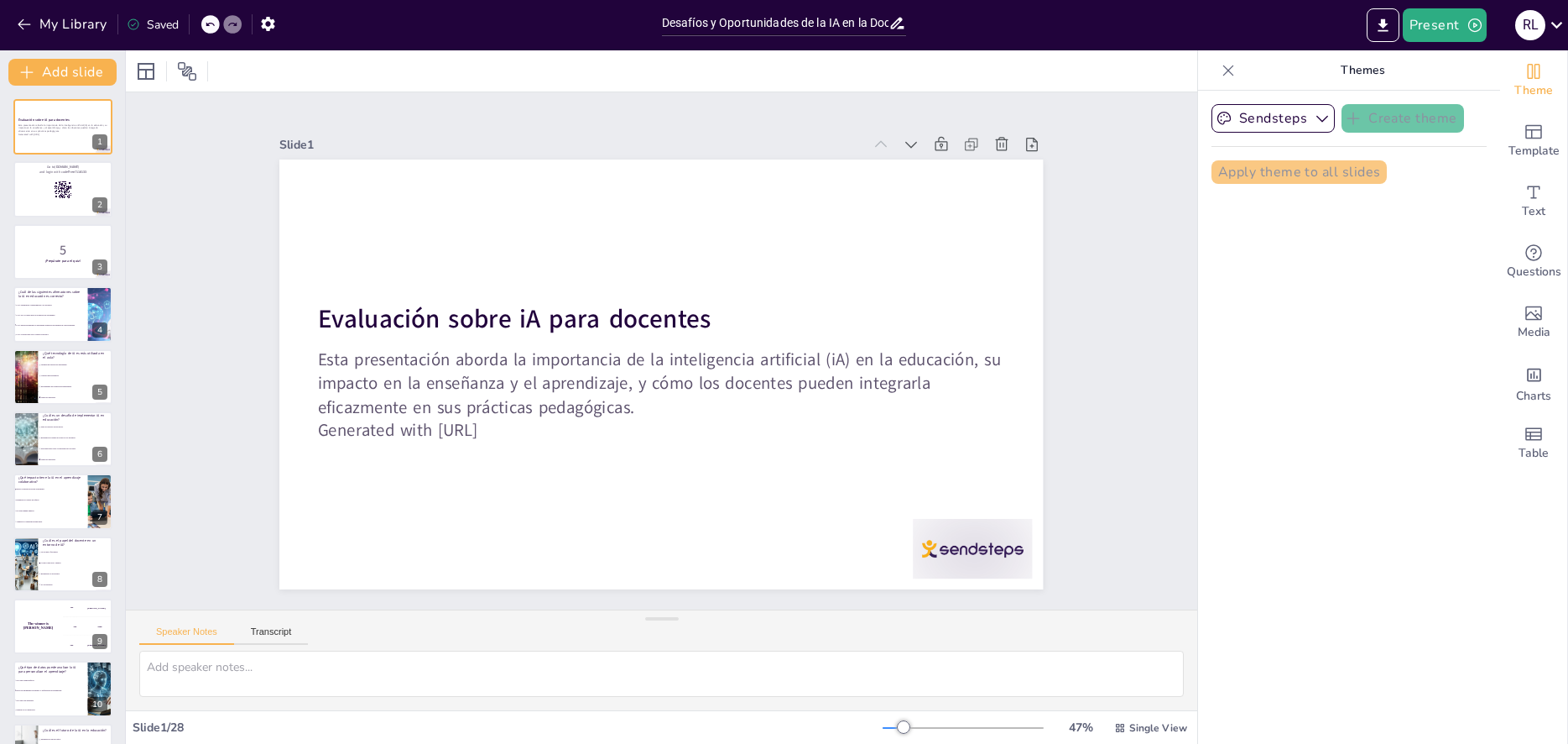
checkbox input "true"
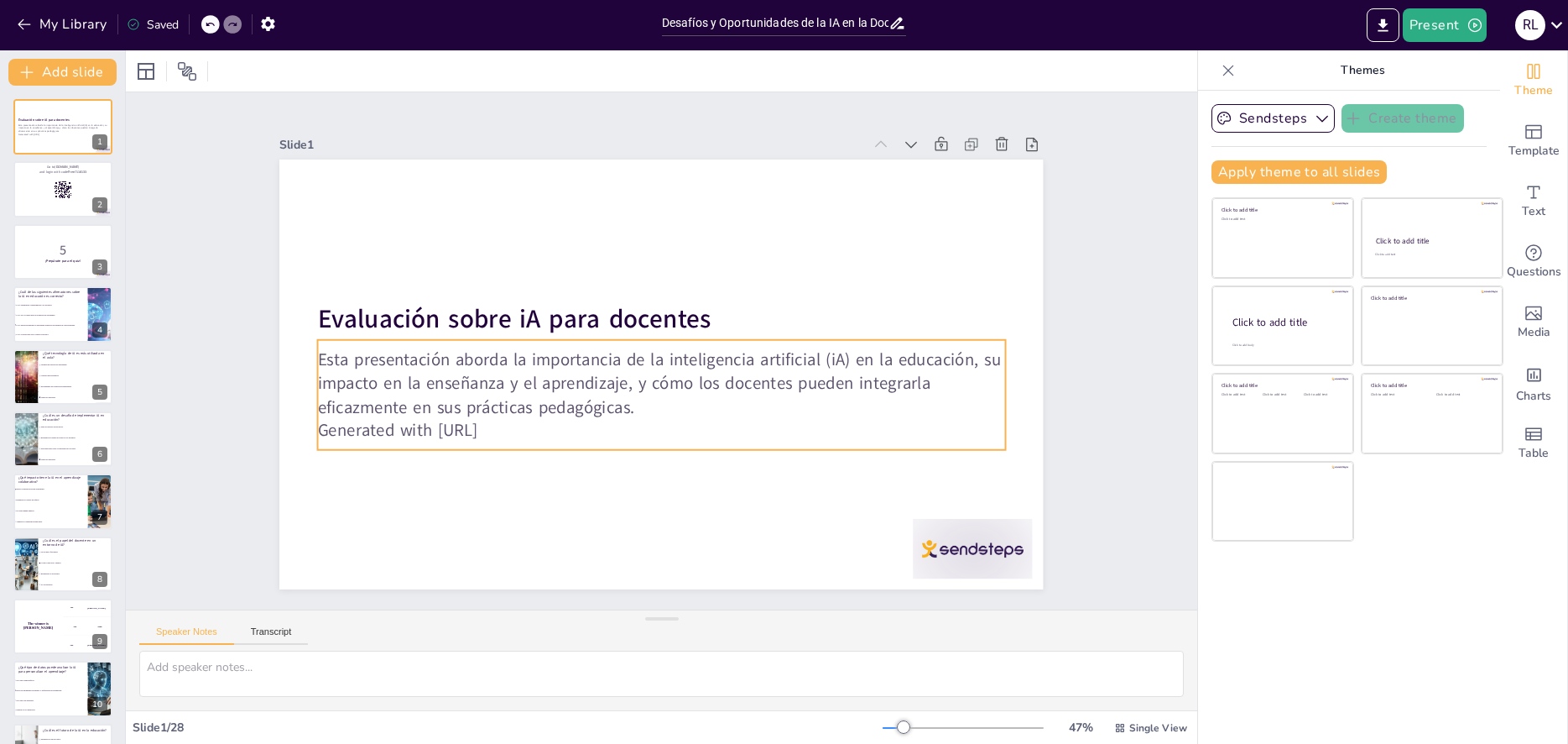
checkbox input "true"
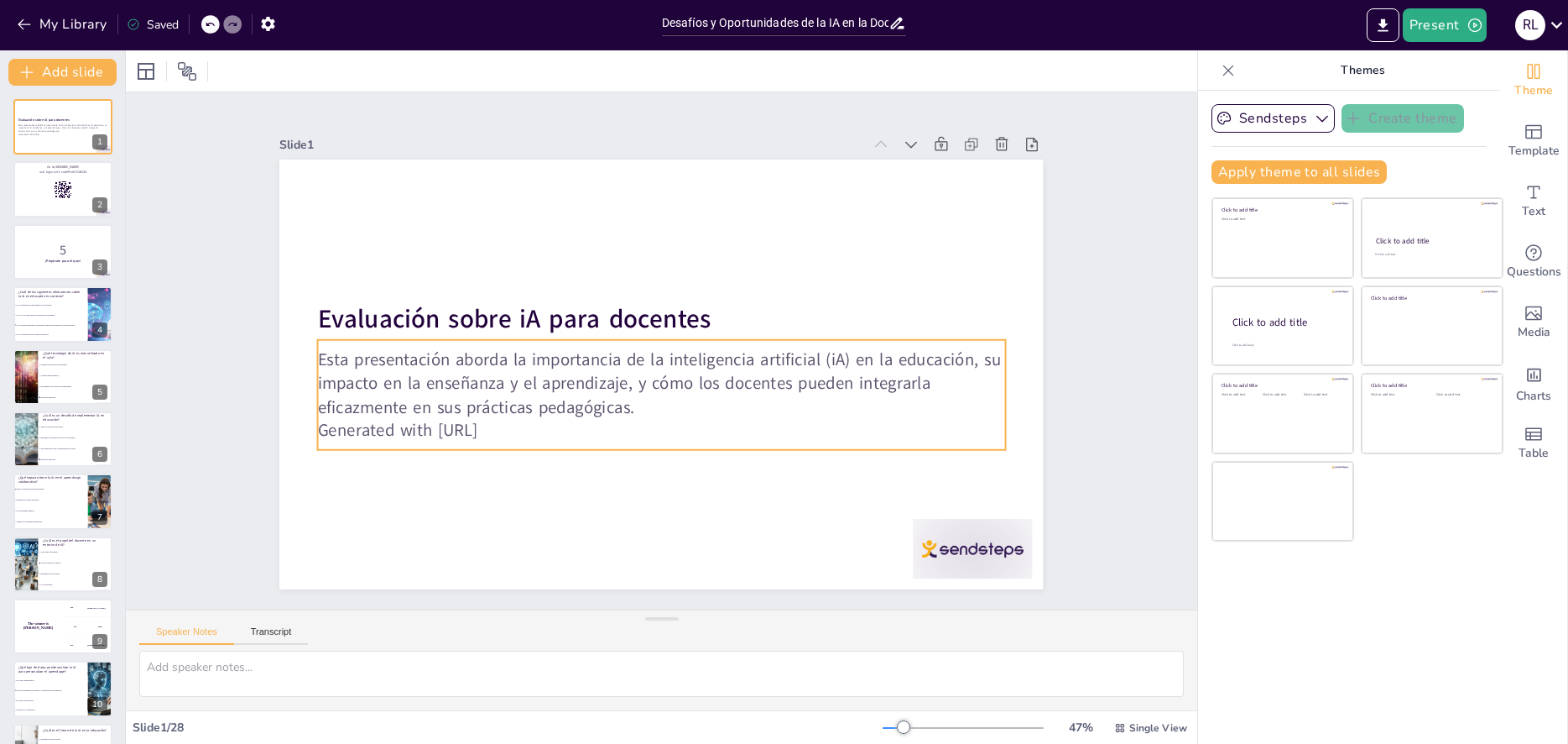
checkbox input "true"
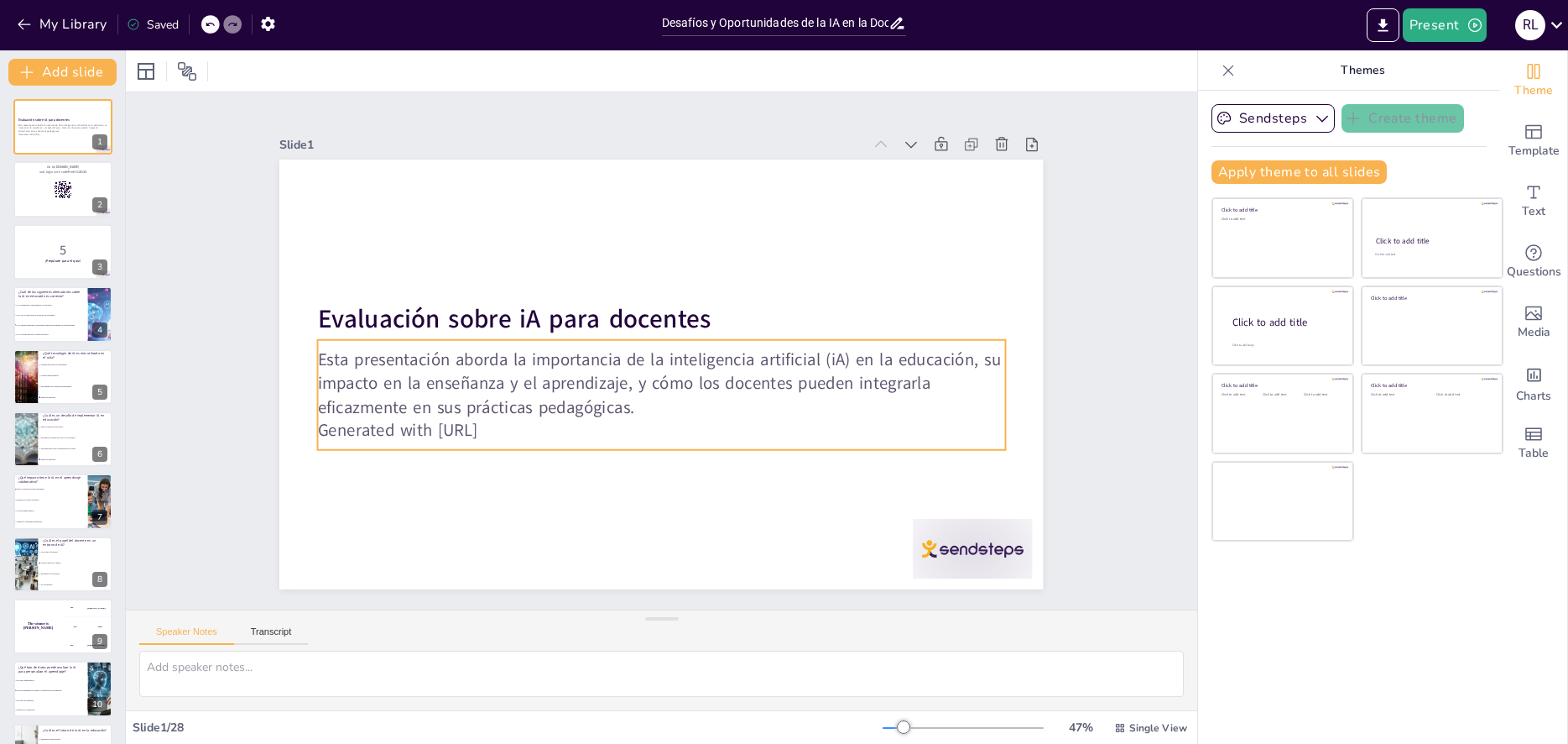
checkbox input "true"
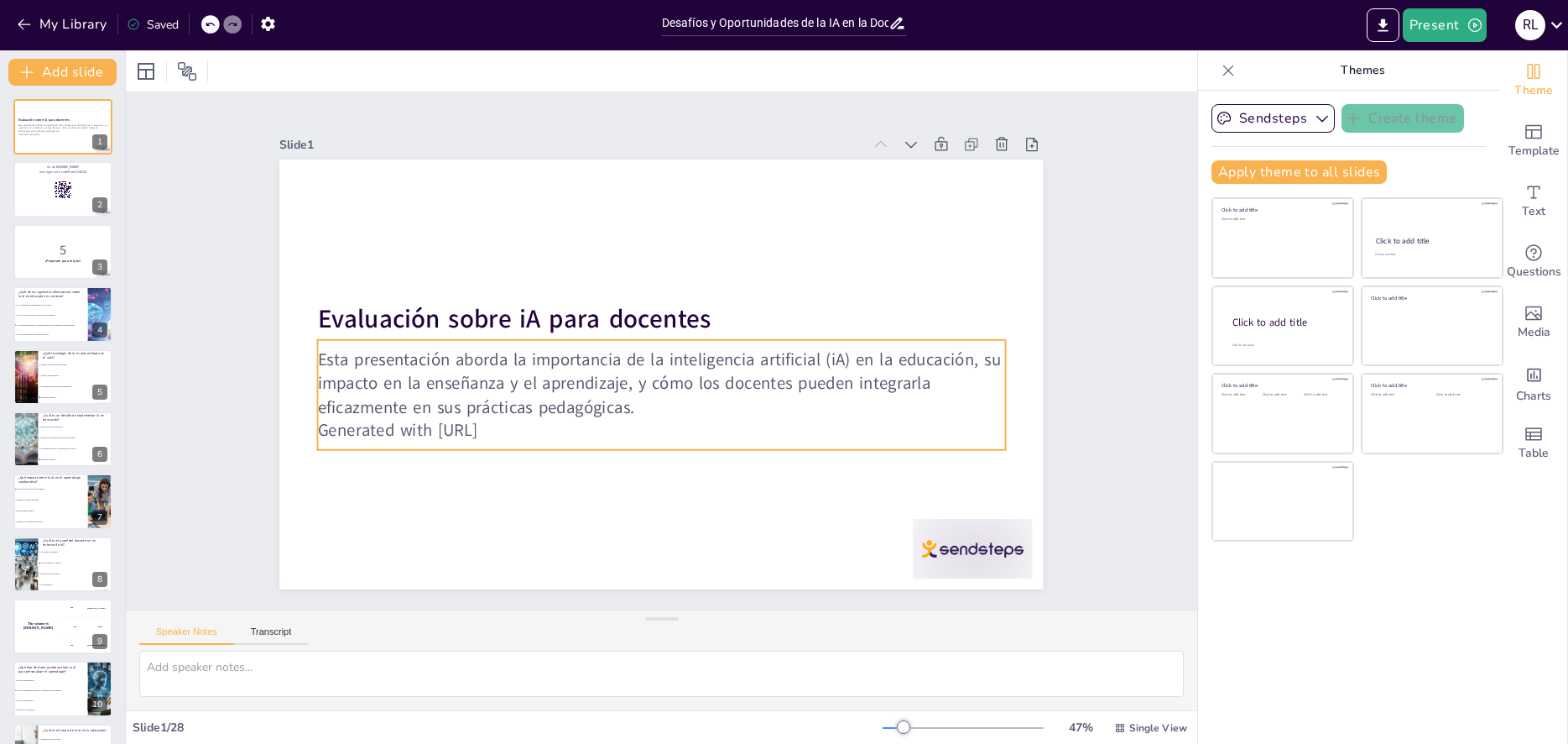
checkbox input "true"
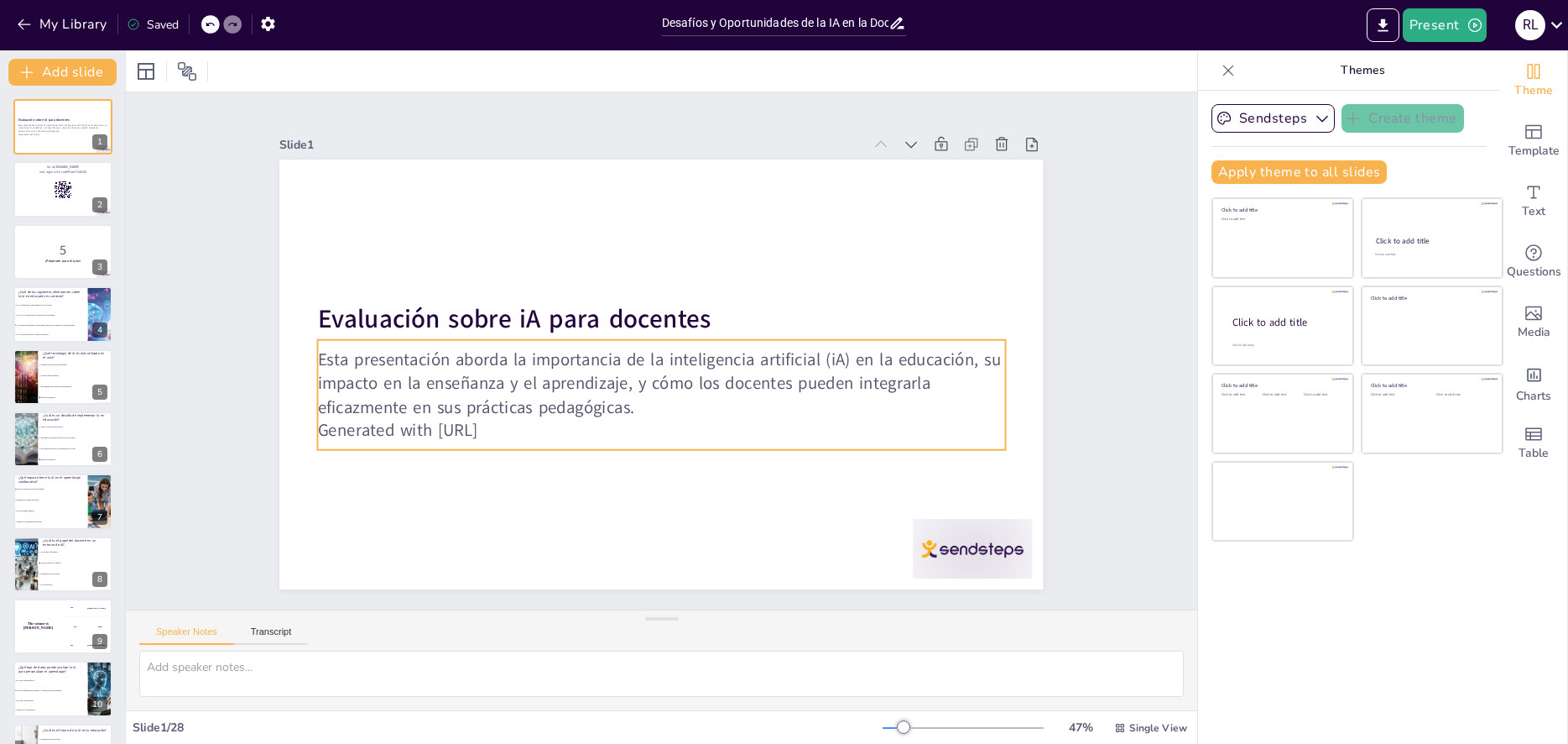
checkbox input "true"
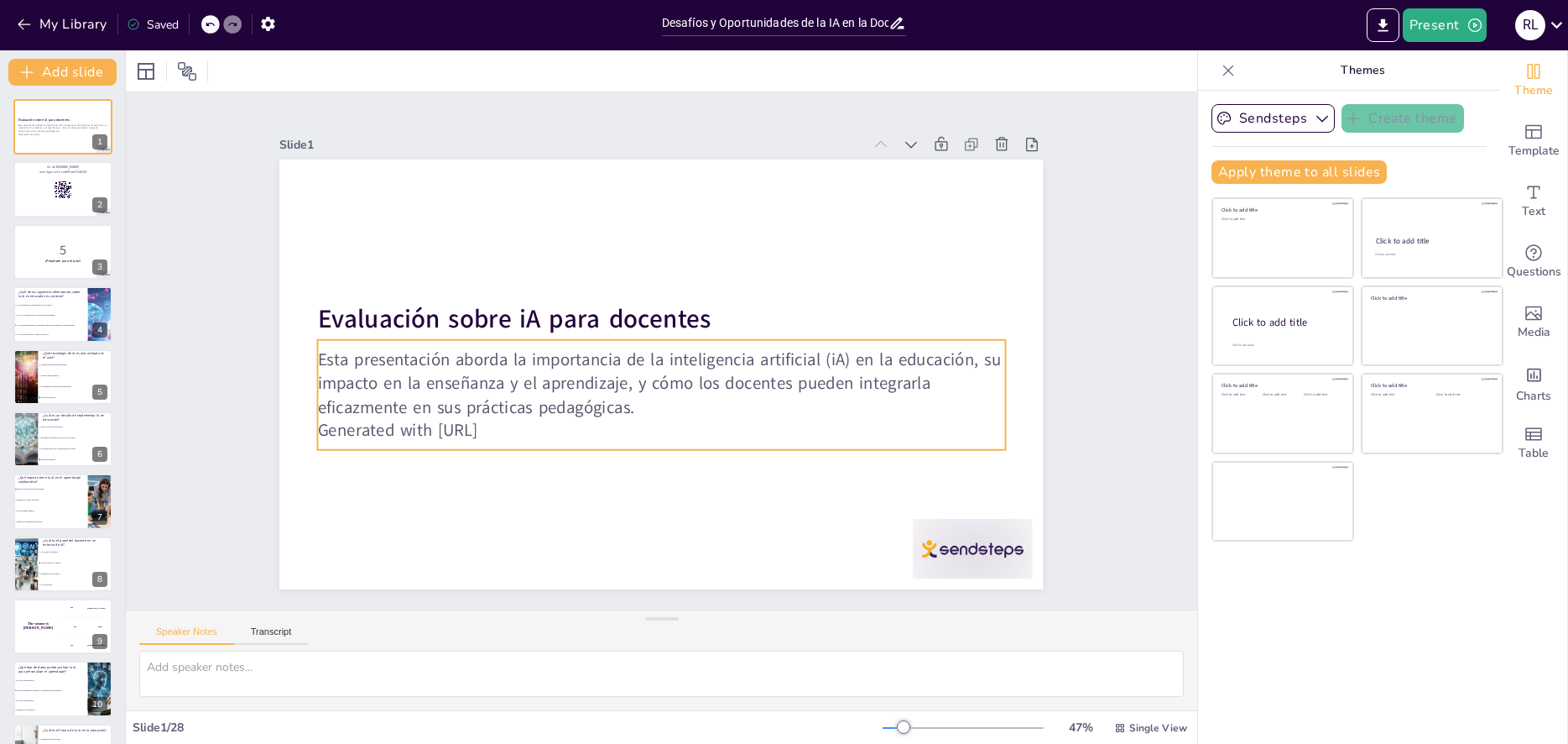
checkbox input "true"
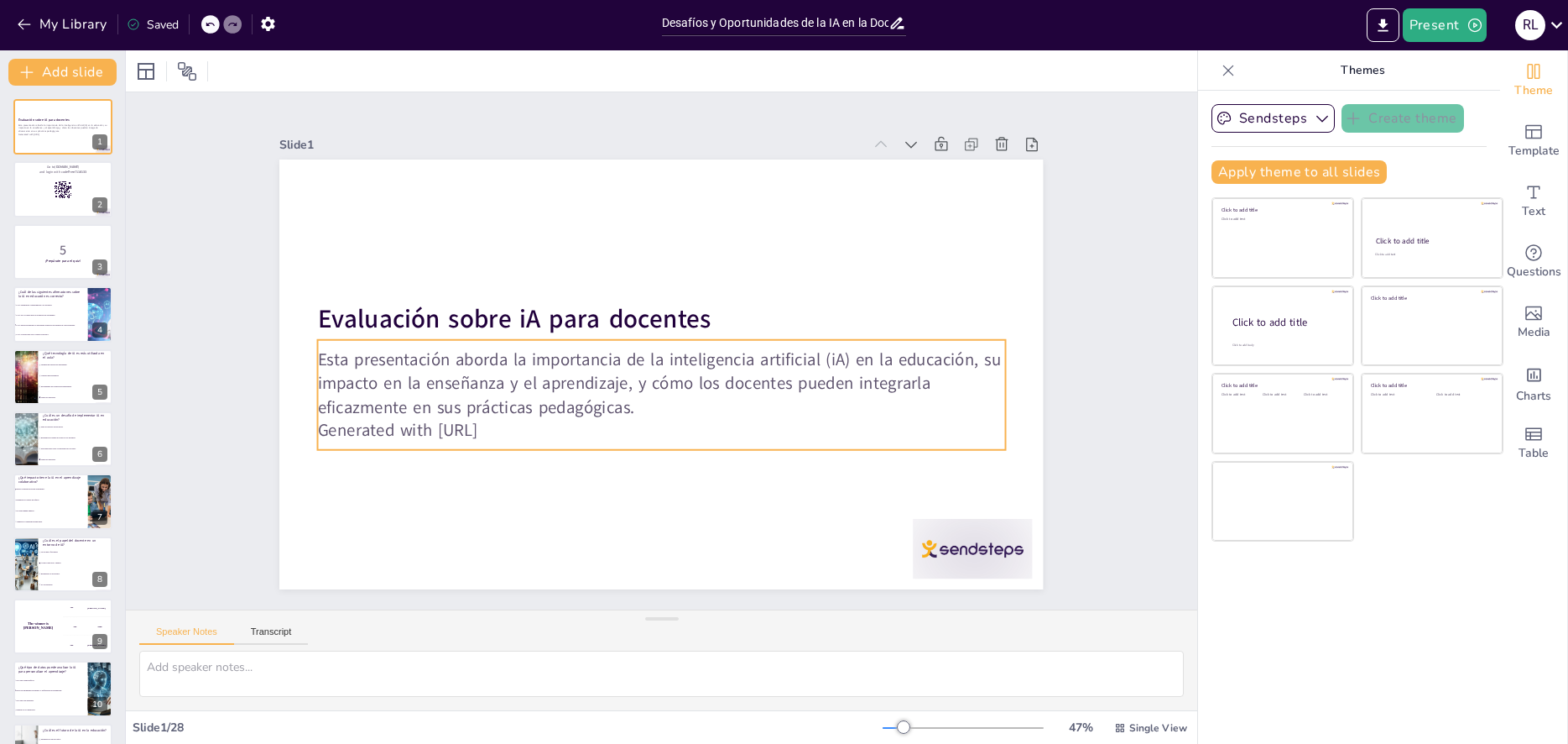
checkbox input "true"
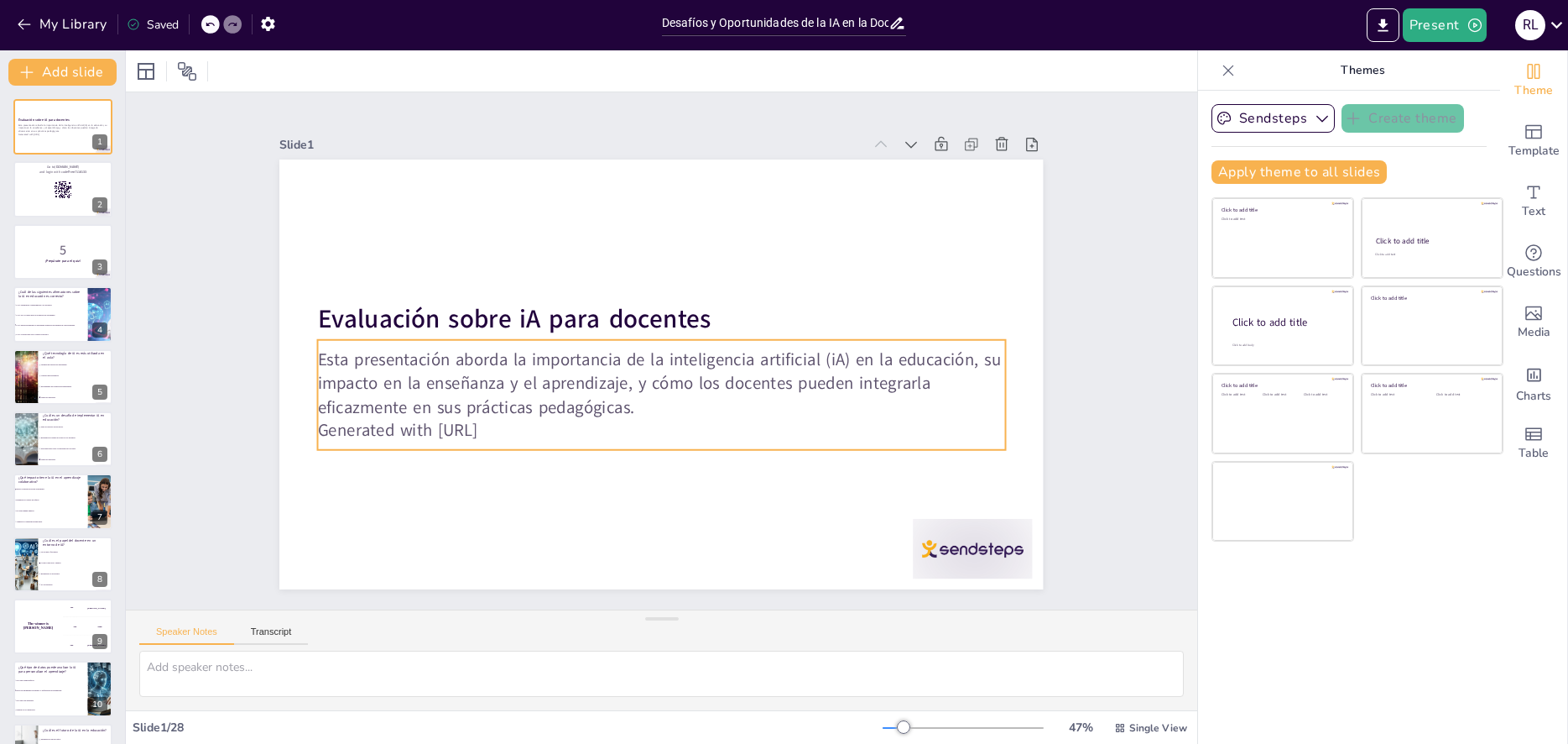
checkbox input "true"
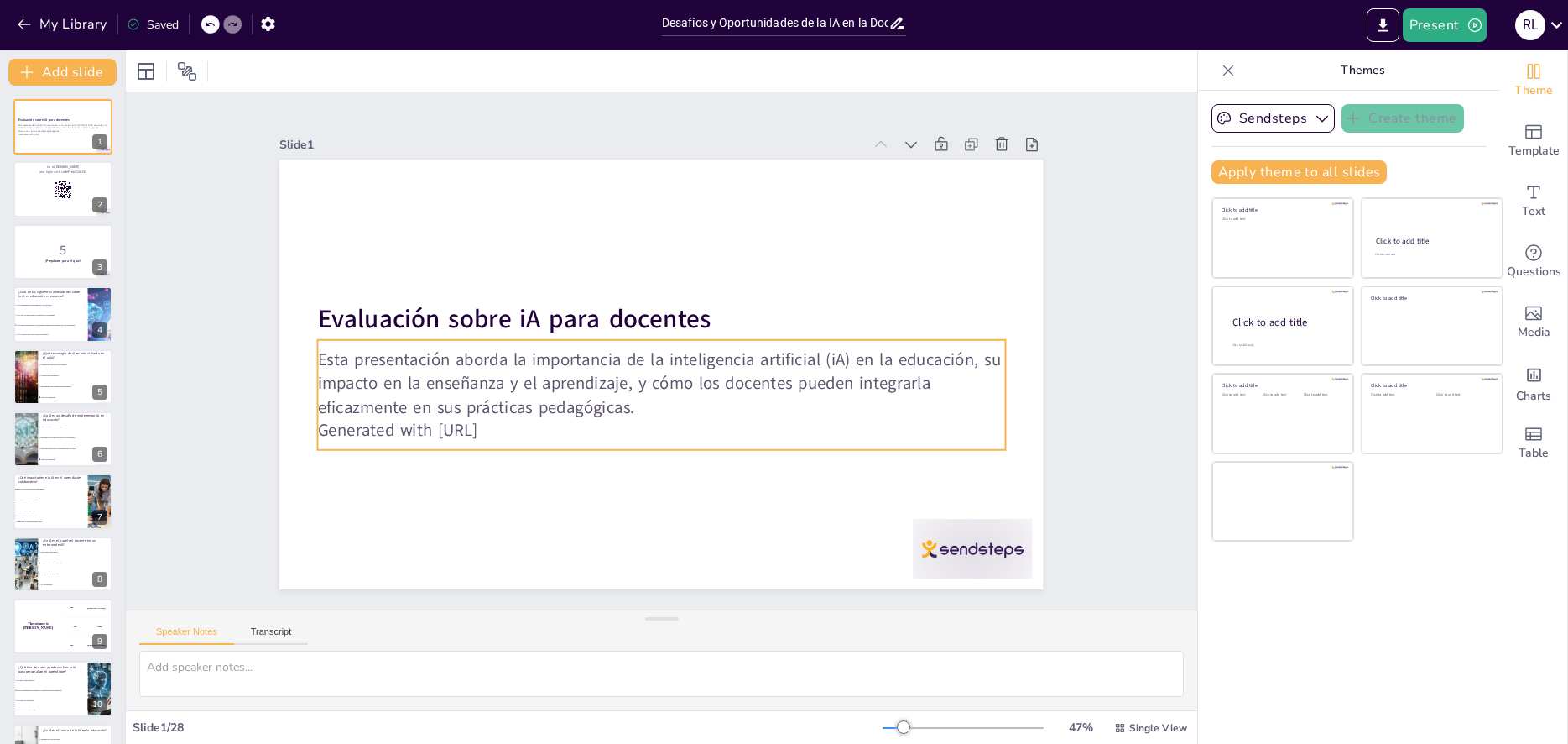
checkbox input "true"
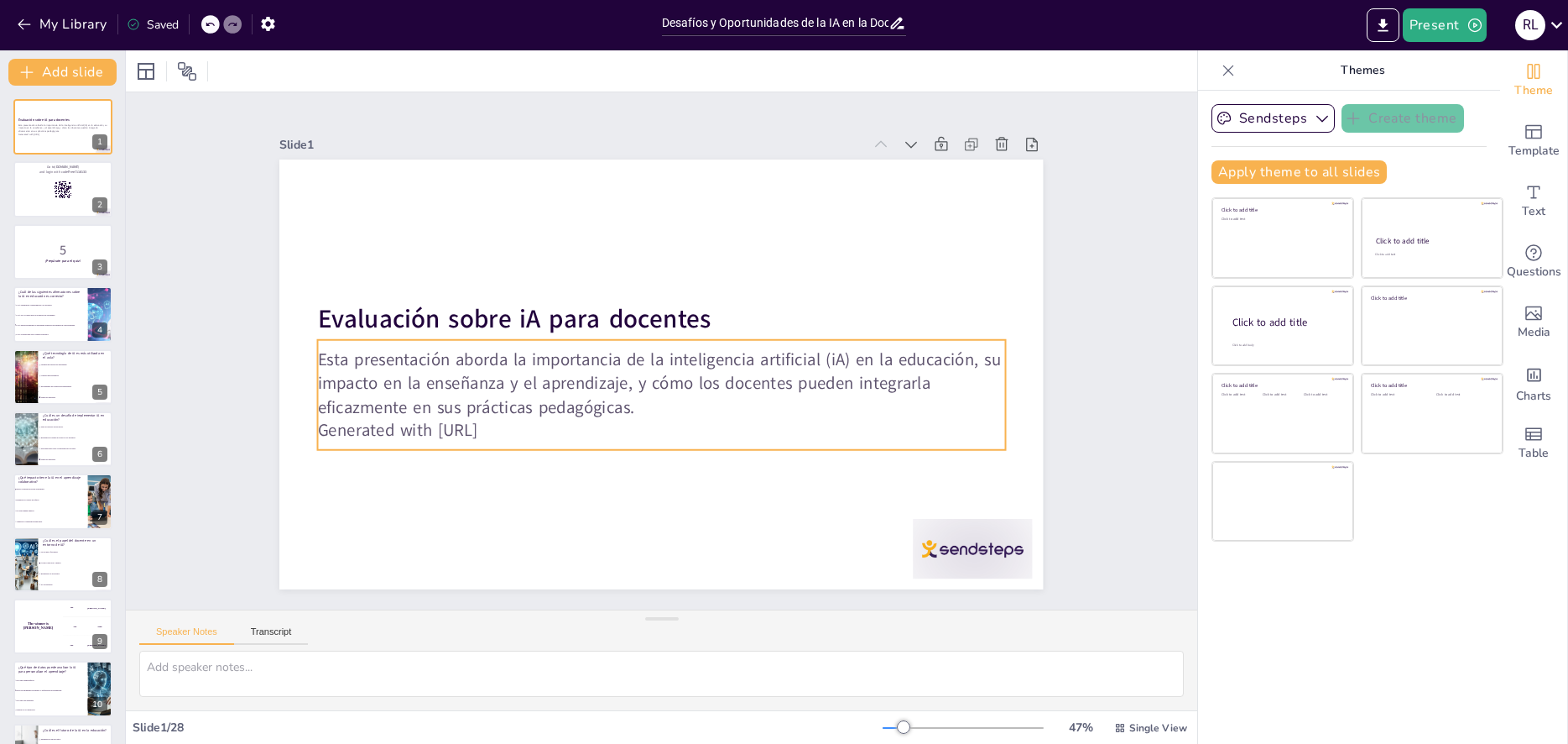
checkbox input "true"
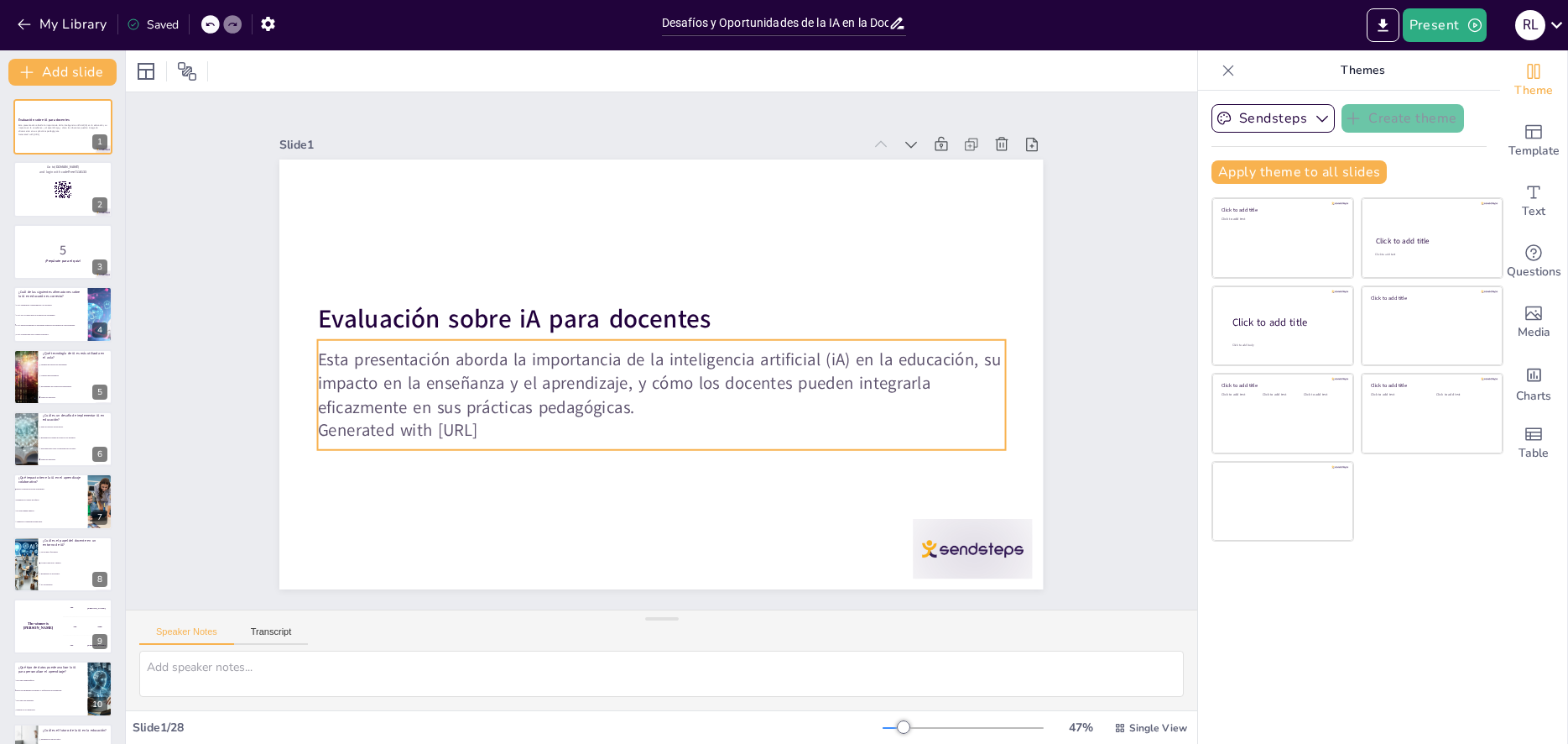
checkbox input "true"
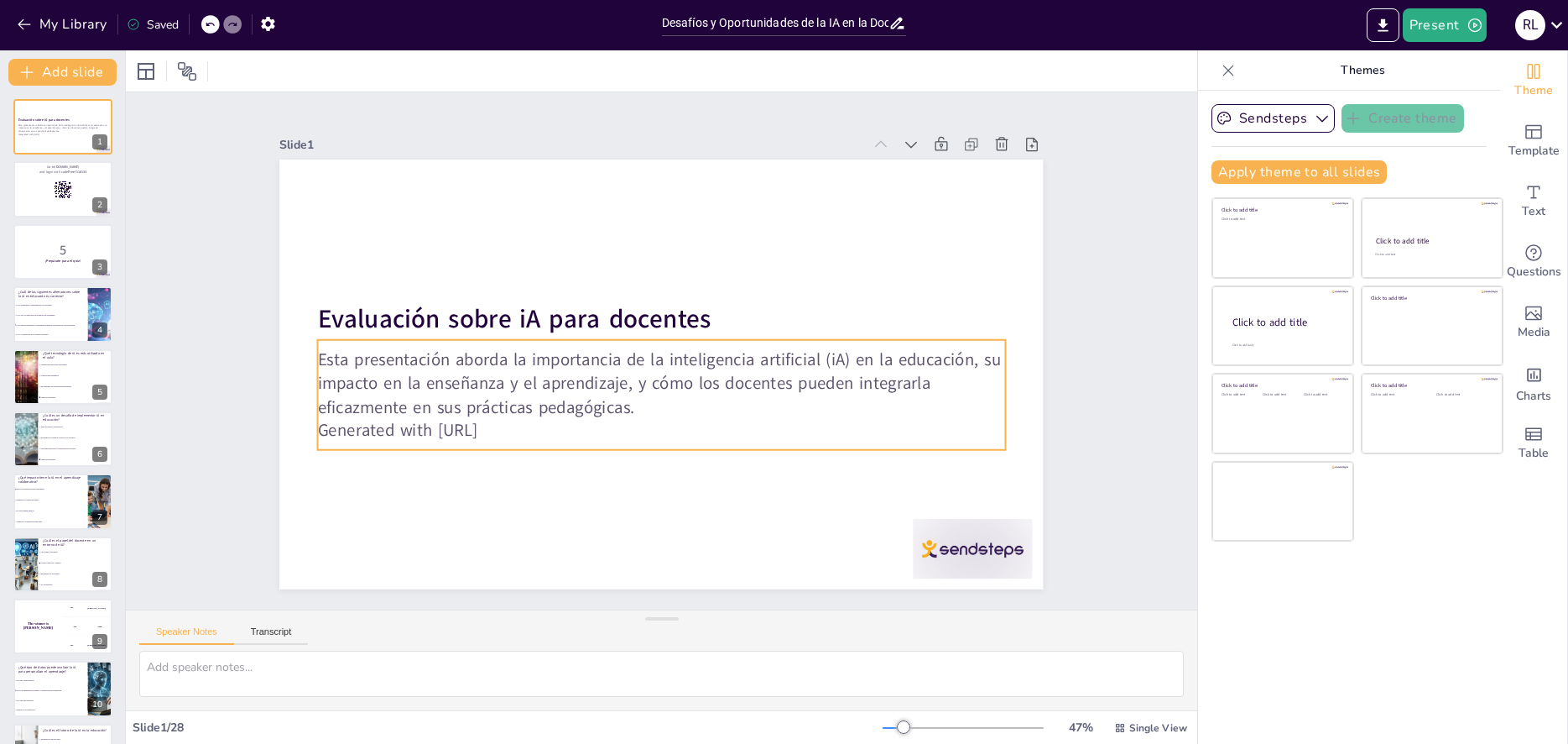
checkbox input "true"
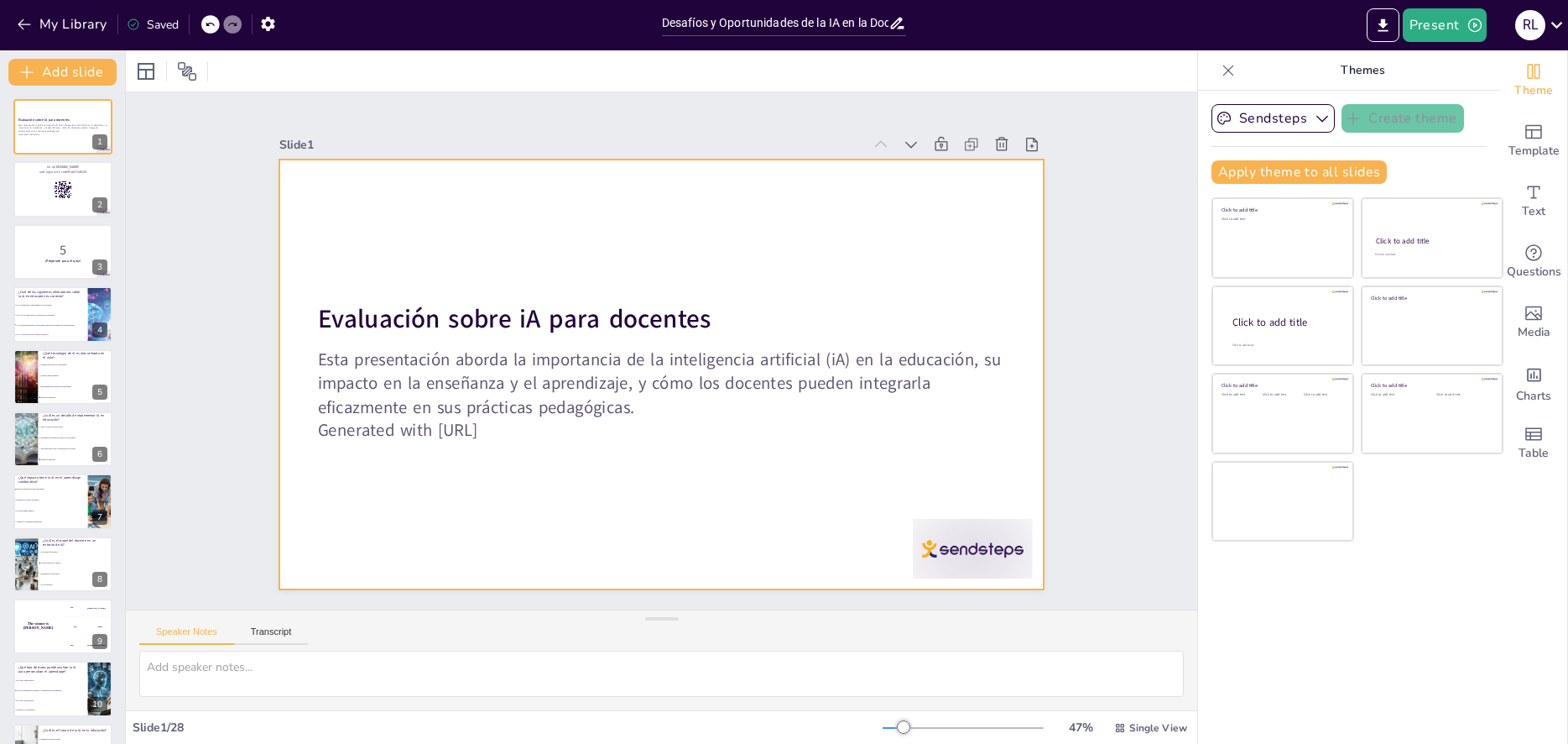
checkbox input "true"
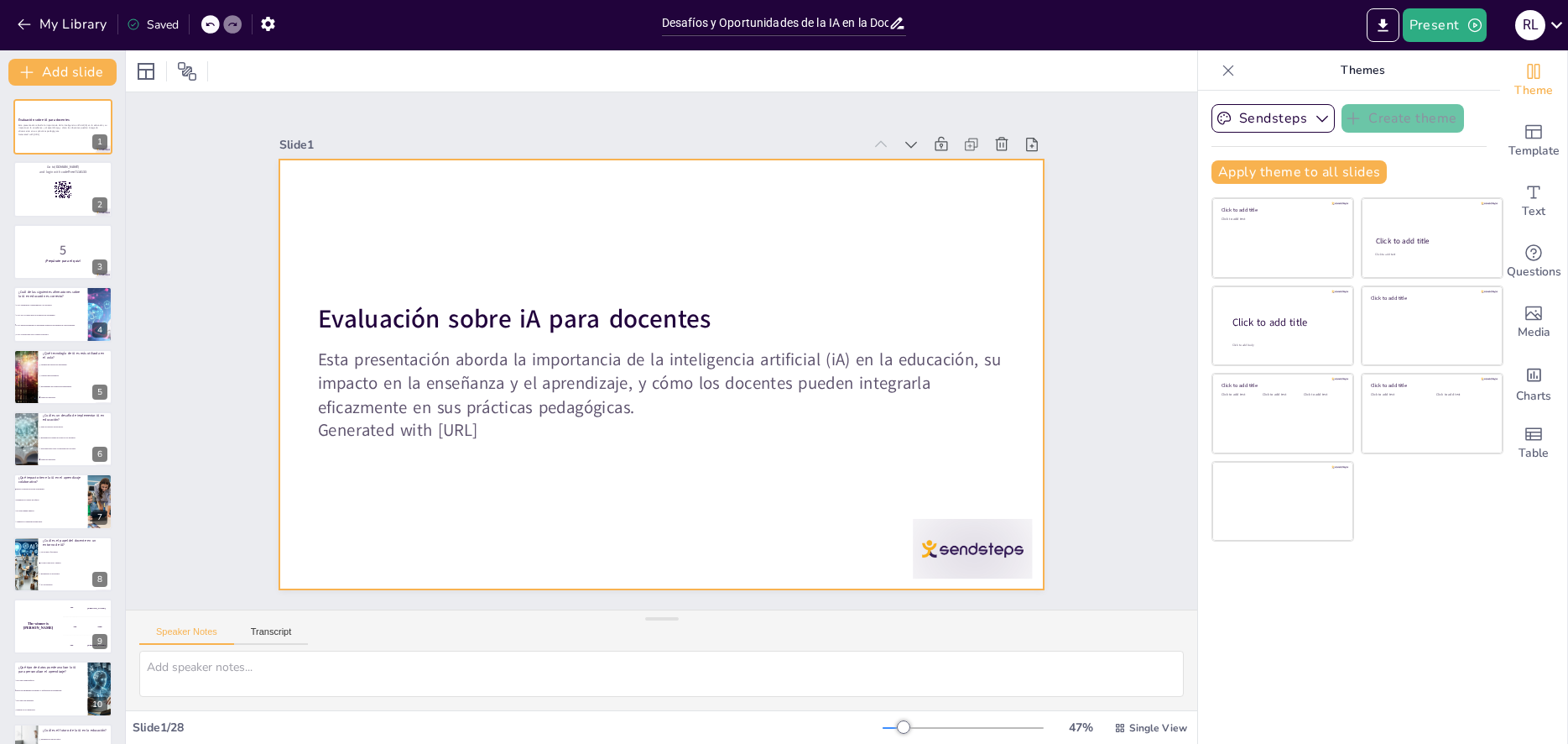
checkbox input "true"
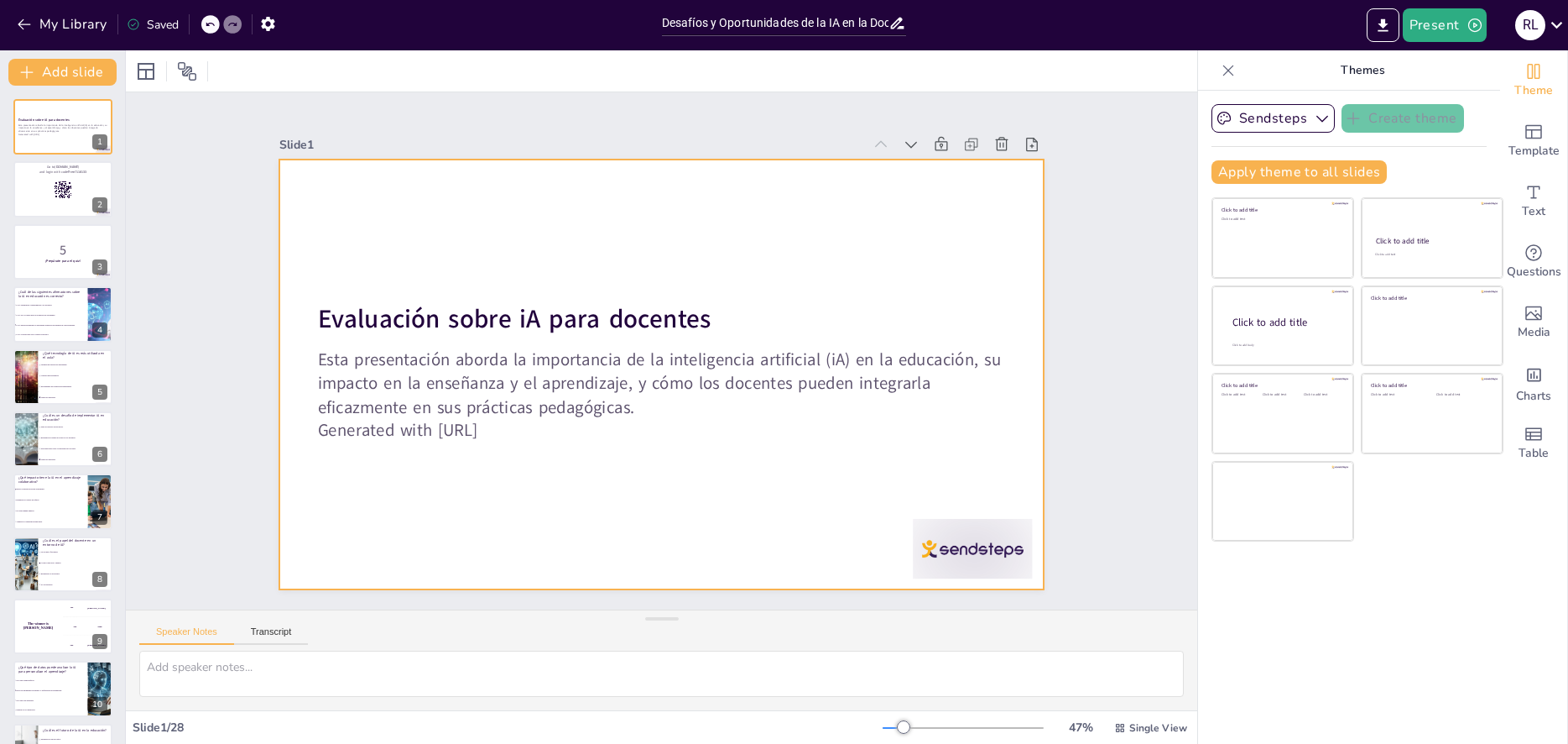
checkbox input "true"
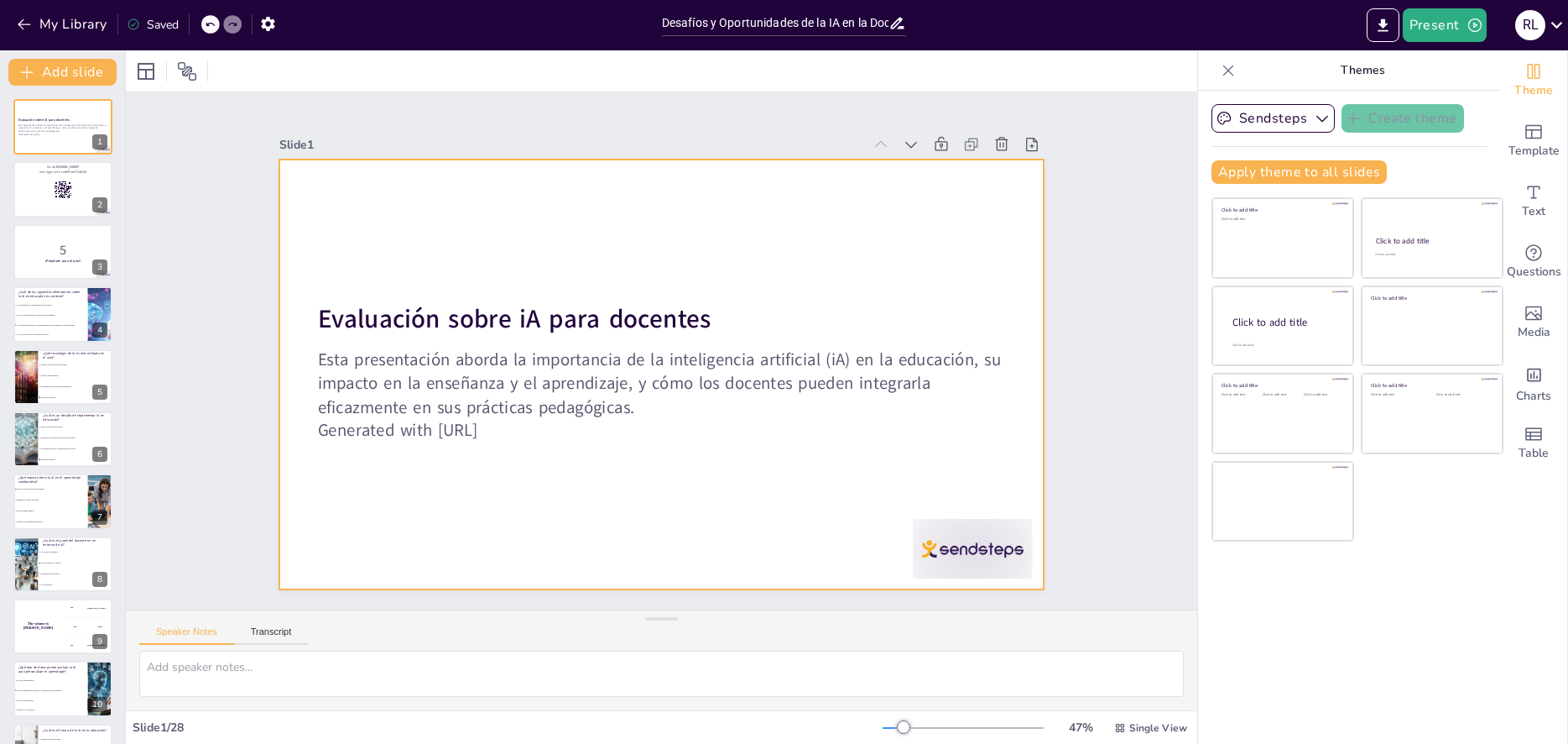
checkbox input "true"
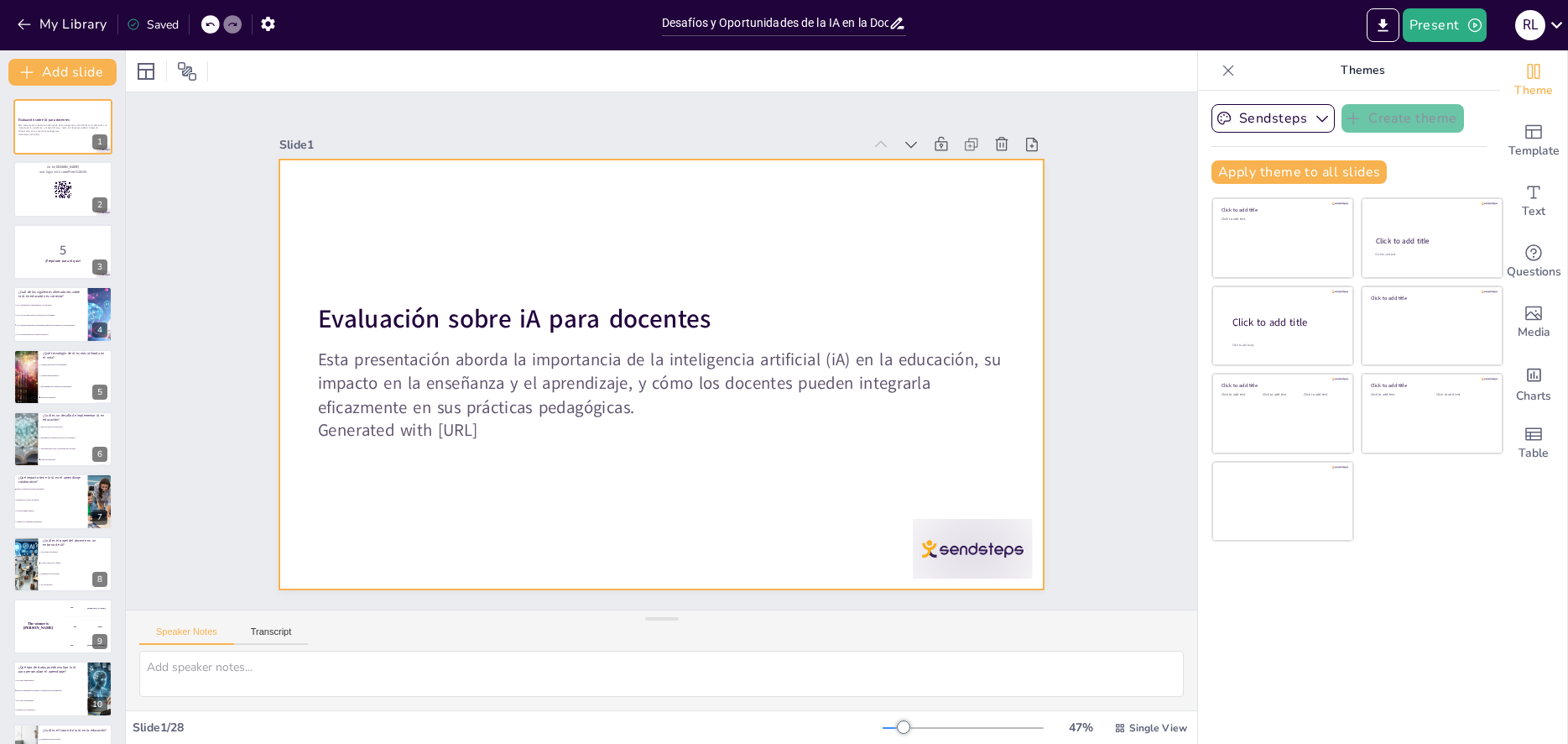
checkbox input "true"
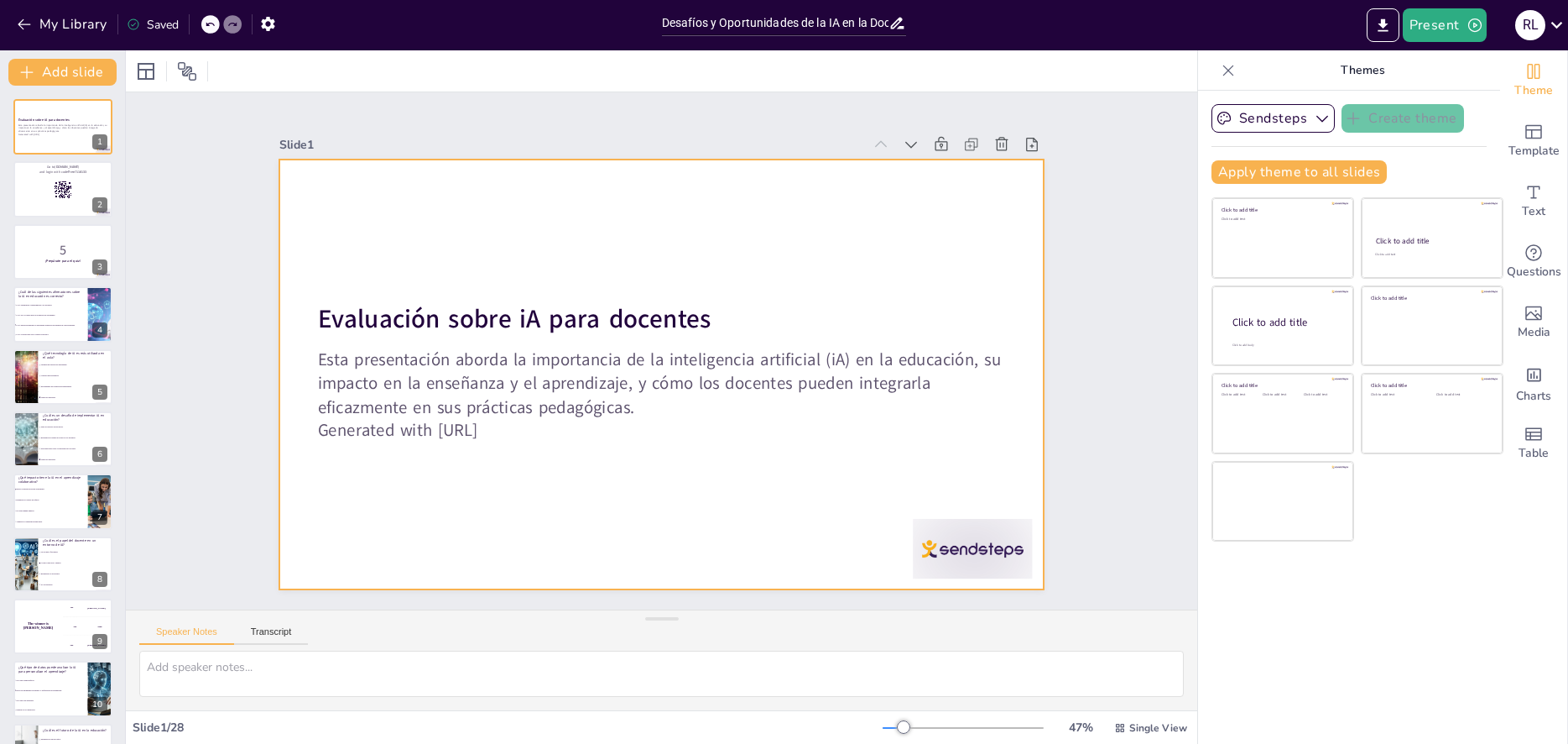
checkbox input "true"
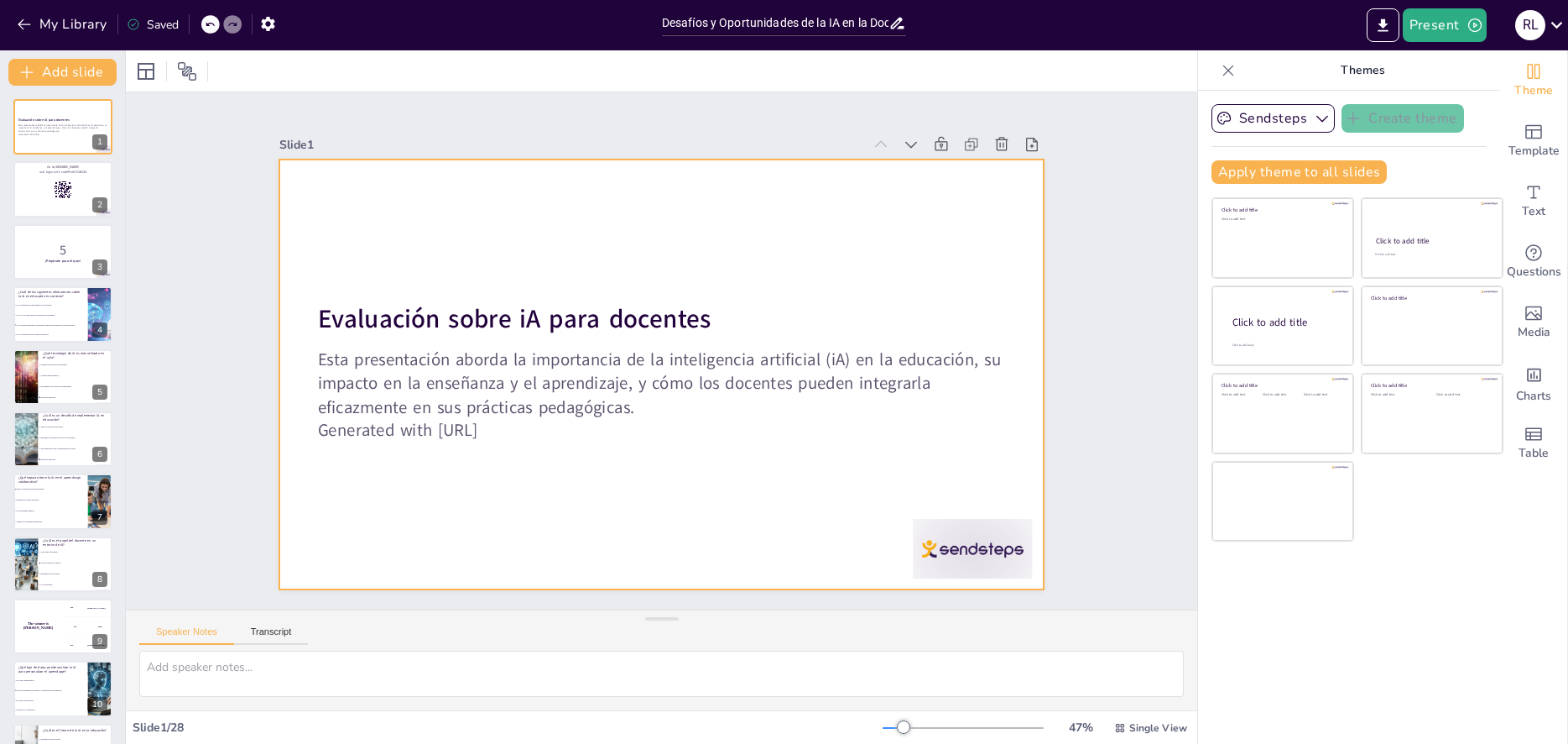
checkbox input "true"
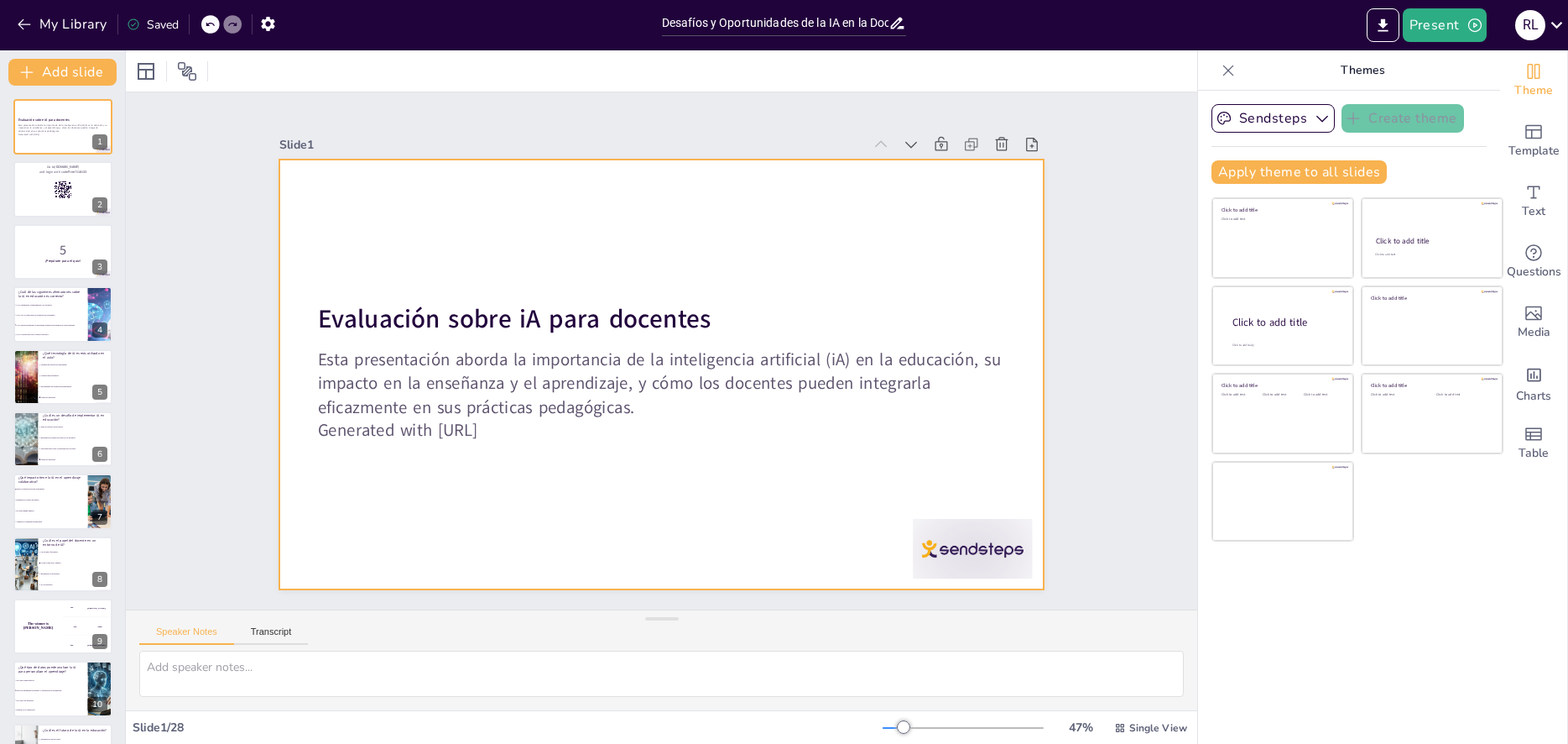
checkbox input "true"
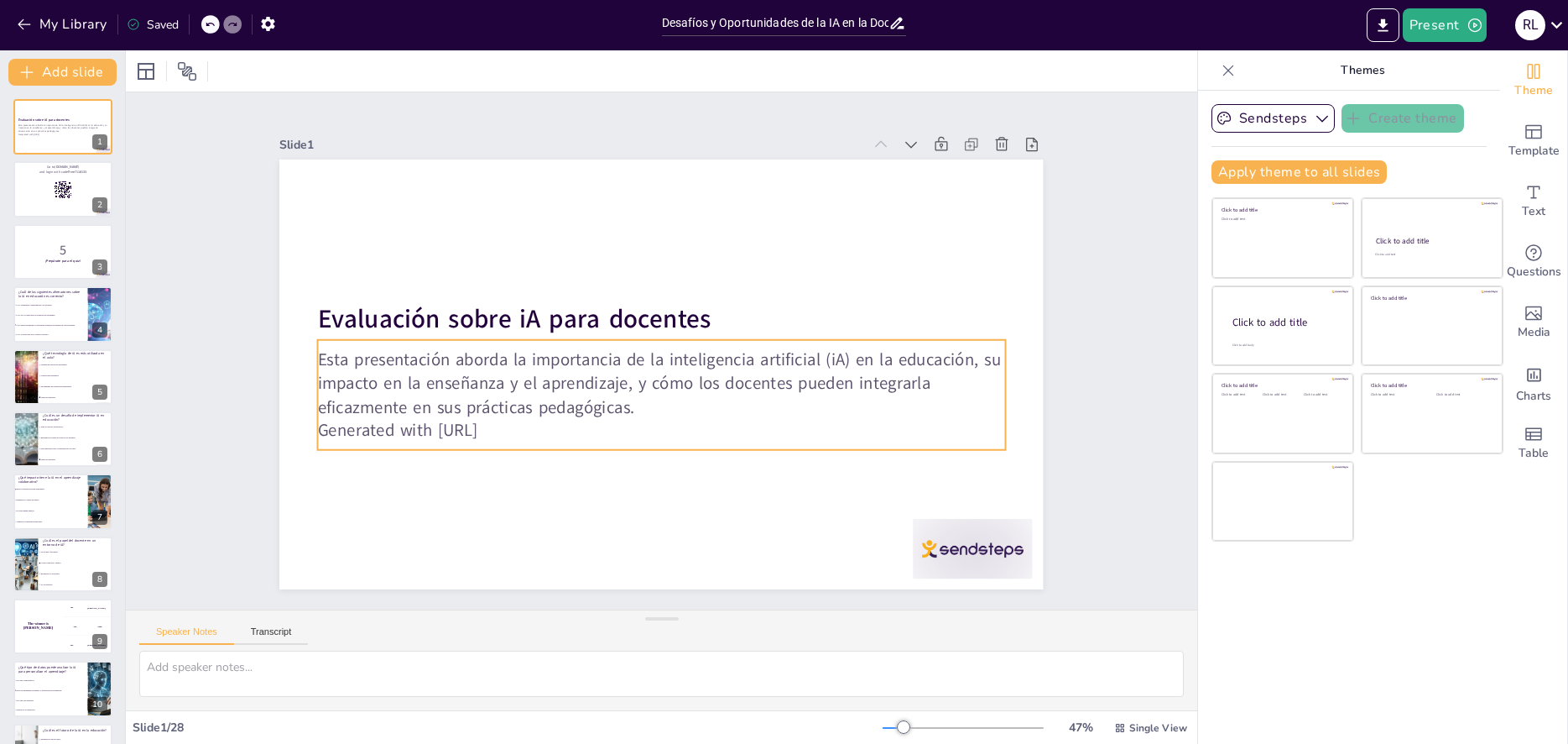
checkbox input "true"
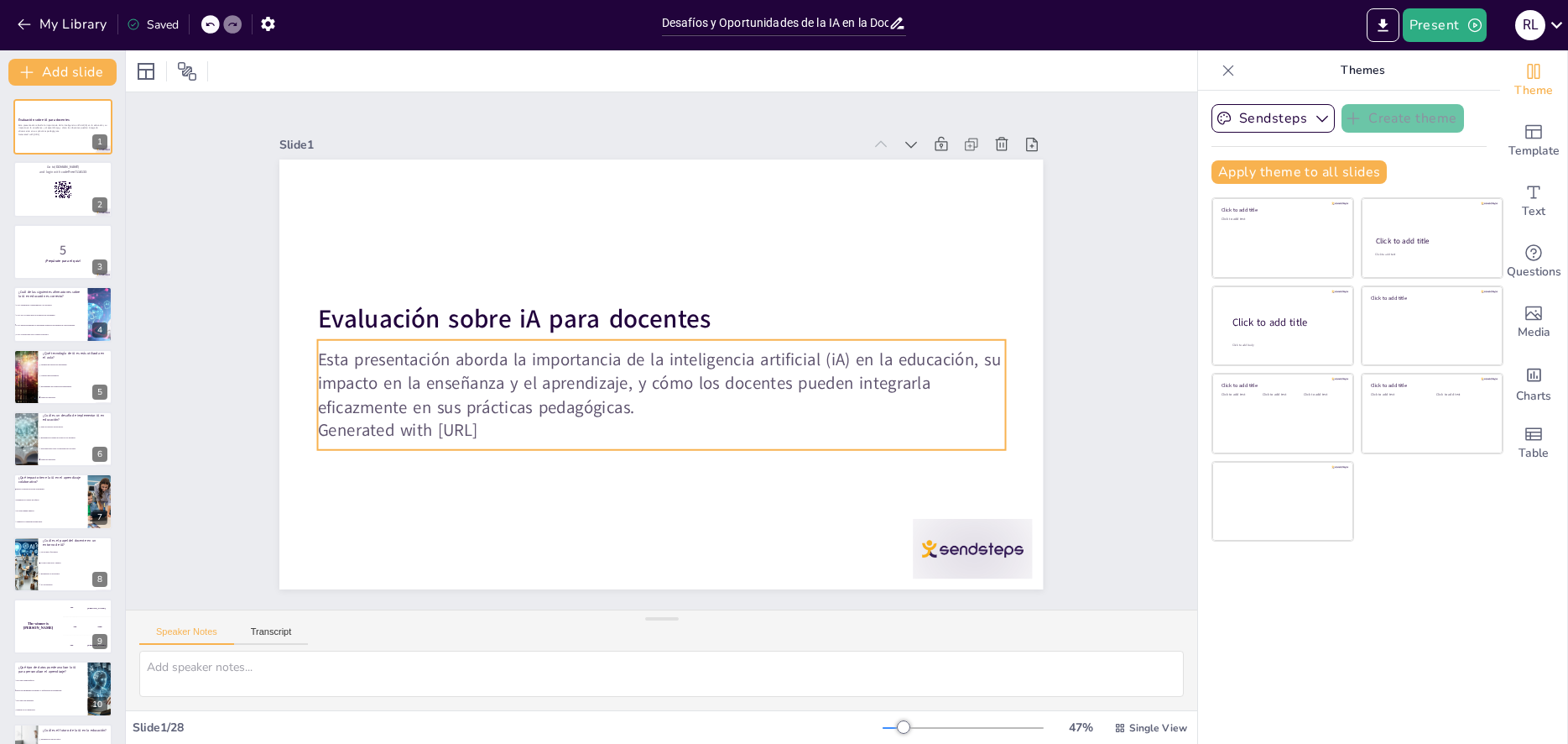
checkbox input "true"
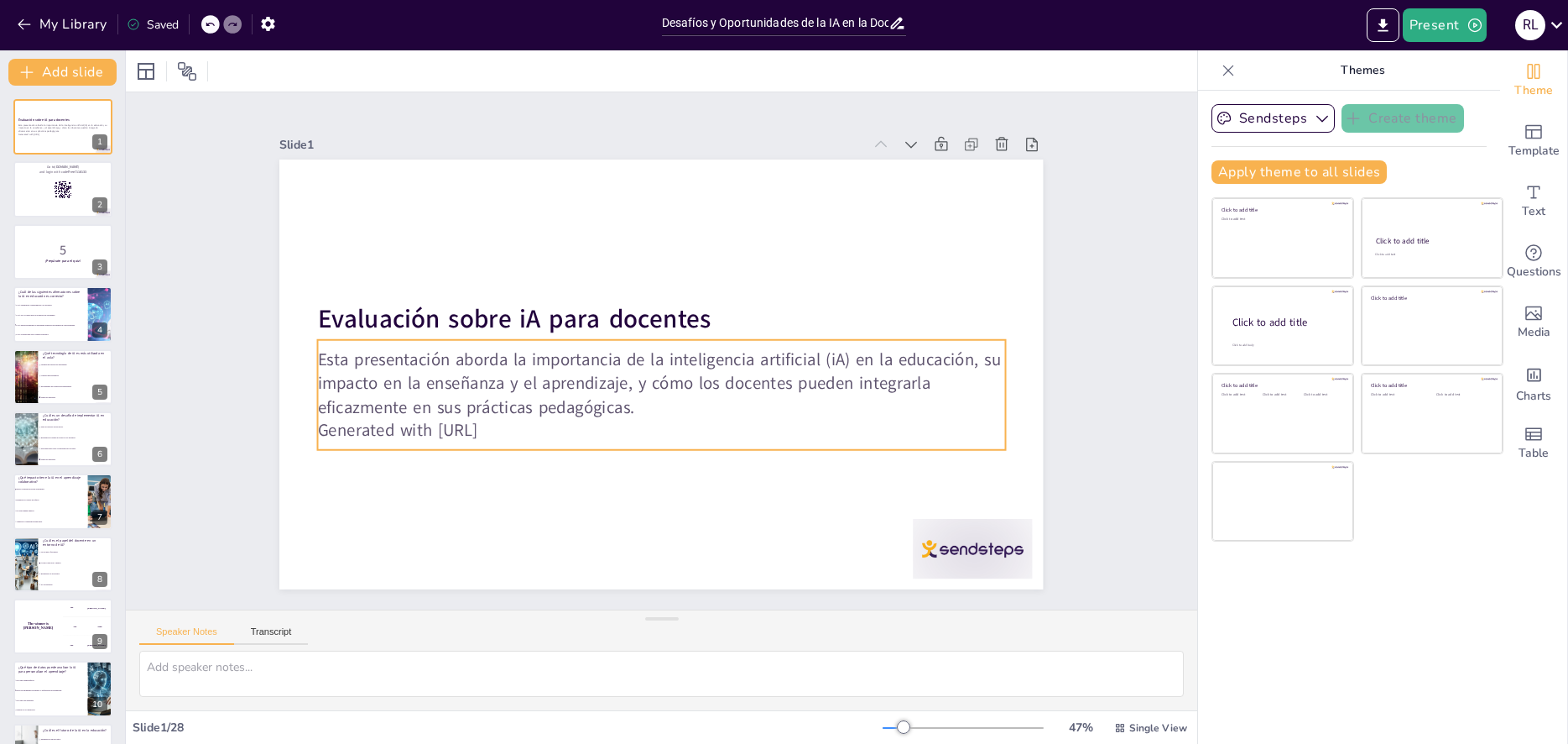
checkbox input "true"
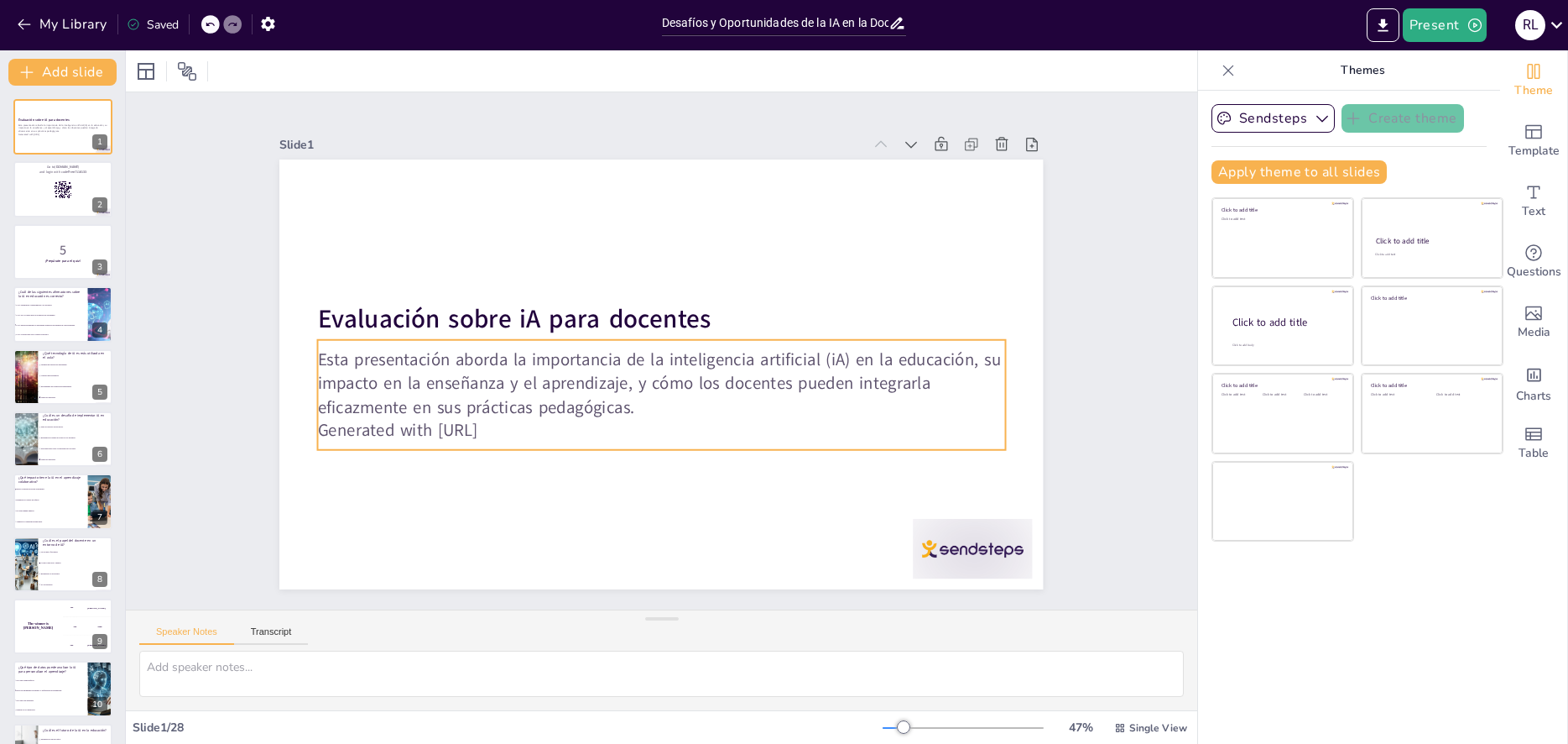
checkbox input "true"
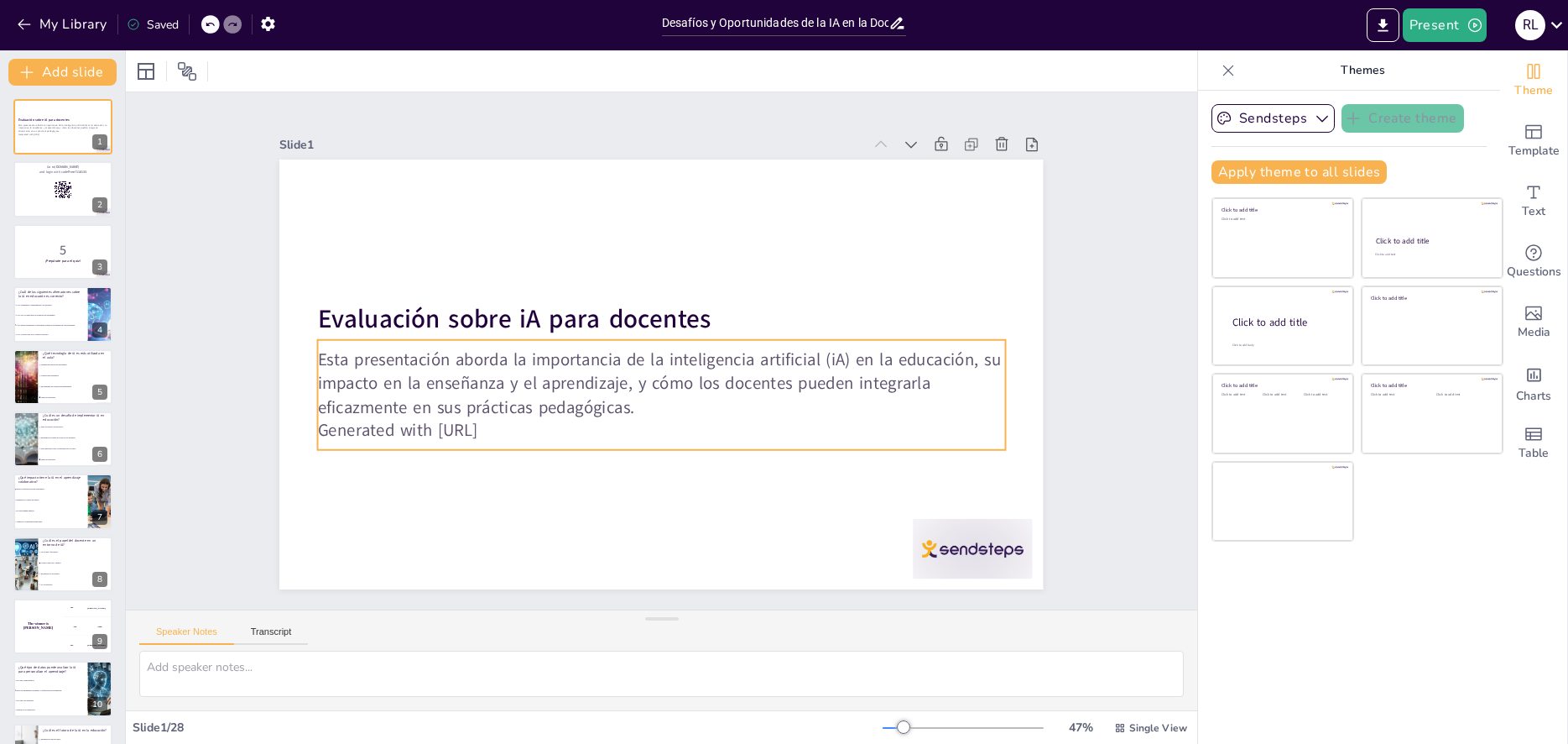
checkbox input "true"
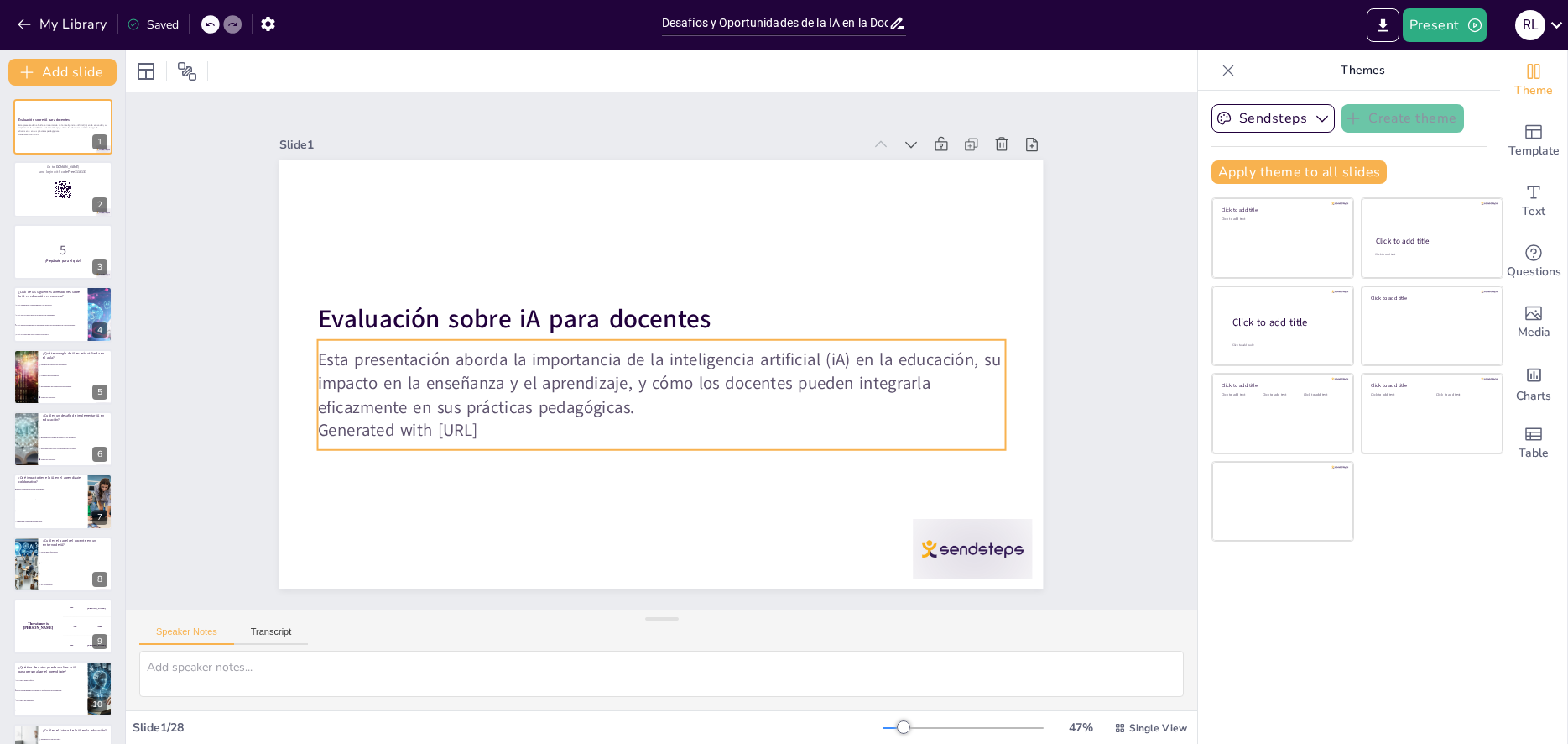
checkbox input "true"
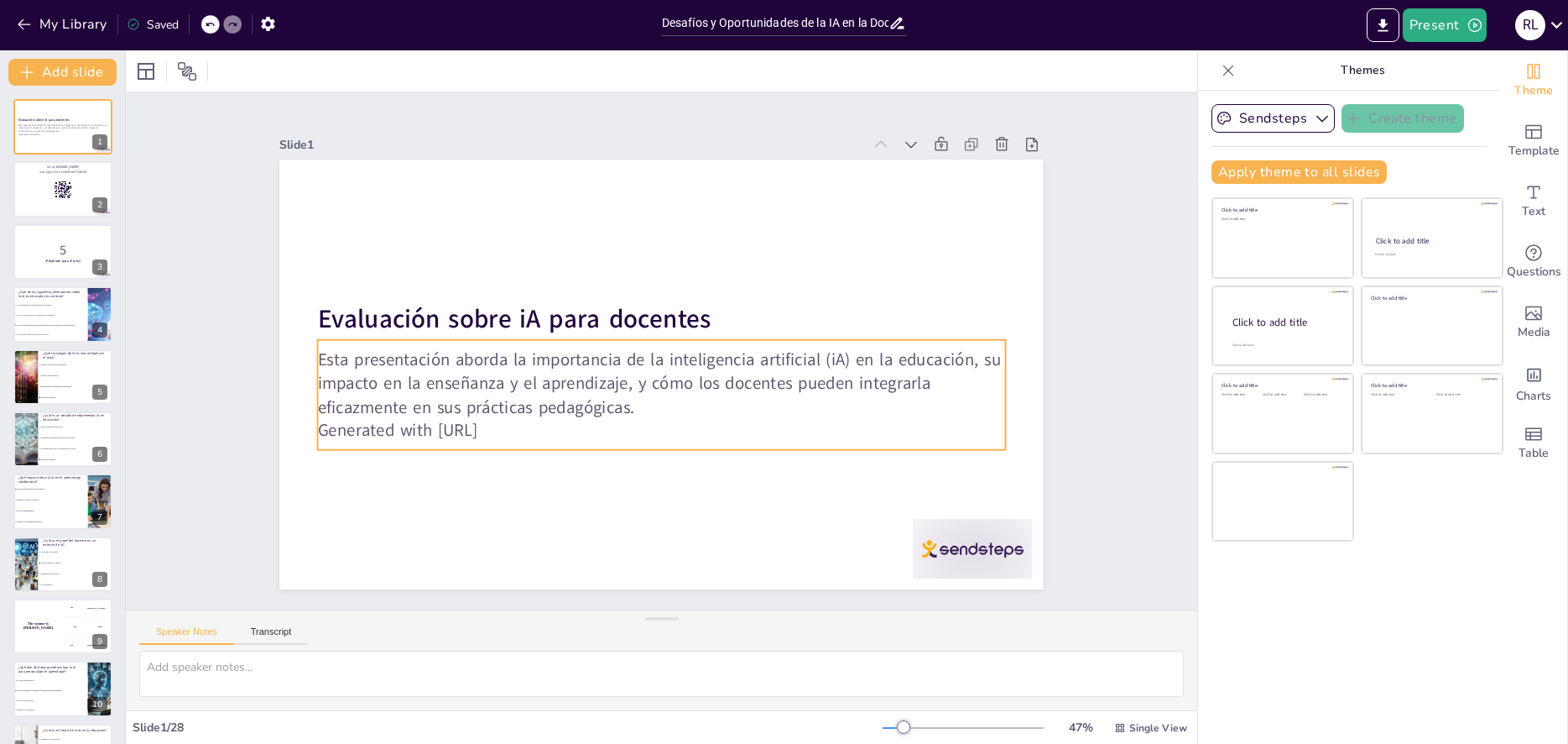
checkbox input "true"
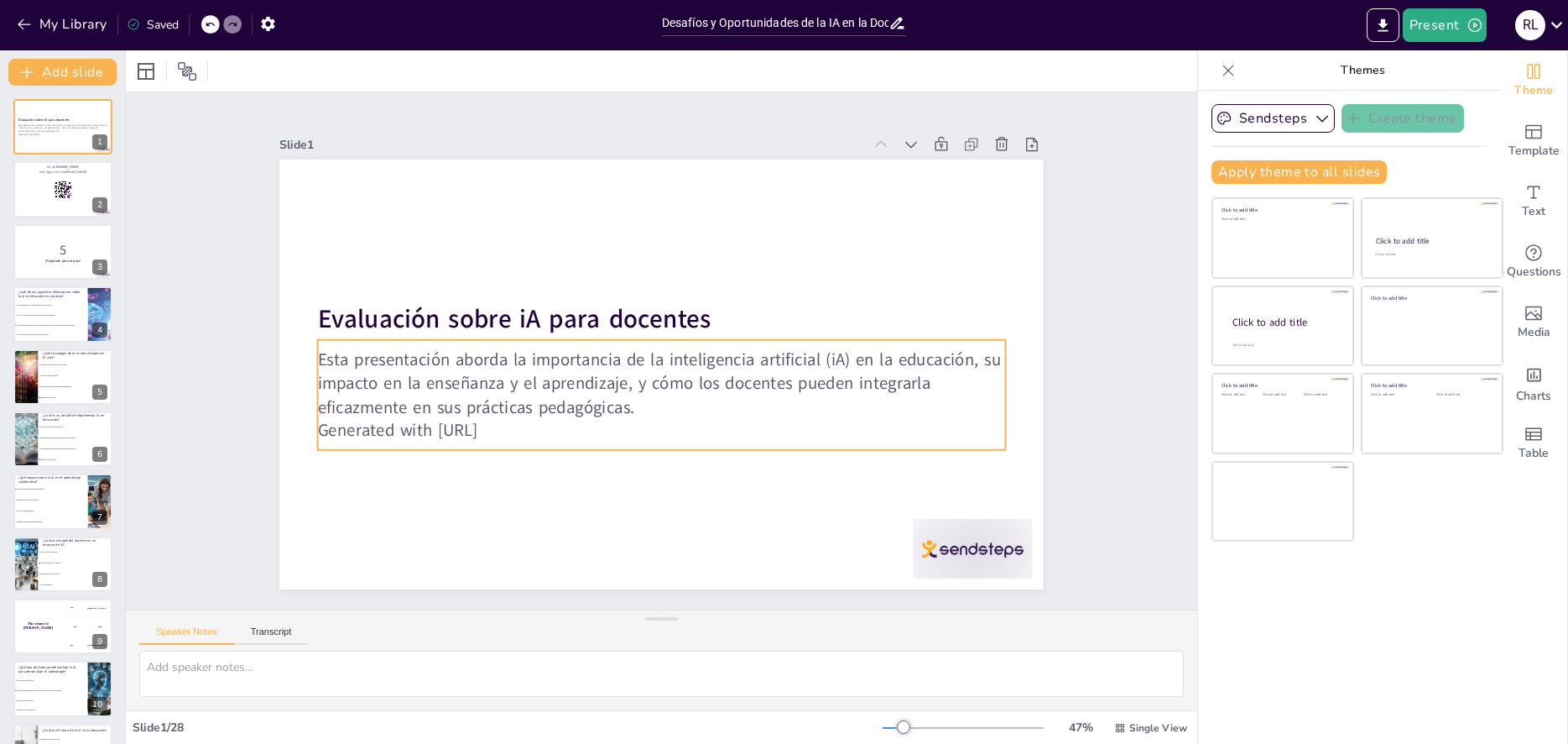
checkbox input "true"
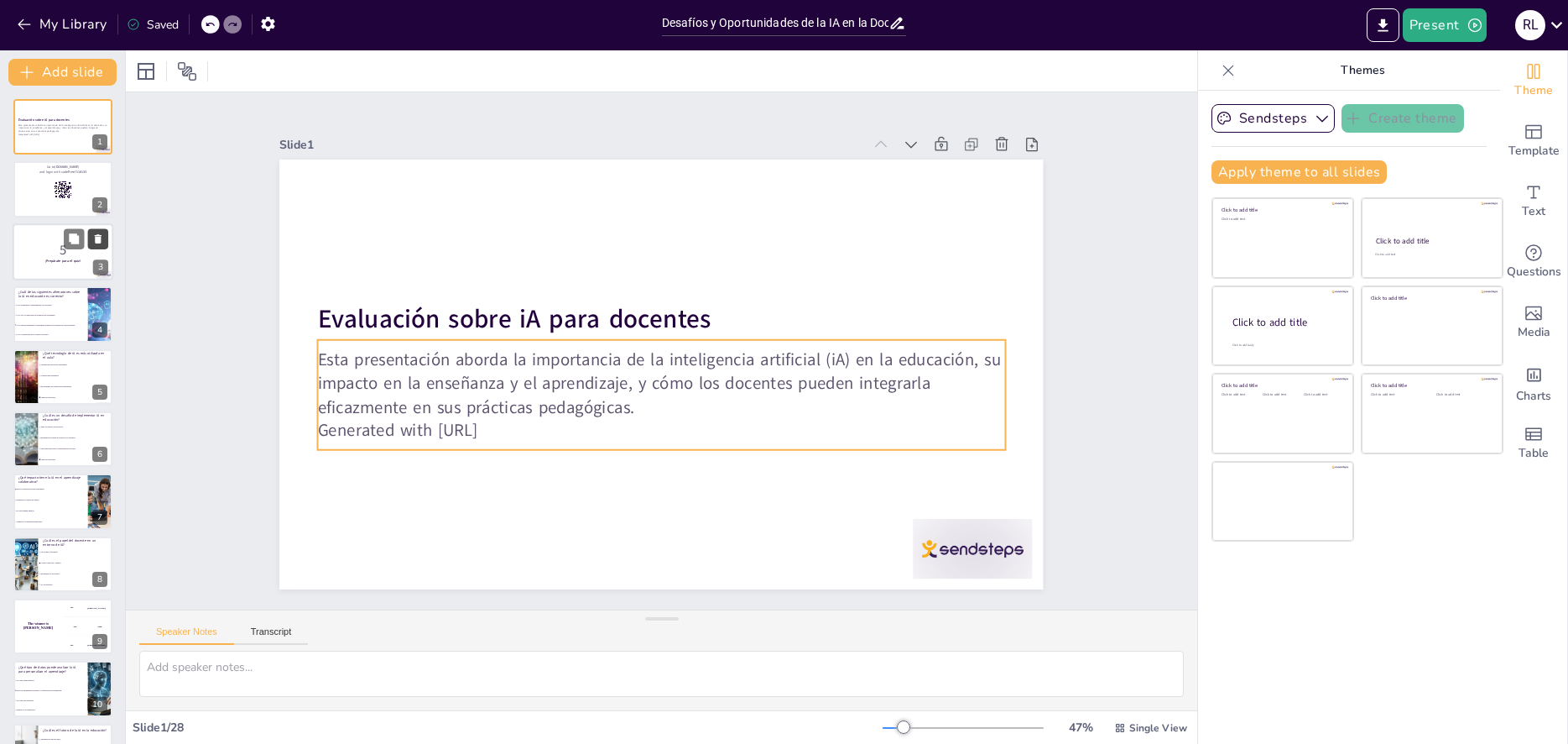
checkbox input "true"
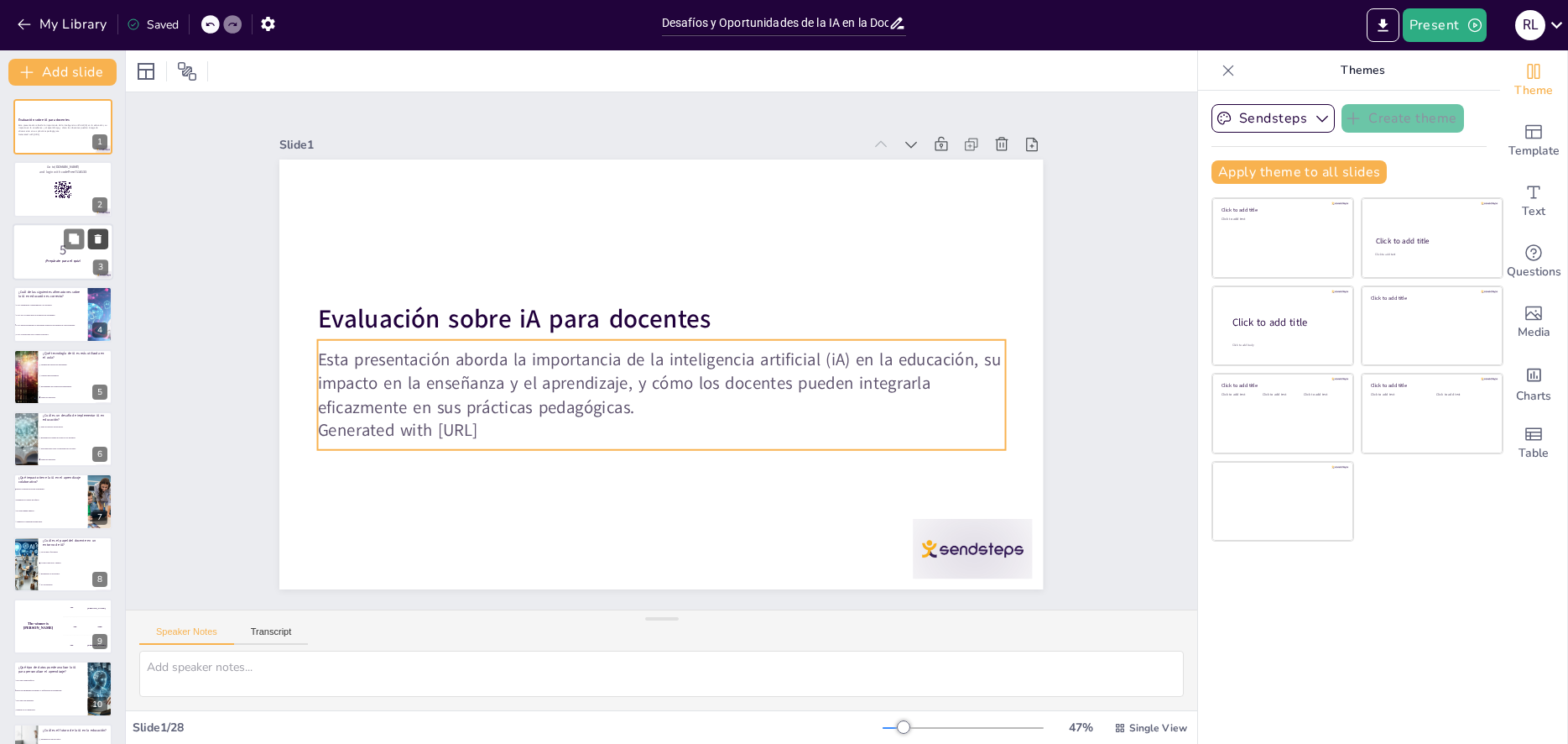
checkbox input "true"
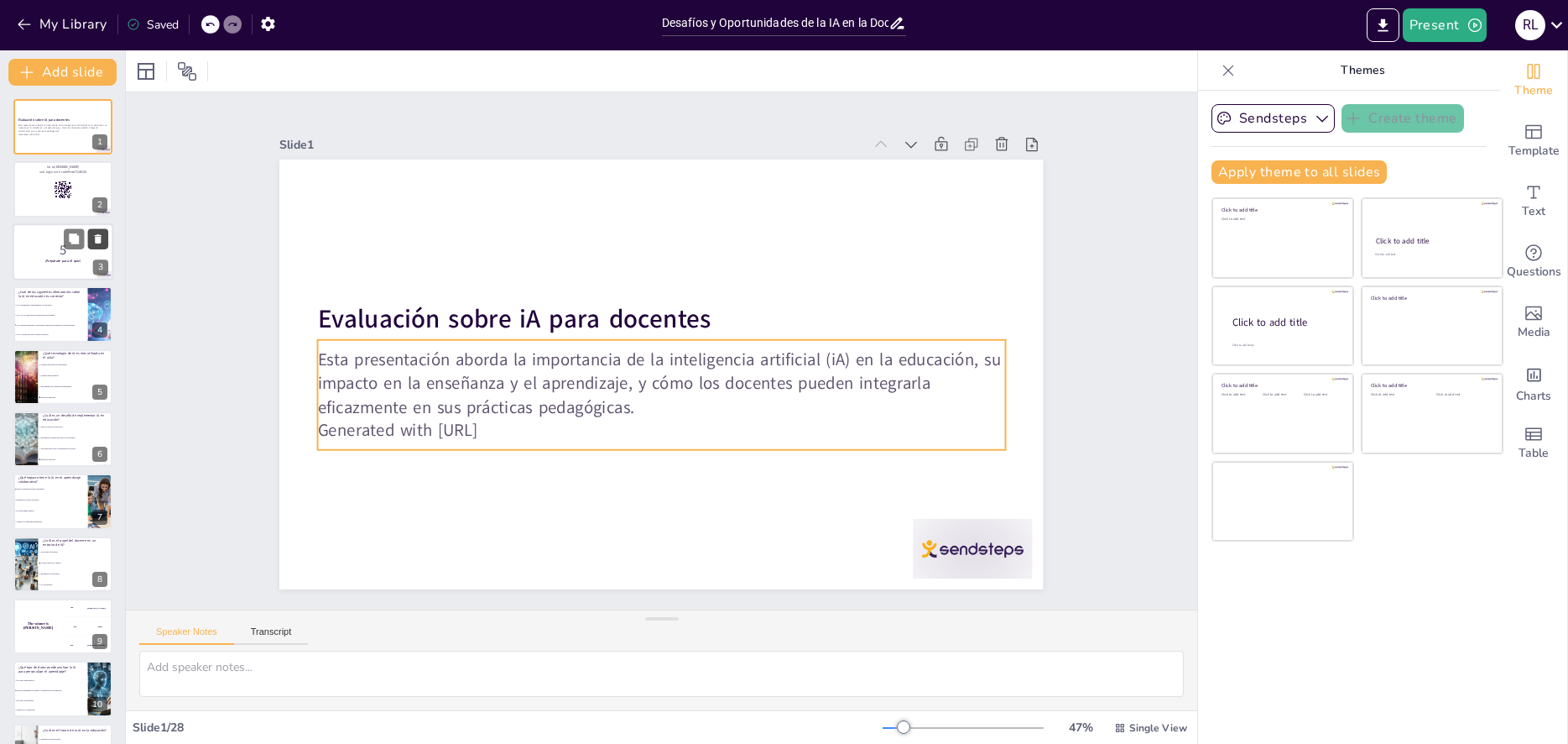
checkbox input "true"
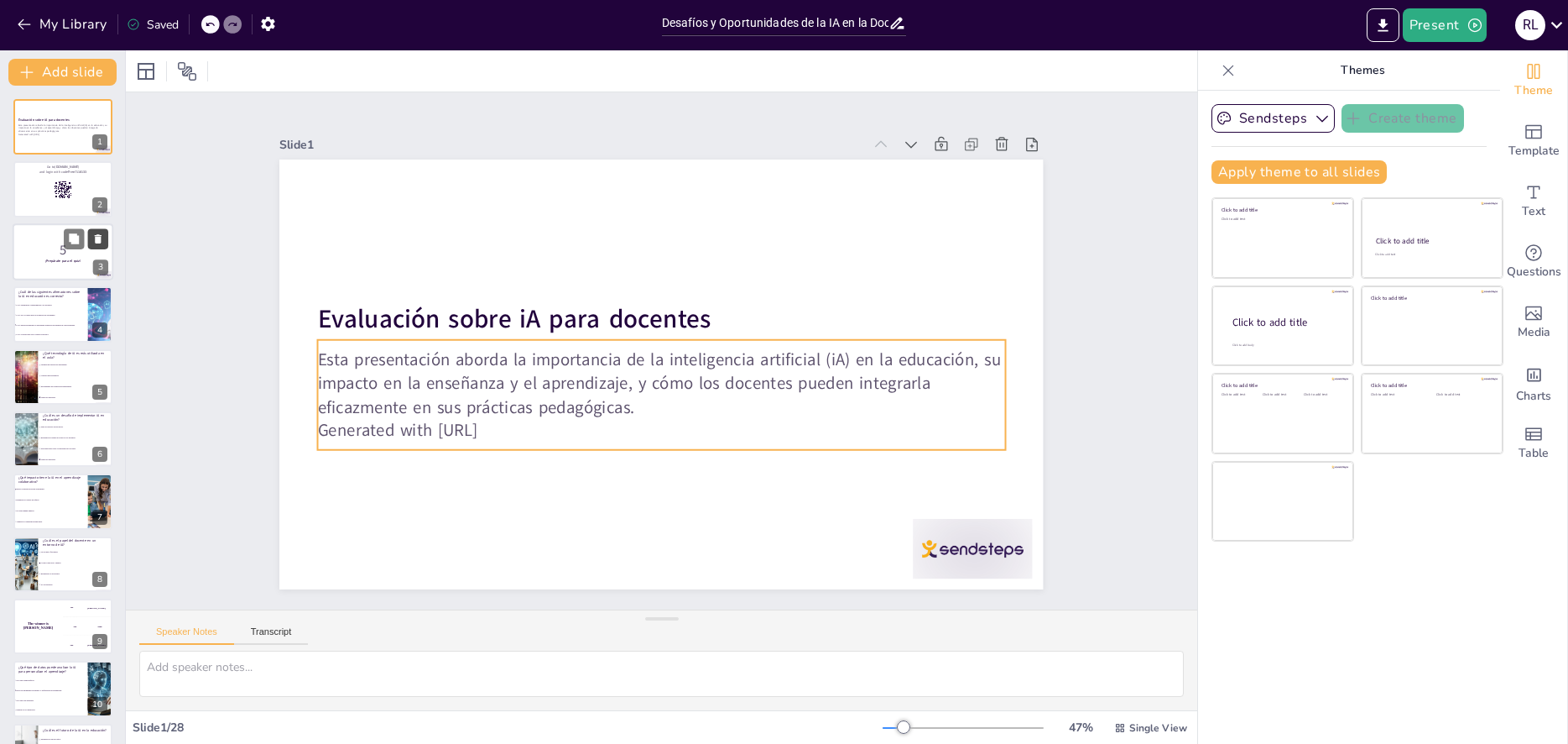
checkbox input "true"
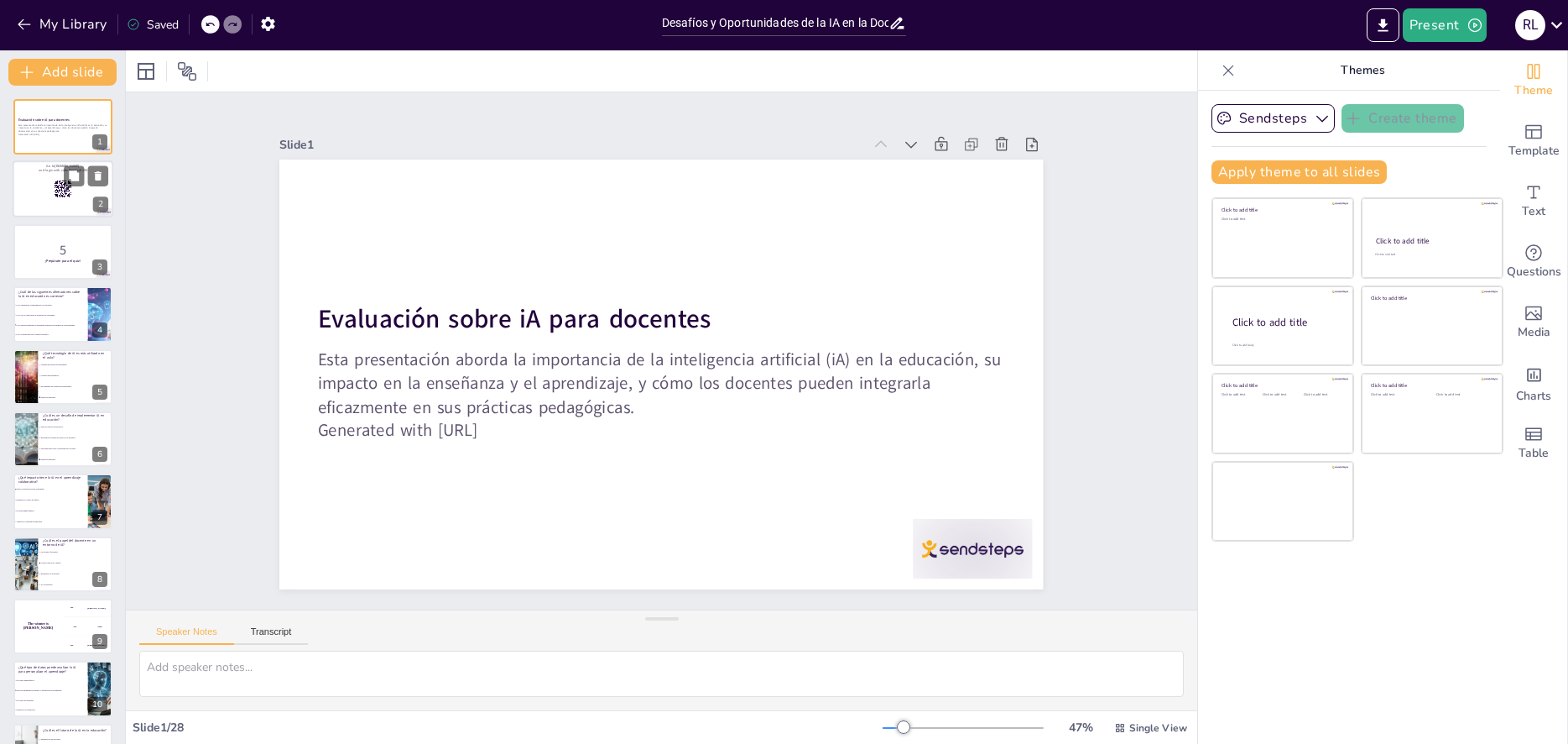
click at [56, 197] on rect at bounding box center [63, 189] width 19 height 19
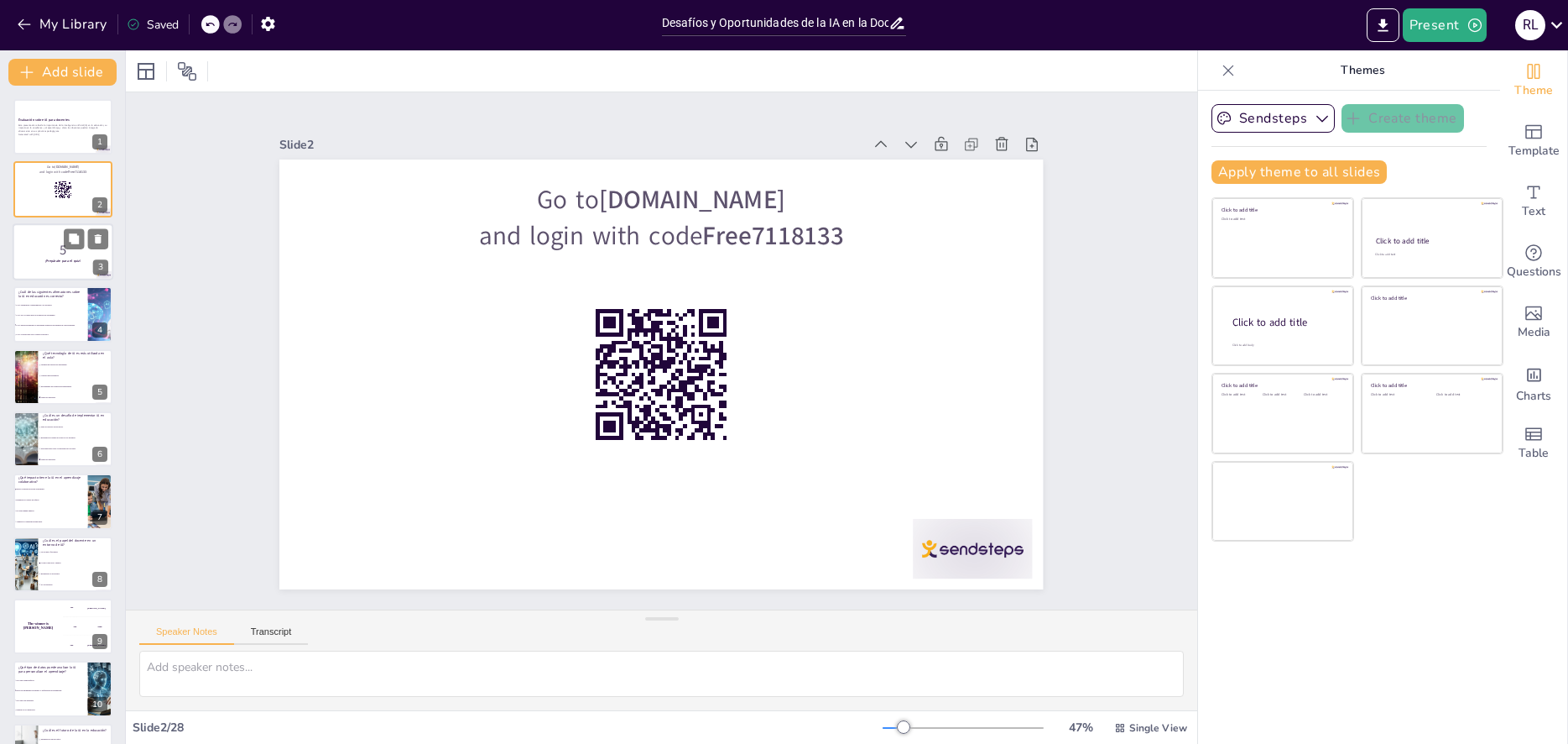
click at [82, 255] on p "5" at bounding box center [63, 249] width 90 height 19
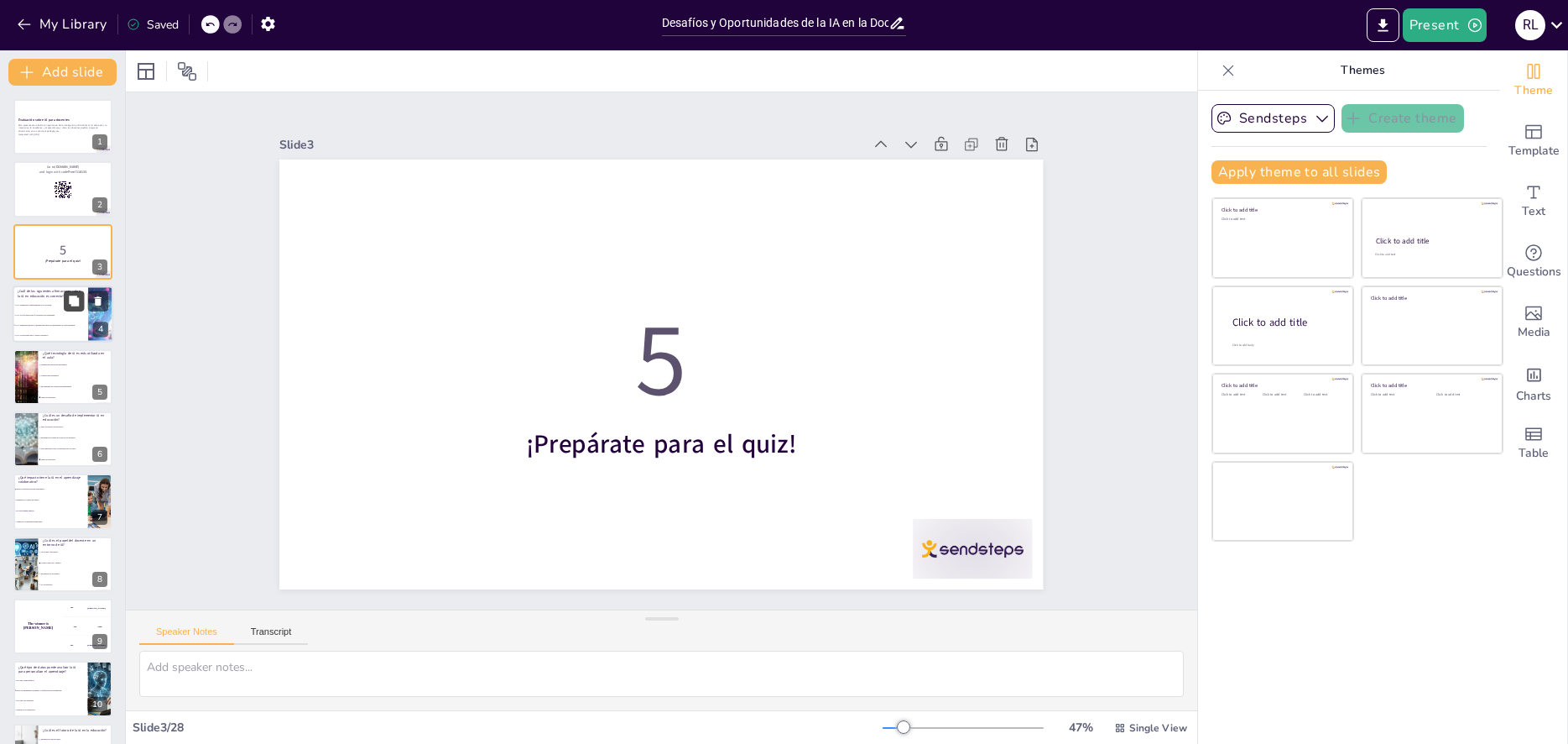
click at [73, 308] on button at bounding box center [73, 301] width 20 height 20
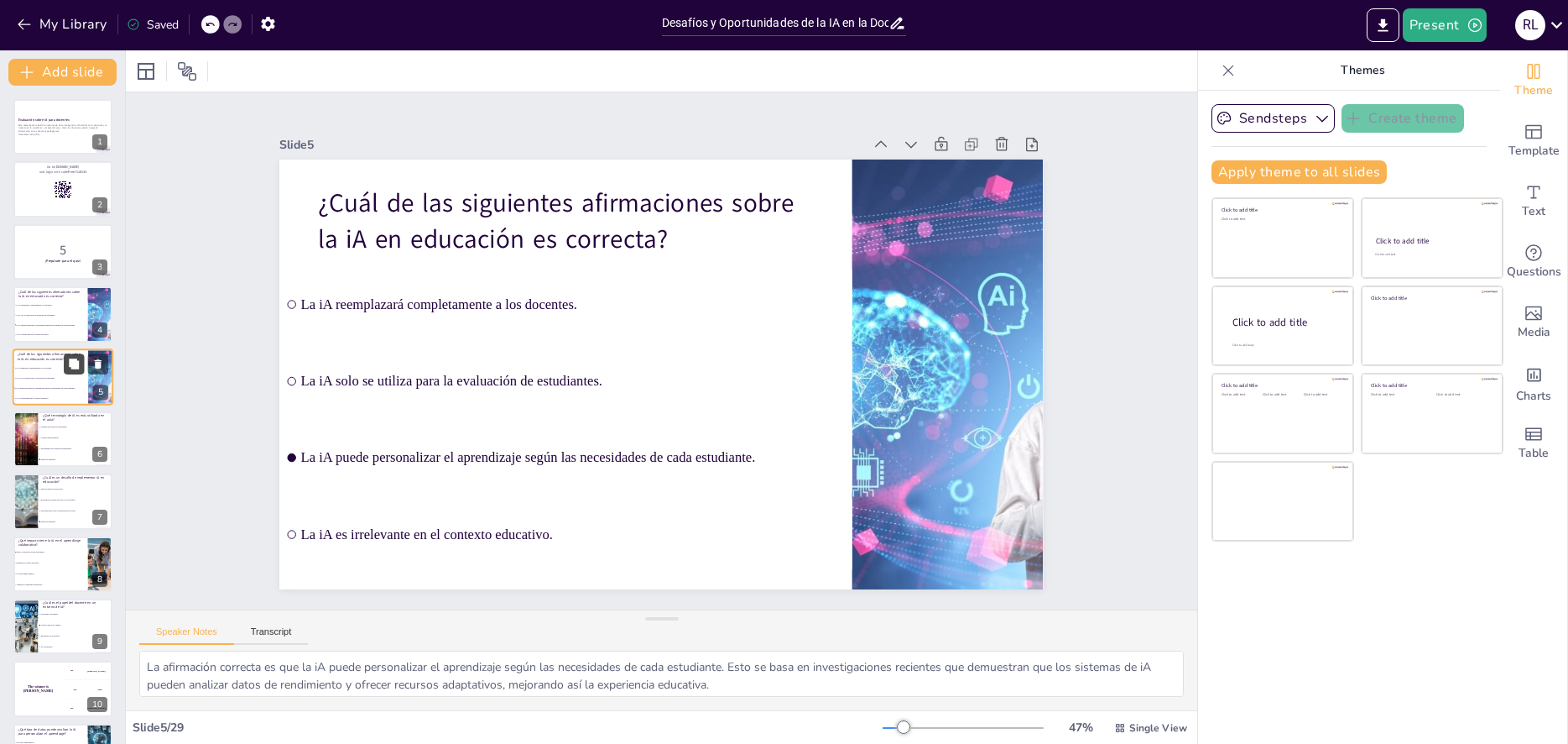
click at [66, 364] on button at bounding box center [73, 363] width 20 height 20
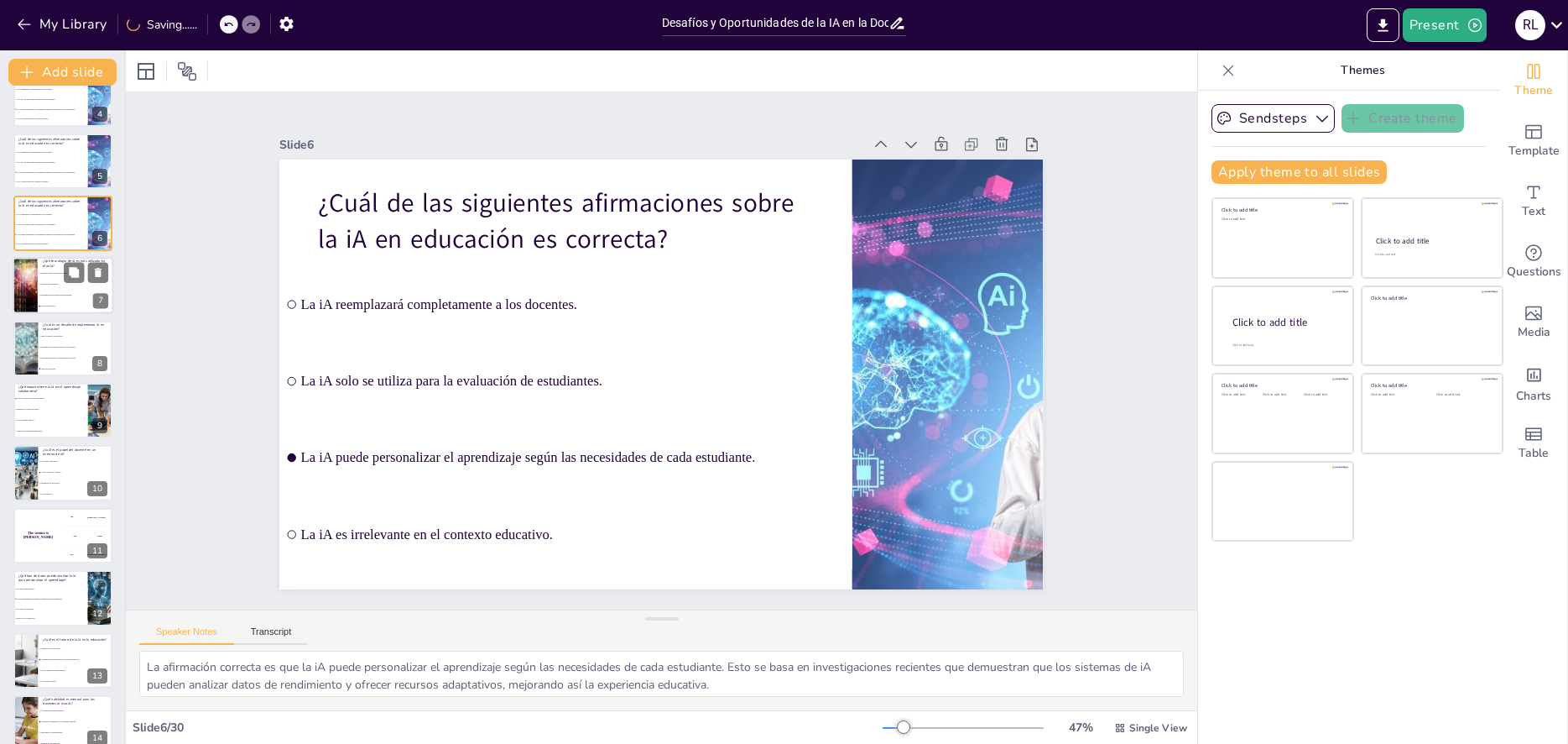
click at [57, 287] on li "Chatbots para asistencia." at bounding box center [75, 285] width 75 height 11
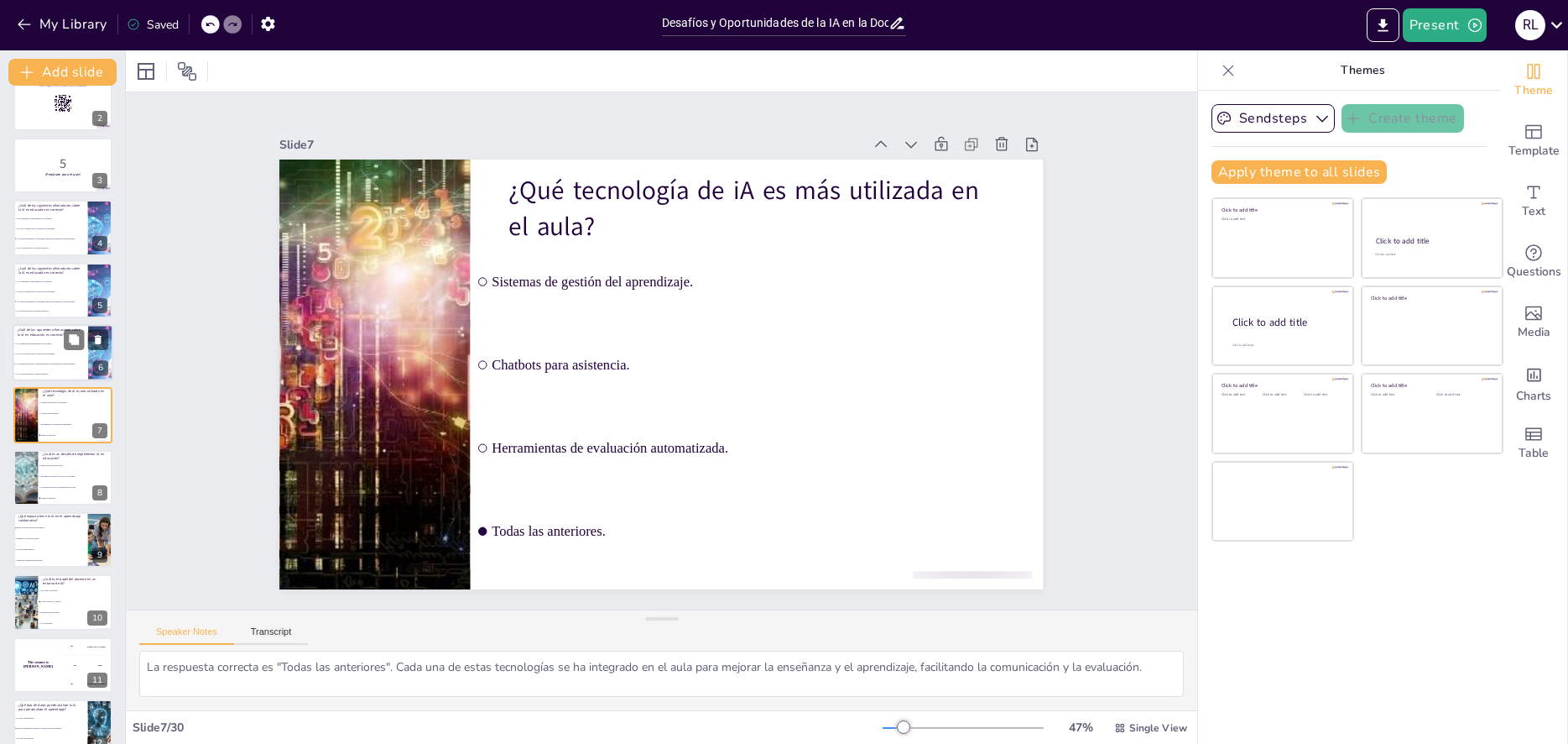
click at [61, 350] on li "La iA solo se utiliza para la evaluación de estudiantes." at bounding box center [50, 353] width 75 height 10
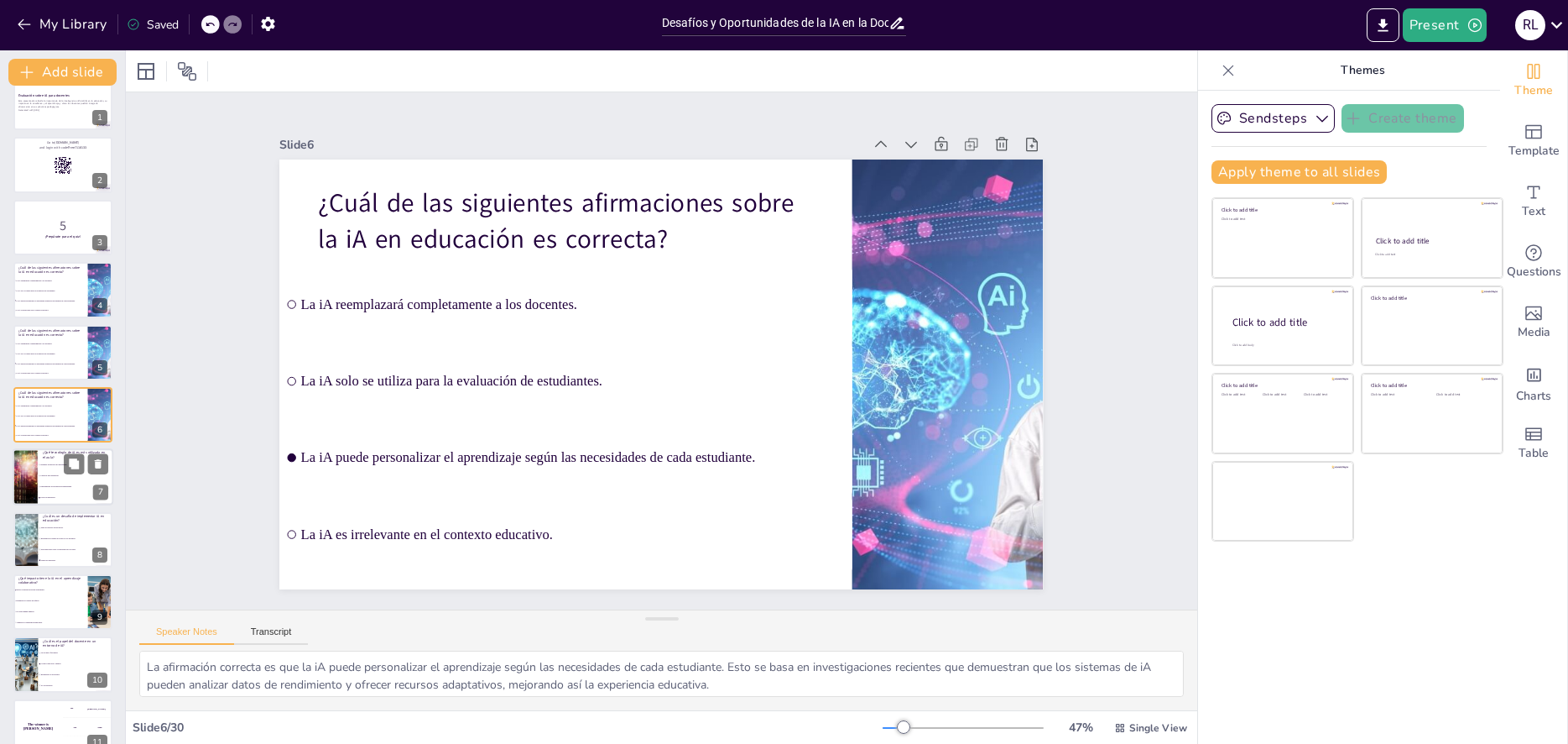
click at [63, 493] on li "Todas las anteriores." at bounding box center [75, 498] width 75 height 11
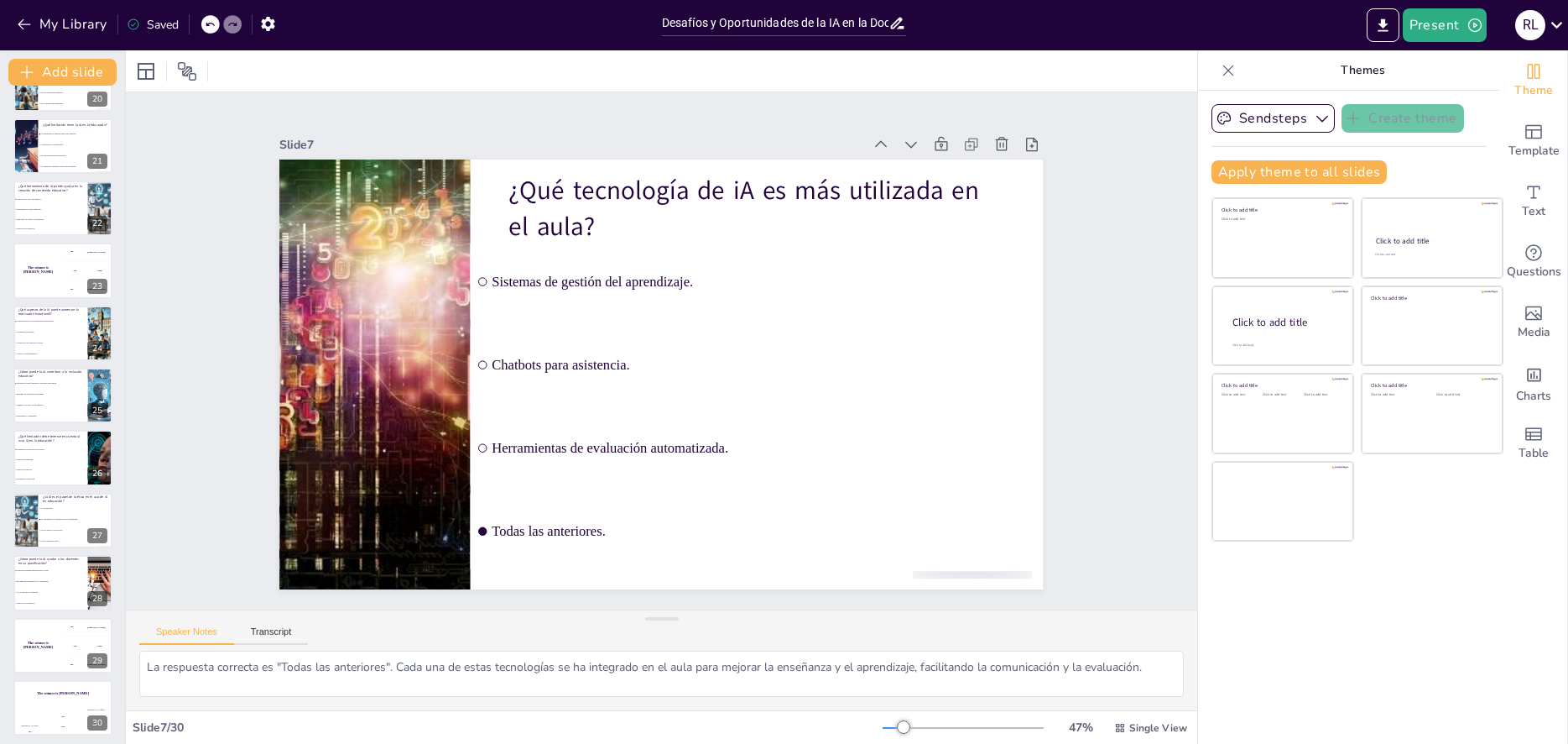
scroll to position [1235, 0]
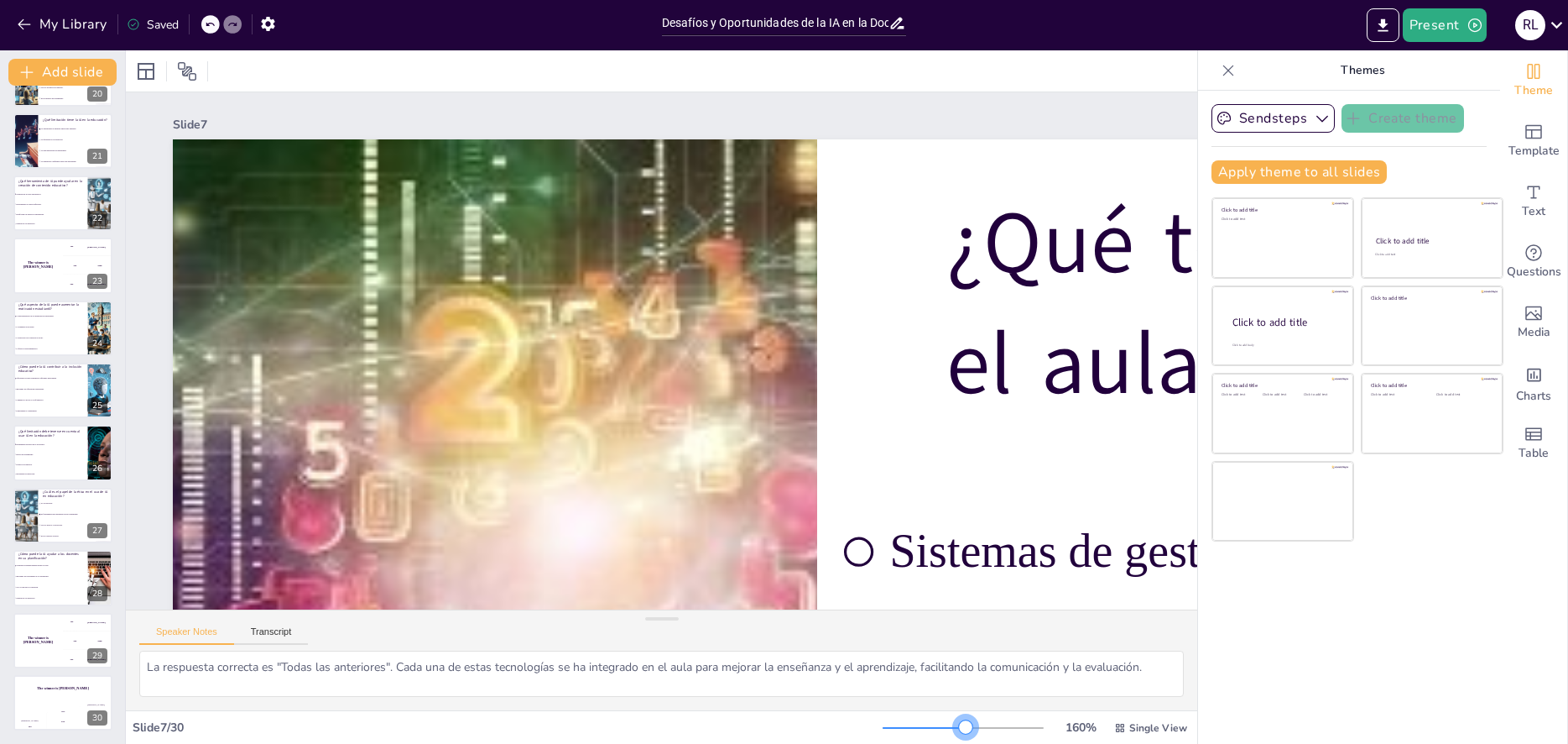
drag, startPoint x: 895, startPoint y: 731, endPoint x: 953, endPoint y: 731, distance: 58.0
click at [959, 731] on div at bounding box center [965, 726] width 13 height 13
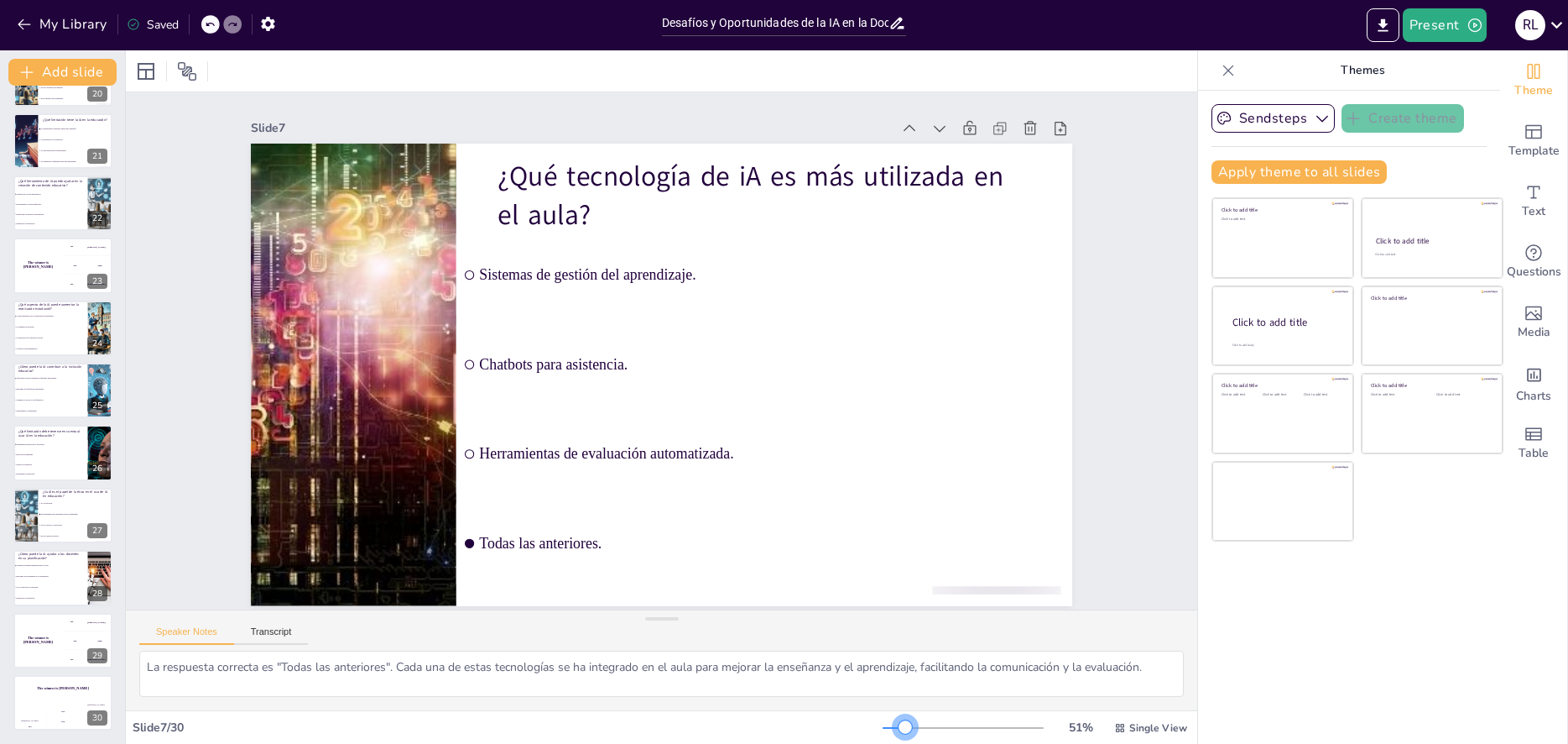
drag, startPoint x: 953, startPoint y: 731, endPoint x: 892, endPoint y: 731, distance: 61.0
click at [899, 731] on div at bounding box center [905, 726] width 13 height 13
click at [1376, 23] on icon "Export to PowerPoint" at bounding box center [1383, 26] width 18 height 18
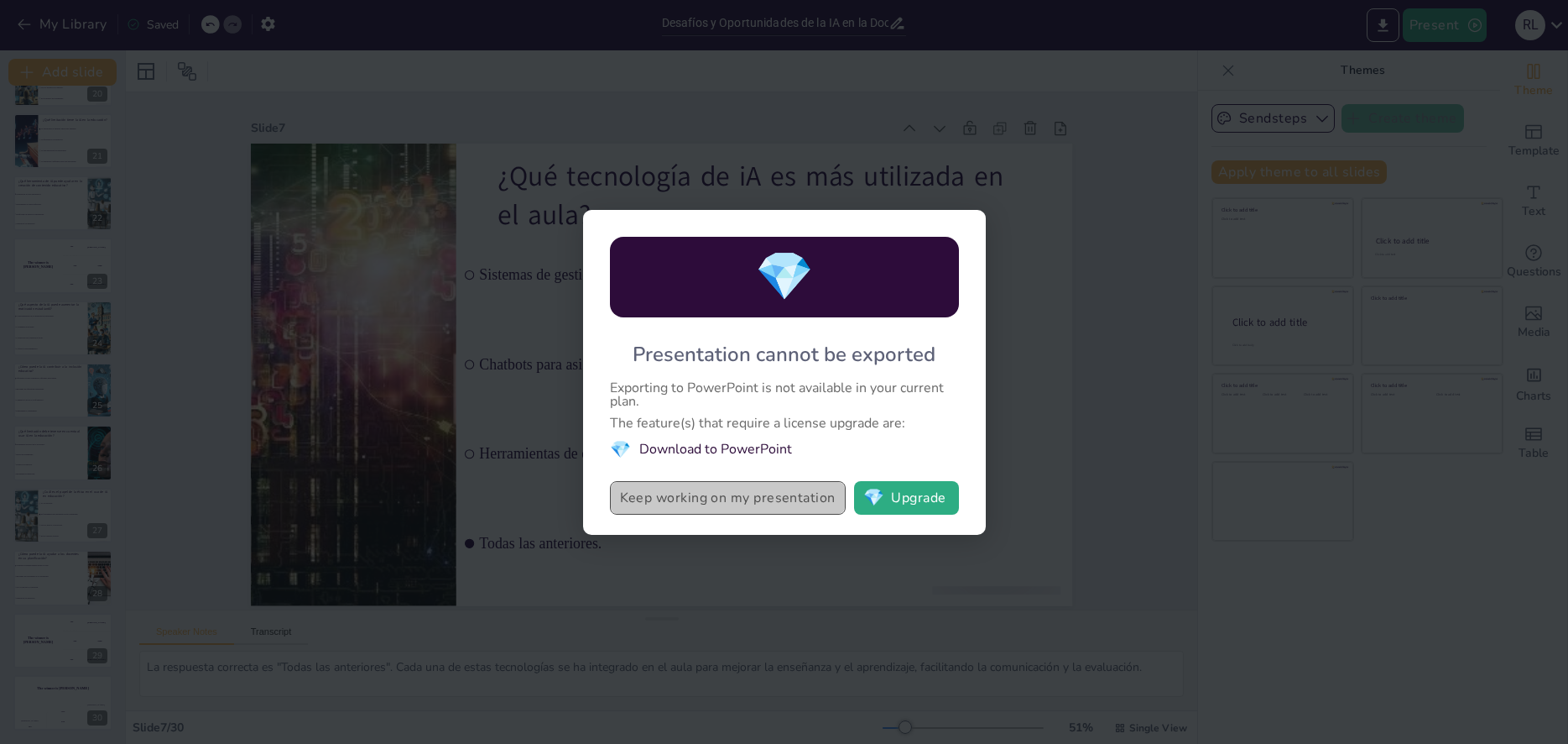
click at [756, 498] on button "Keep working on my presentation" at bounding box center [728, 497] width 236 height 33
